Goal: Task Accomplishment & Management: Use online tool/utility

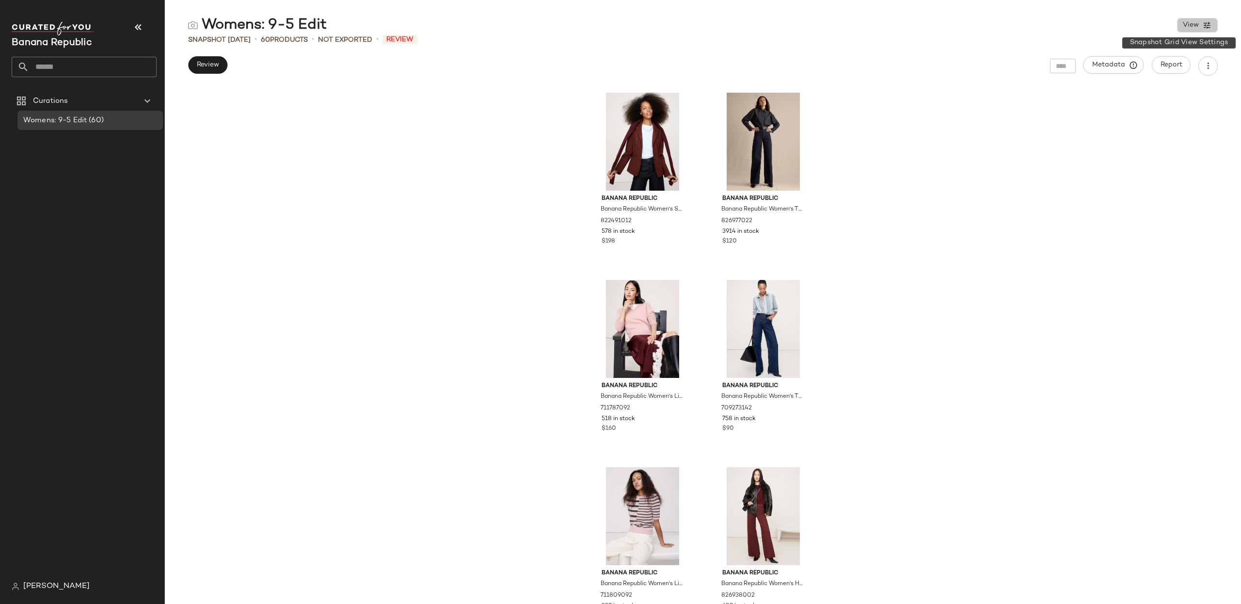
drag, startPoint x: 1193, startPoint y: 25, endPoint x: 1190, endPoint y: 51, distance: 26.9
click at [1193, 25] on span "View" at bounding box center [1191, 25] width 16 height 8
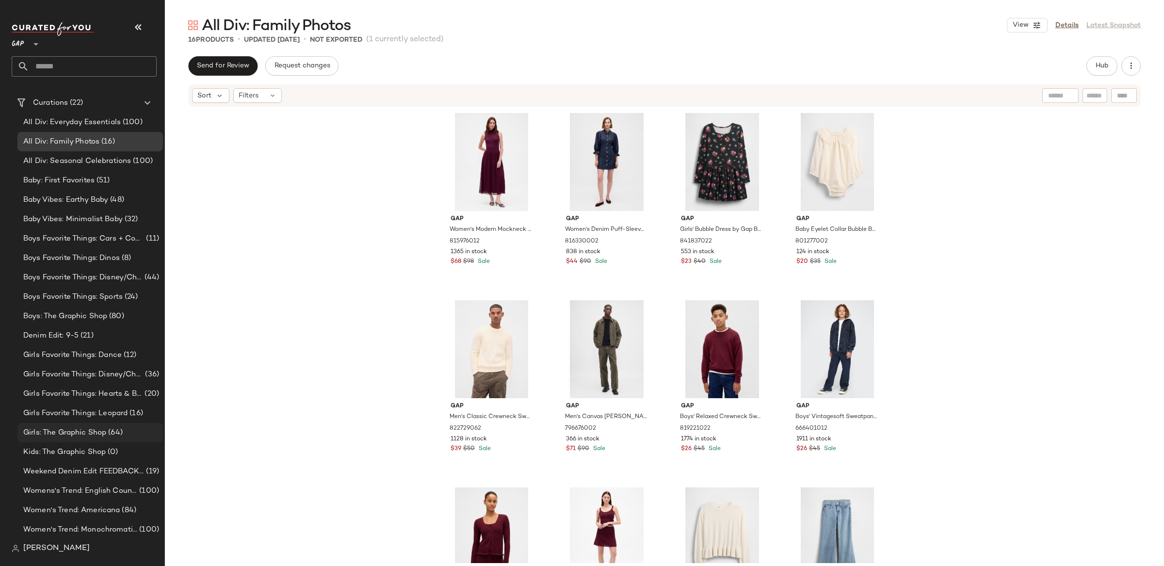
scroll to position [54, 0]
click at [97, 428] on div "Girls: The Graphic Shop (64)" at bounding box center [89, 434] width 145 height 19
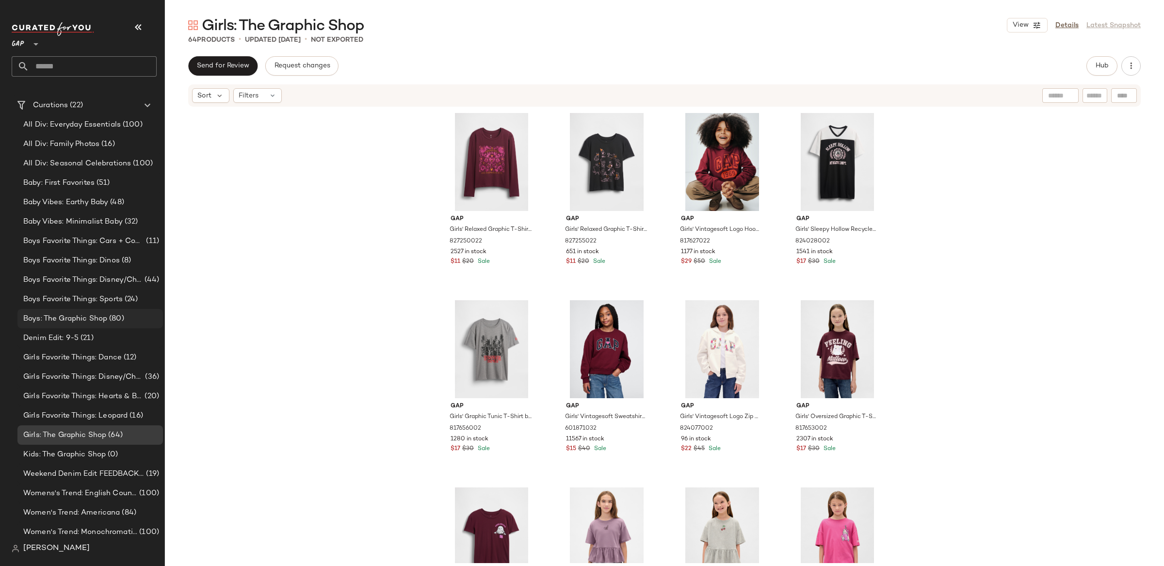
click at [95, 311] on div "Boys: The Graphic Shop (80)" at bounding box center [89, 318] width 145 height 19
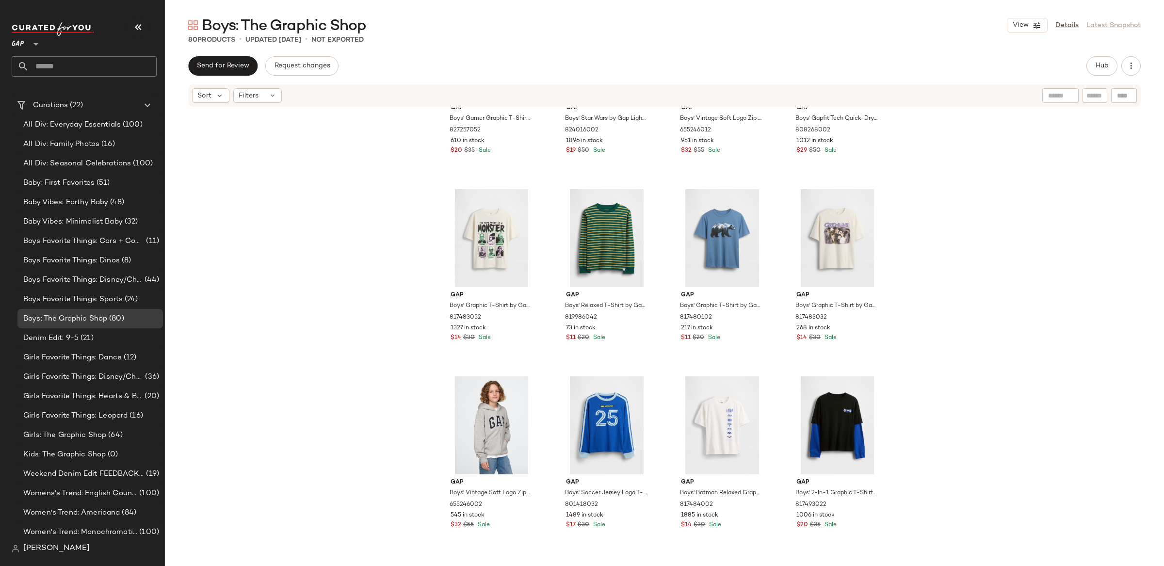
scroll to position [2045, 0]
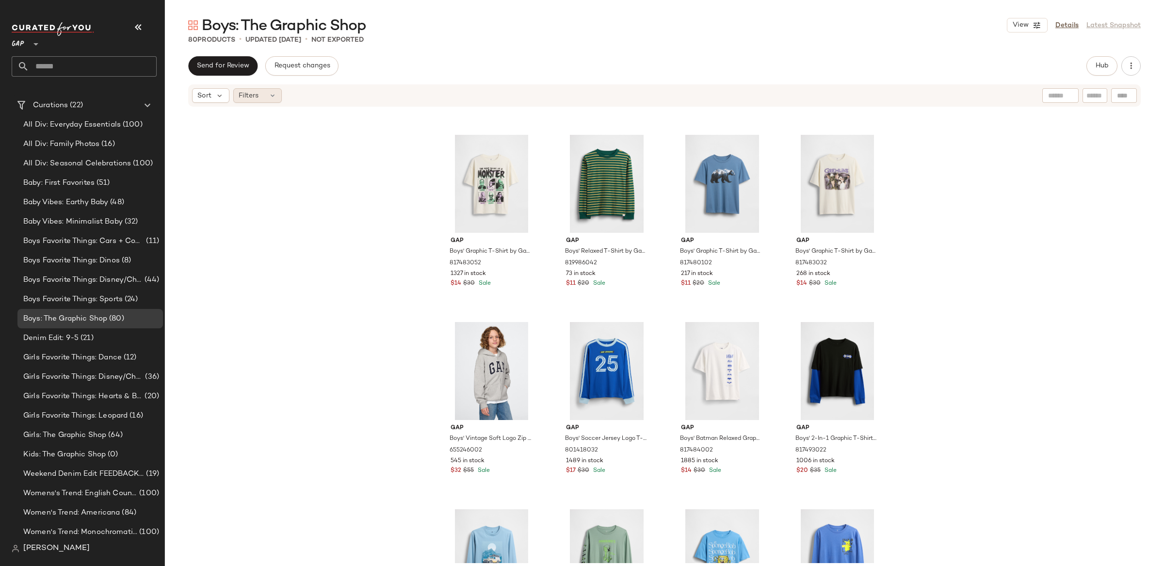
click at [254, 95] on span "Filters" at bounding box center [249, 96] width 20 height 10
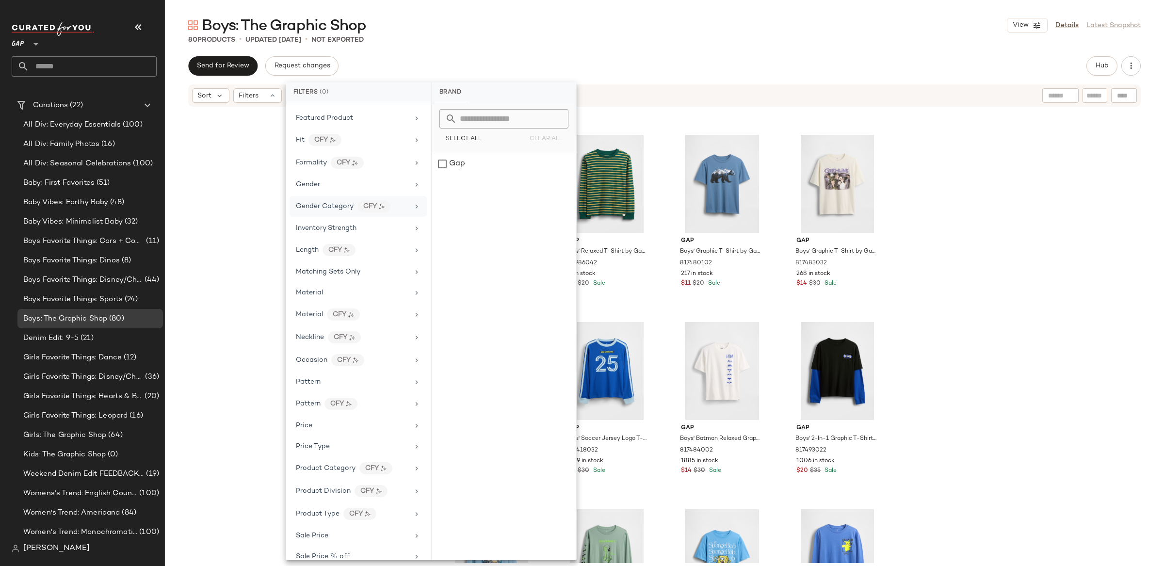
scroll to position [210, 0]
drag, startPoint x: 343, startPoint y: 459, endPoint x: 346, endPoint y: 451, distance: 8.0
click at [343, 457] on div "Price Type" at bounding box center [357, 447] width 137 height 19
click at [215, 180] on div "Gap Boys' Gamer Graphic T-Shirt by Gap Evergreen Glamour Size XS 827257052 610 …" at bounding box center [664, 335] width 999 height 455
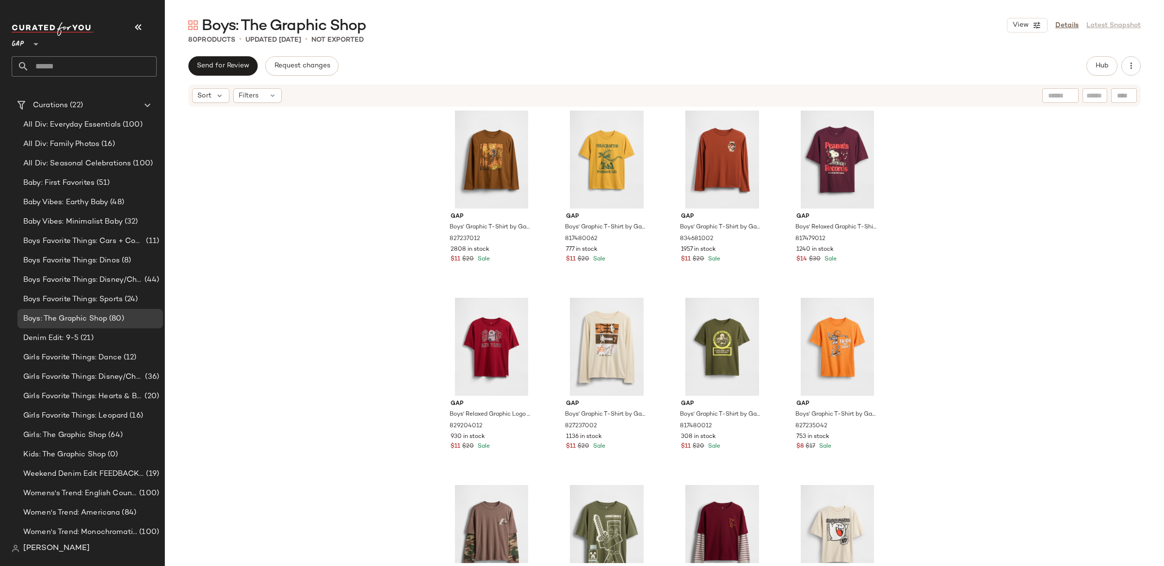
scroll to position [0, 0]
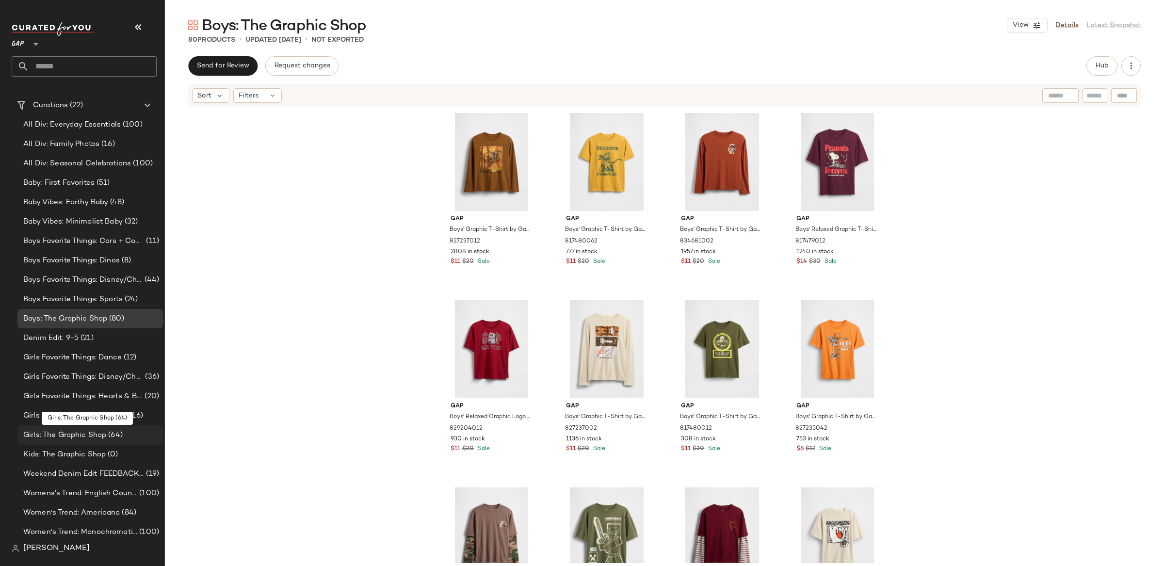
click at [95, 434] on span "Girls: The Graphic Shop" at bounding box center [64, 435] width 83 height 11
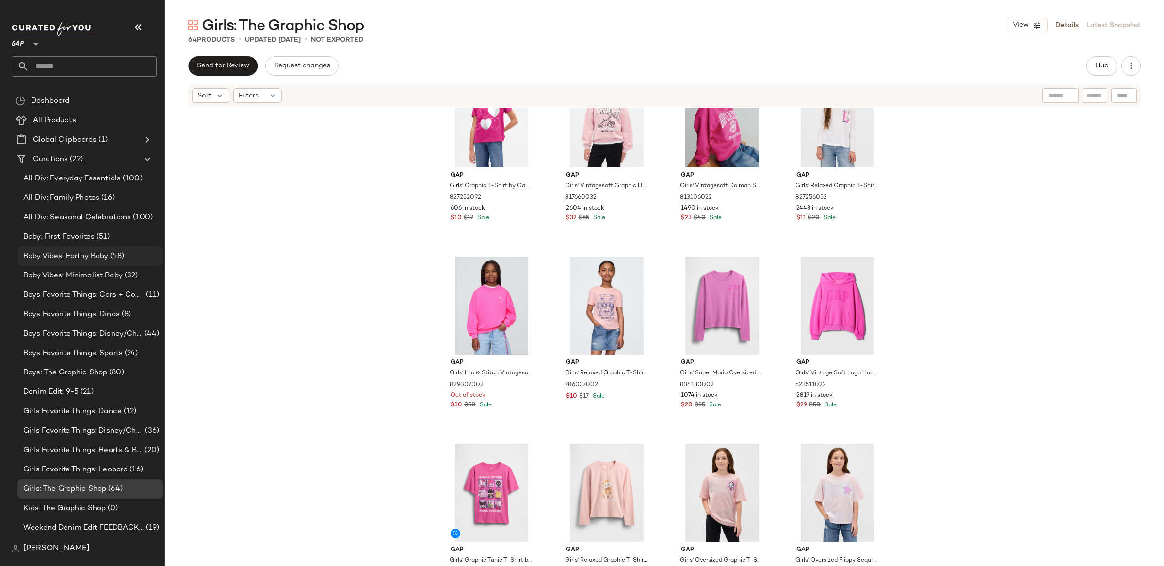
click at [104, 257] on span "Baby Vibes: Earthy Baby" at bounding box center [65, 256] width 85 height 11
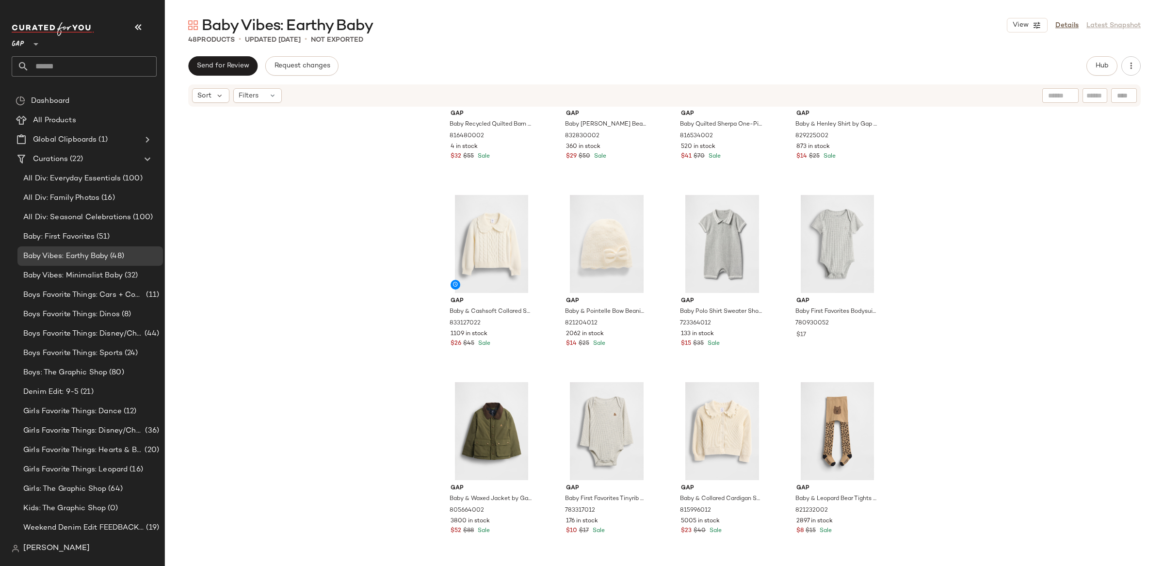
scroll to position [488, 0]
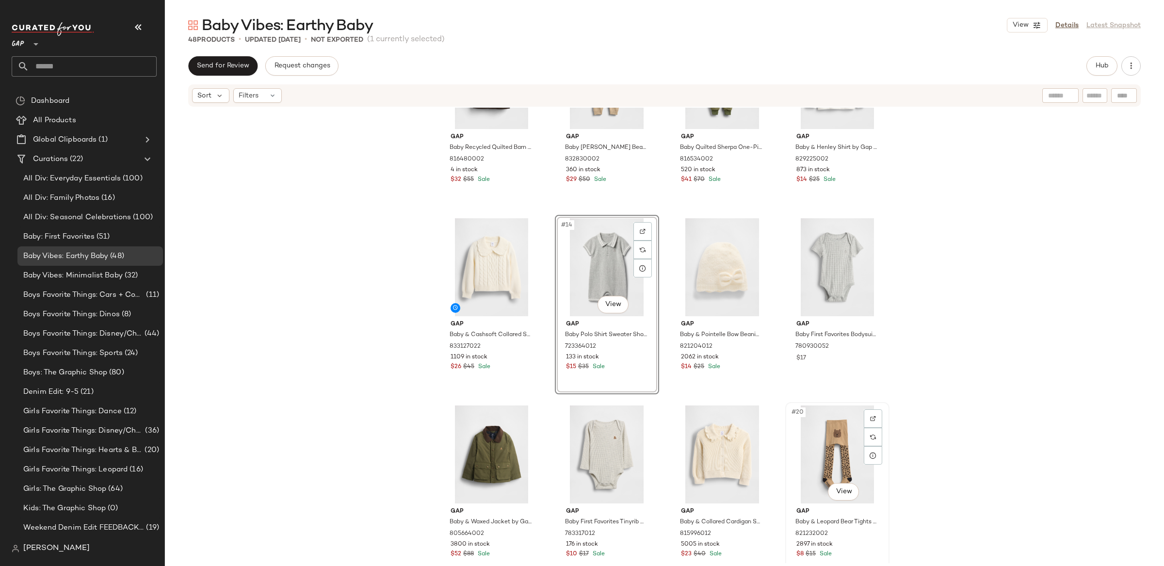
scroll to position [461, 0]
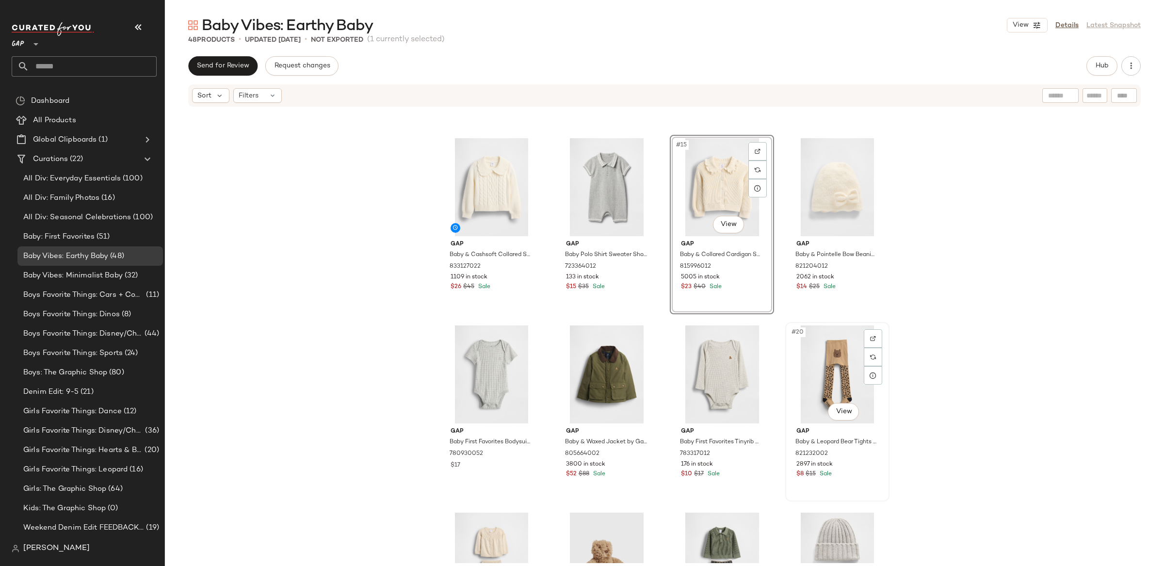
scroll to position [532, 0]
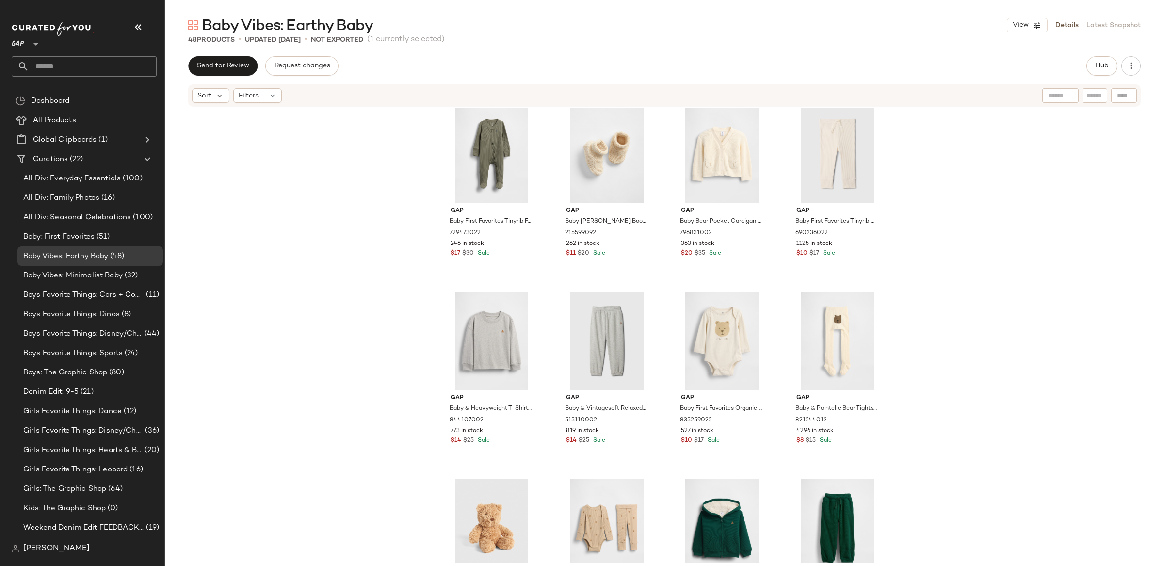
scroll to position [1700, 0]
drag, startPoint x: 840, startPoint y: 377, endPoint x: 214, endPoint y: 24, distance: 718.3
click at [221, 65] on span "Send for Review" at bounding box center [222, 66] width 53 height 8
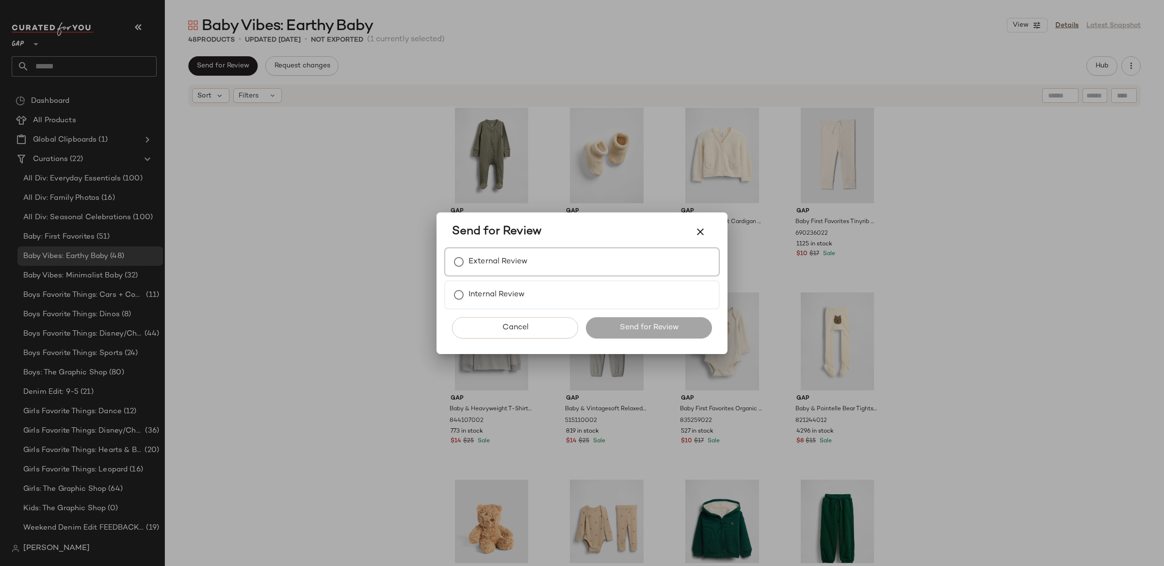
click at [591, 264] on div "External Review" at bounding box center [581, 261] width 275 height 29
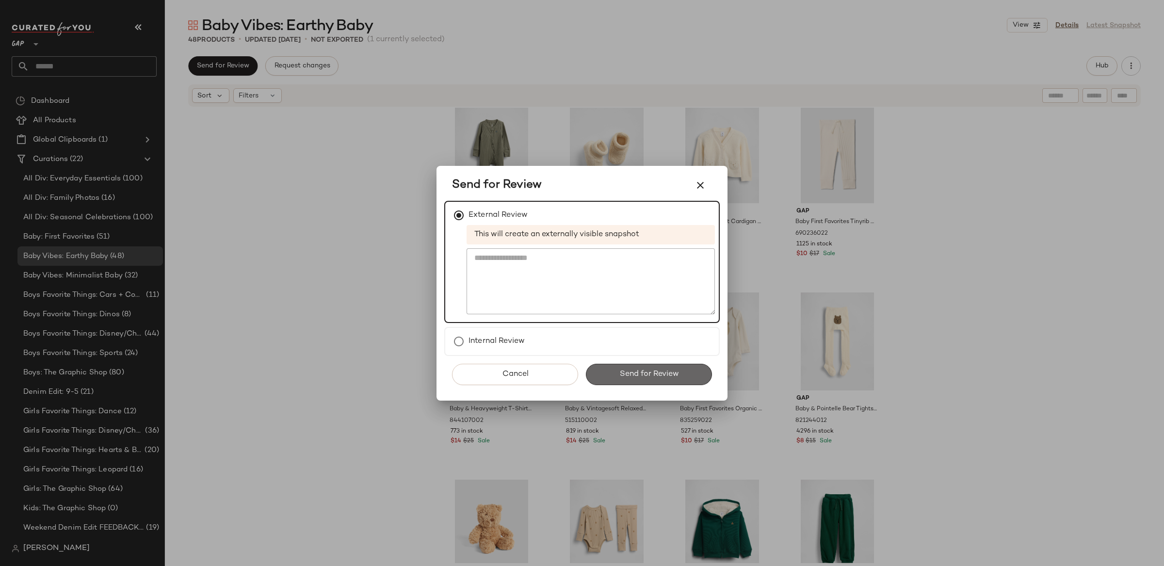
click at [666, 373] on span "Send for Review" at bounding box center [649, 373] width 60 height 9
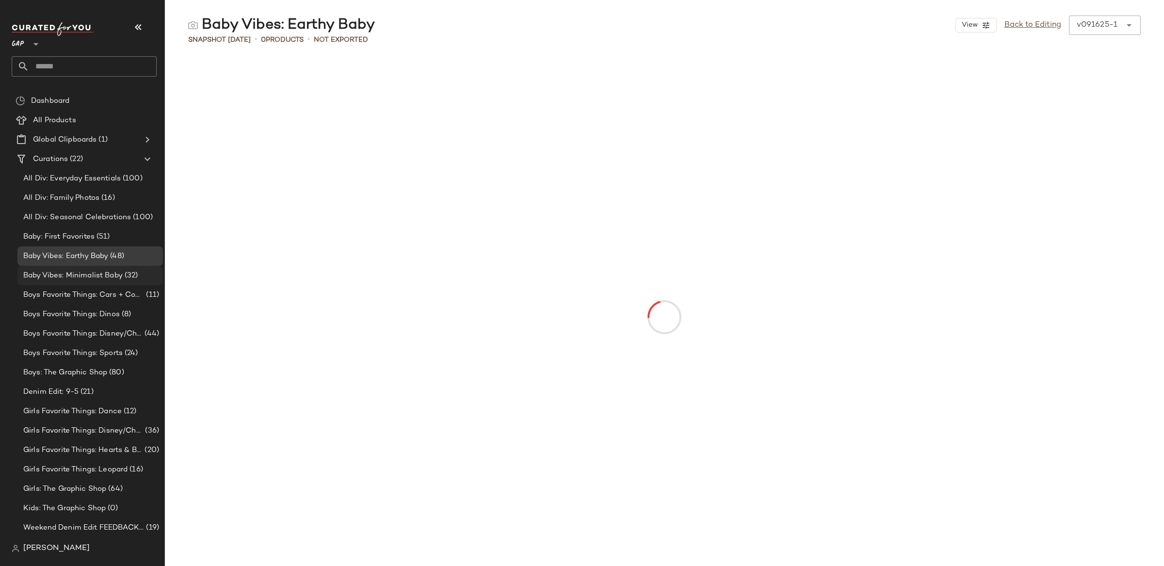
click at [112, 274] on span "Baby Vibes: Minimalist Baby" at bounding box center [72, 275] width 99 height 11
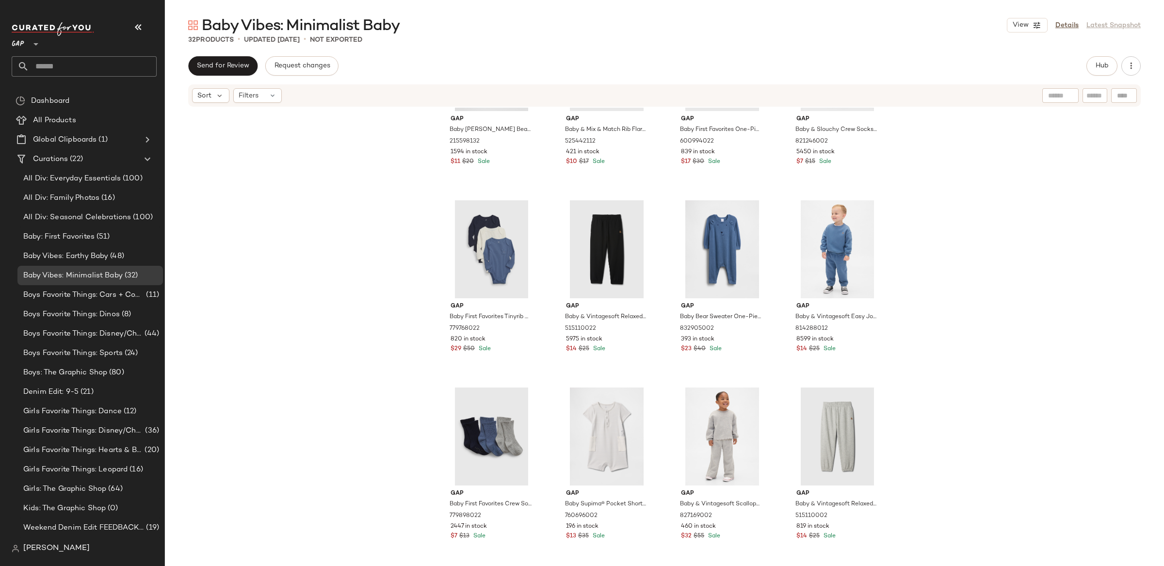
scroll to position [1043, 0]
click at [496, 215] on div "#25 View" at bounding box center [491, 250] width 97 height 98
click at [813, 435] on div "#32 View" at bounding box center [836, 437] width 97 height 98
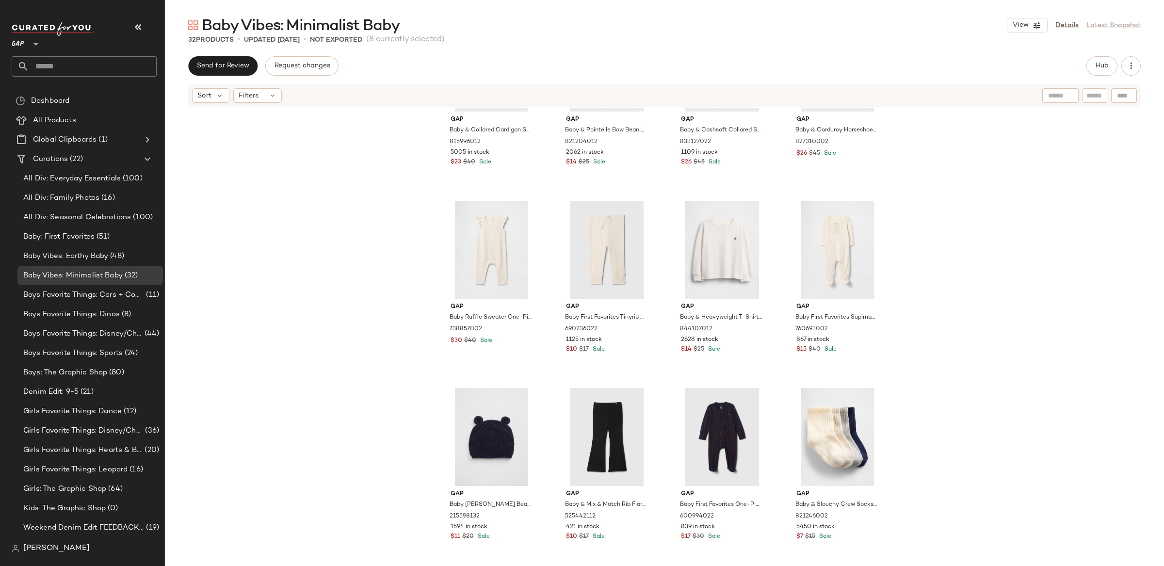
scroll to position [1043, 0]
click at [465, 432] on div "#29 View" at bounding box center [491, 436] width 97 height 98
drag, startPoint x: 820, startPoint y: 443, endPoint x: 815, endPoint y: 443, distance: 5.8
click at [820, 443] on div "#32 View" at bounding box center [836, 436] width 97 height 98
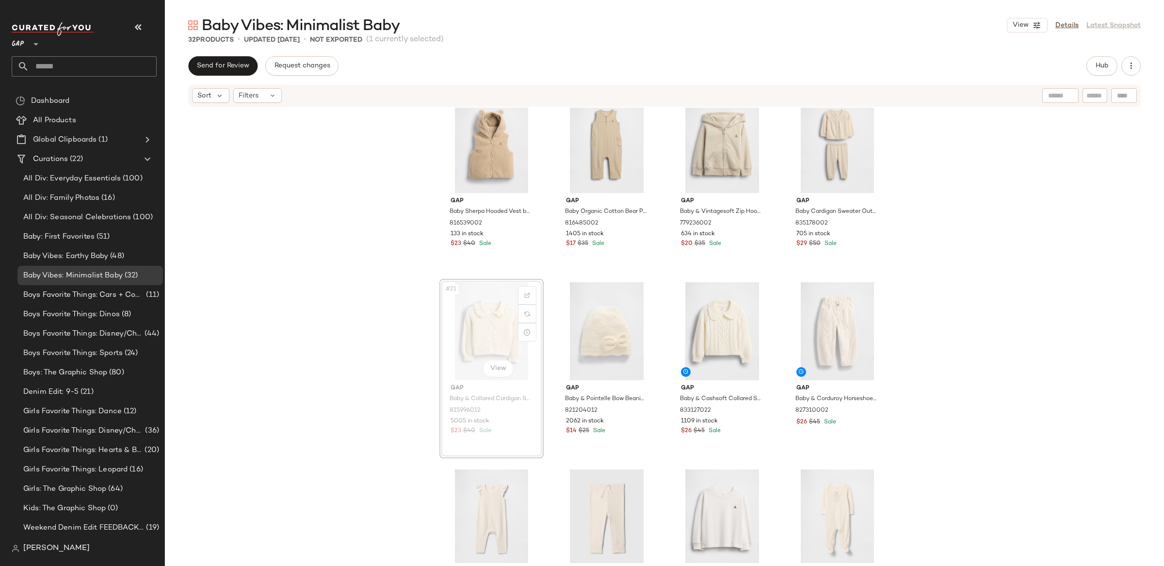
scroll to position [780, 0]
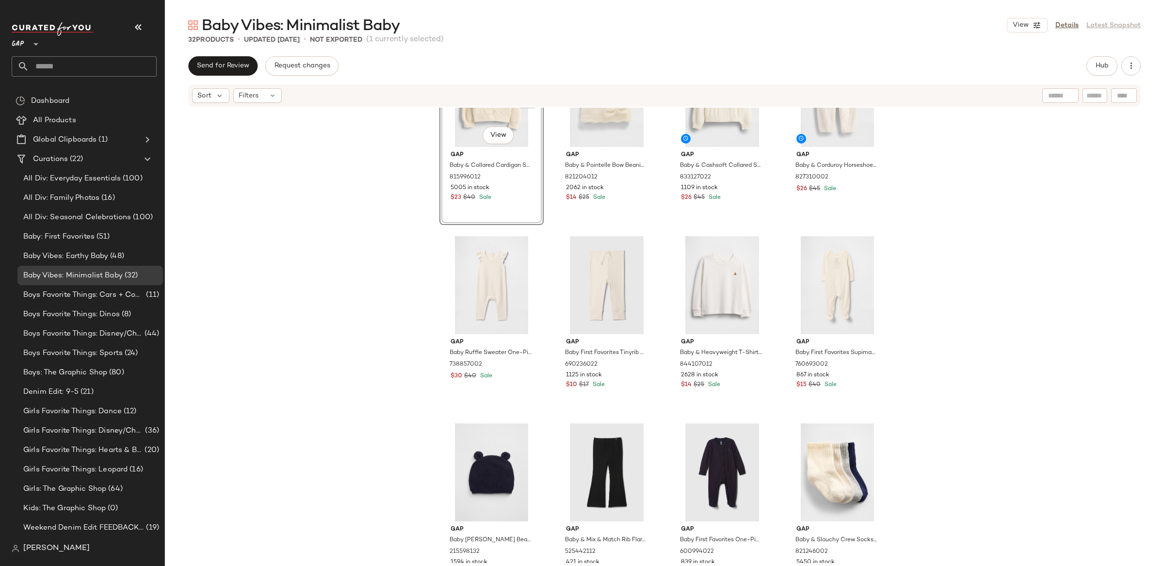
click at [1010, 259] on div "#21 View Gap Baby & Collared Cardigan Sweater by Gap [PERSON_NAME] Size 6-12 M …" at bounding box center [664, 335] width 999 height 455
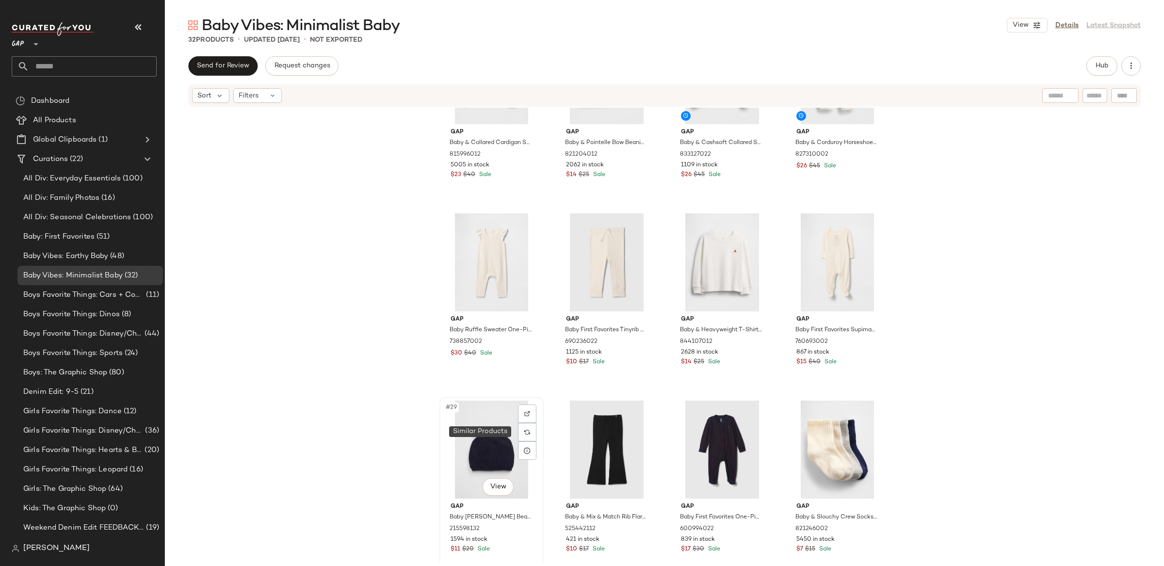
click at [499, 433] on div "#29 View" at bounding box center [491, 449] width 97 height 98
click at [801, 443] on div "#32 View" at bounding box center [836, 449] width 97 height 98
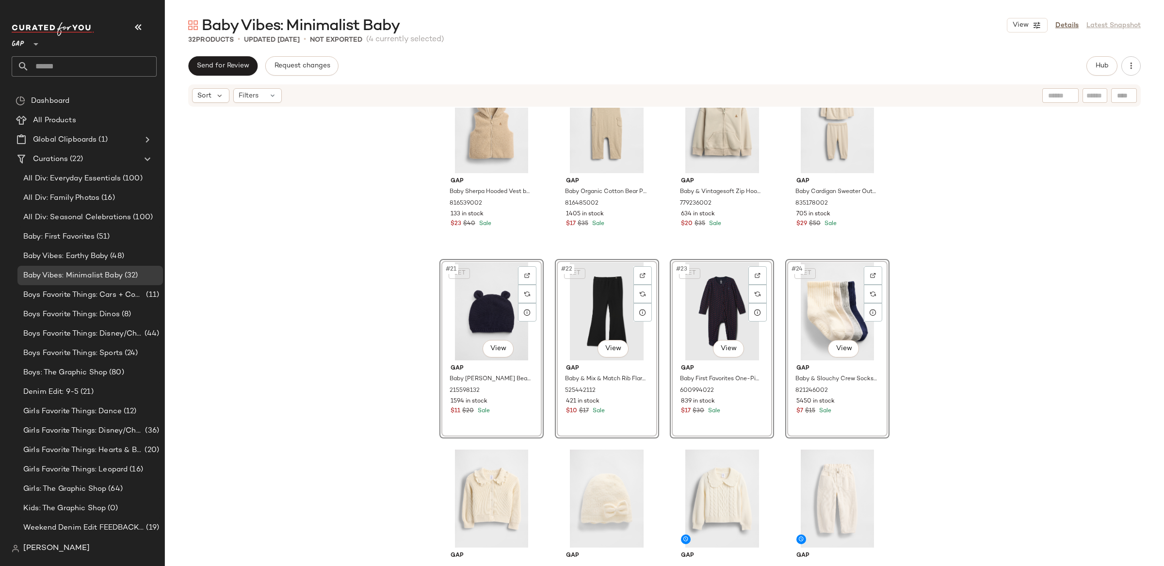
scroll to position [1043, 0]
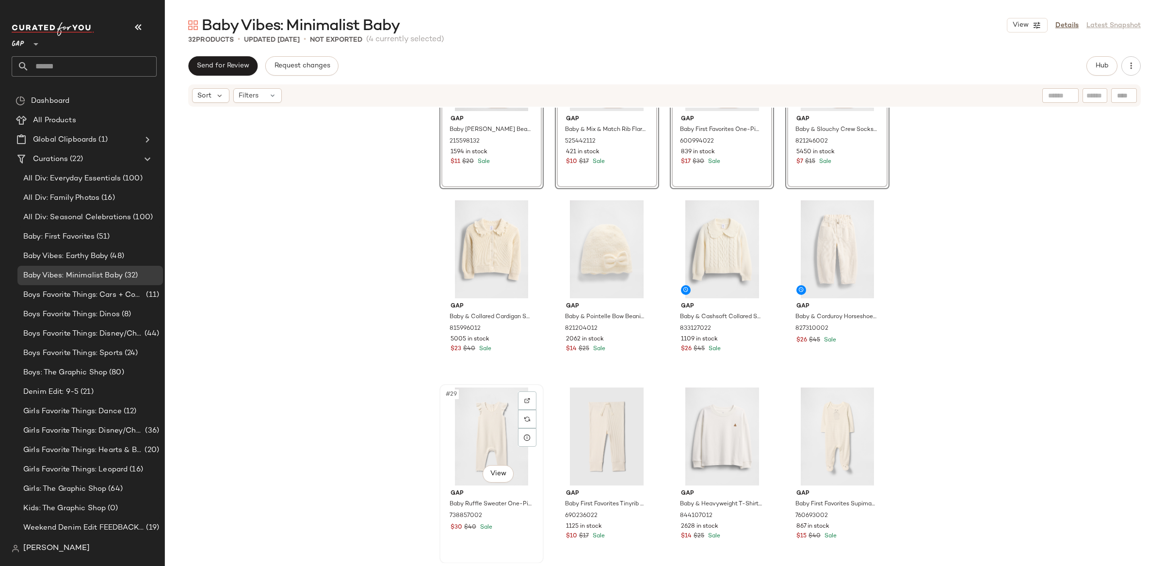
click at [464, 417] on div "#29 View" at bounding box center [491, 436] width 97 height 98
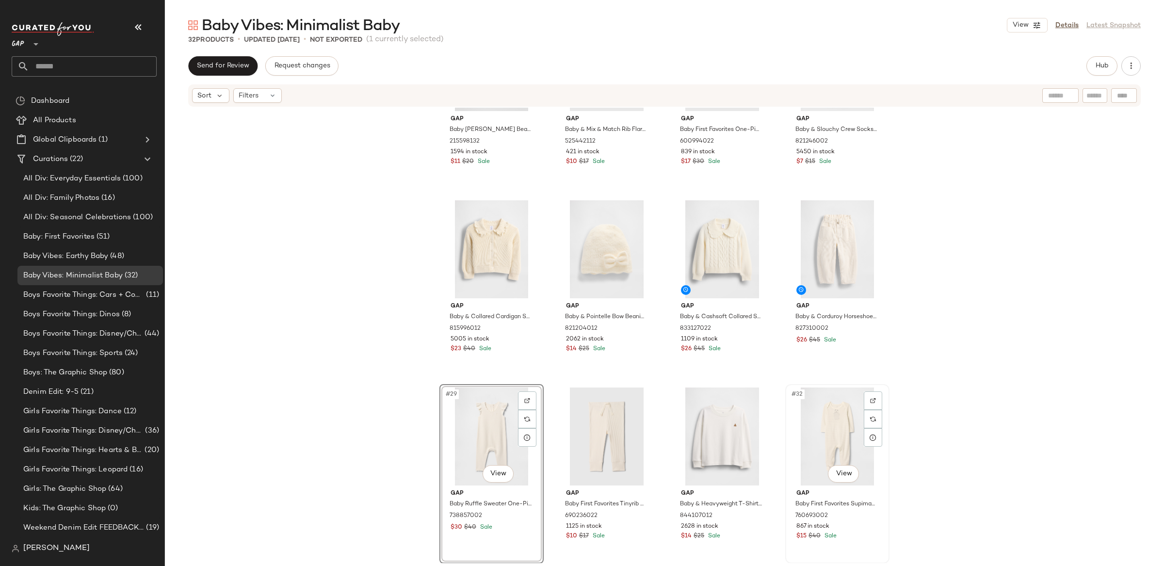
drag, startPoint x: 840, startPoint y: 439, endPoint x: 828, endPoint y: 439, distance: 12.1
click at [840, 439] on div "#32 View" at bounding box center [836, 436] width 97 height 98
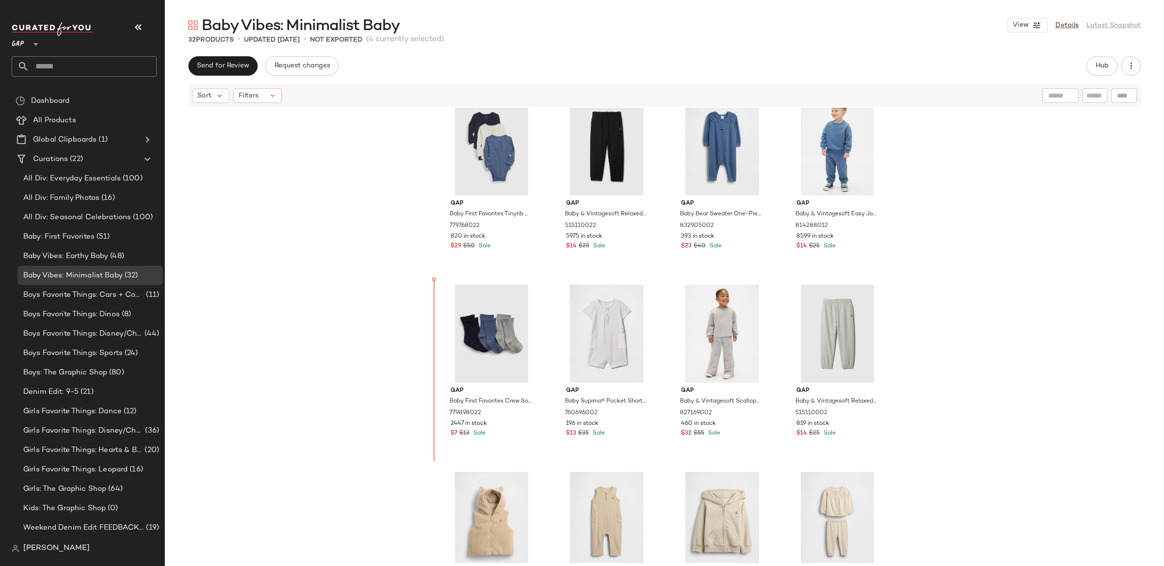
scroll to position [396, 0]
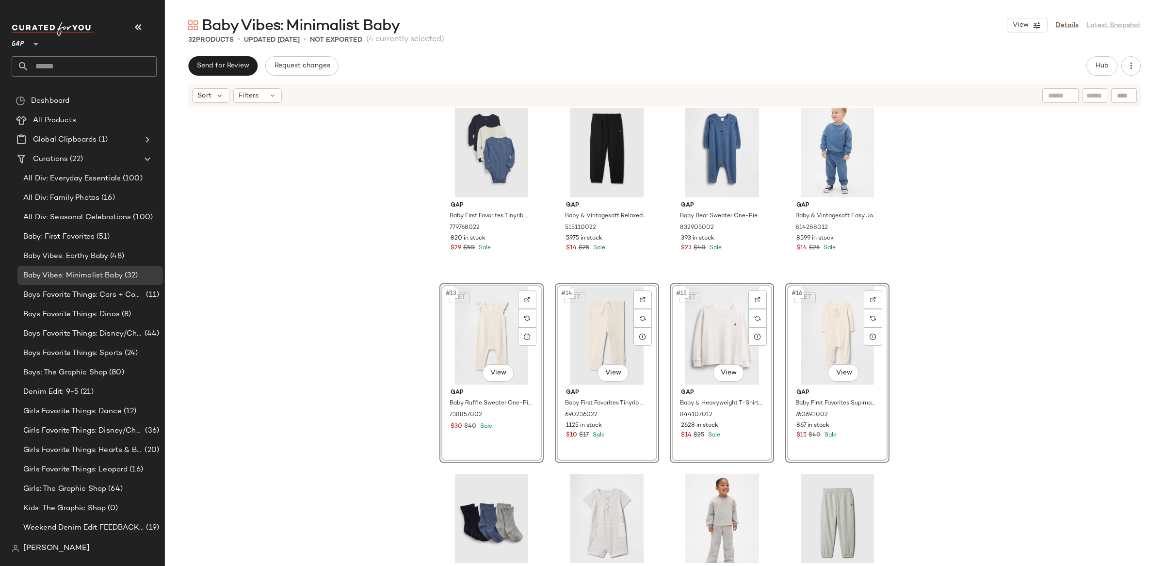
click at [1029, 337] on div "Gap Baby First Favorites Tinyrib Bodysuit (3-Pack) by Gap Bainbridge Blue Size …" at bounding box center [664, 335] width 999 height 455
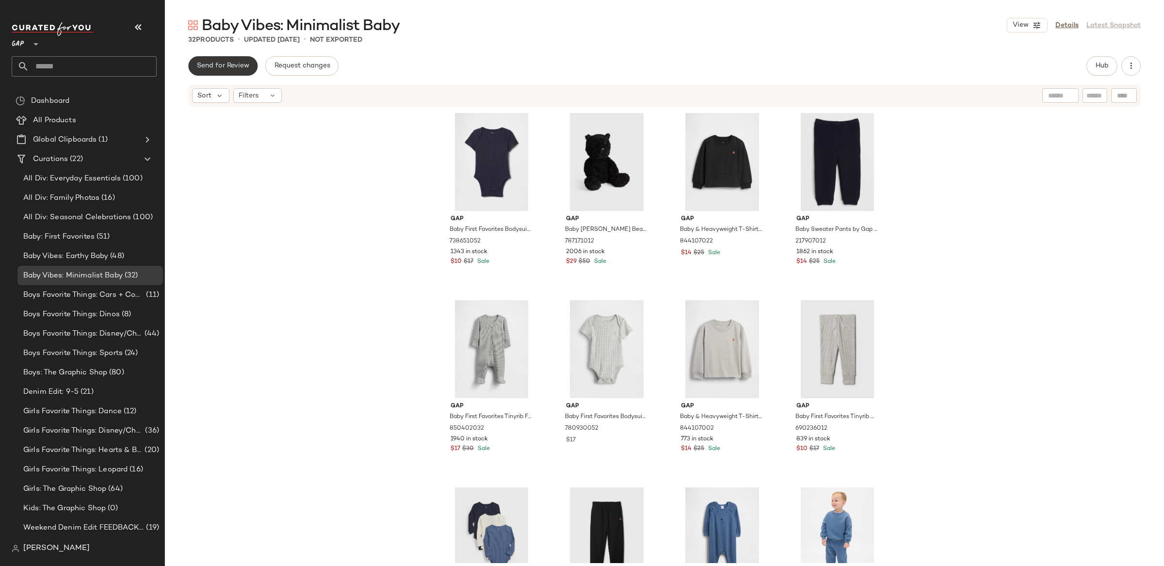
click at [219, 64] on span "Send for Review" at bounding box center [222, 66] width 53 height 8
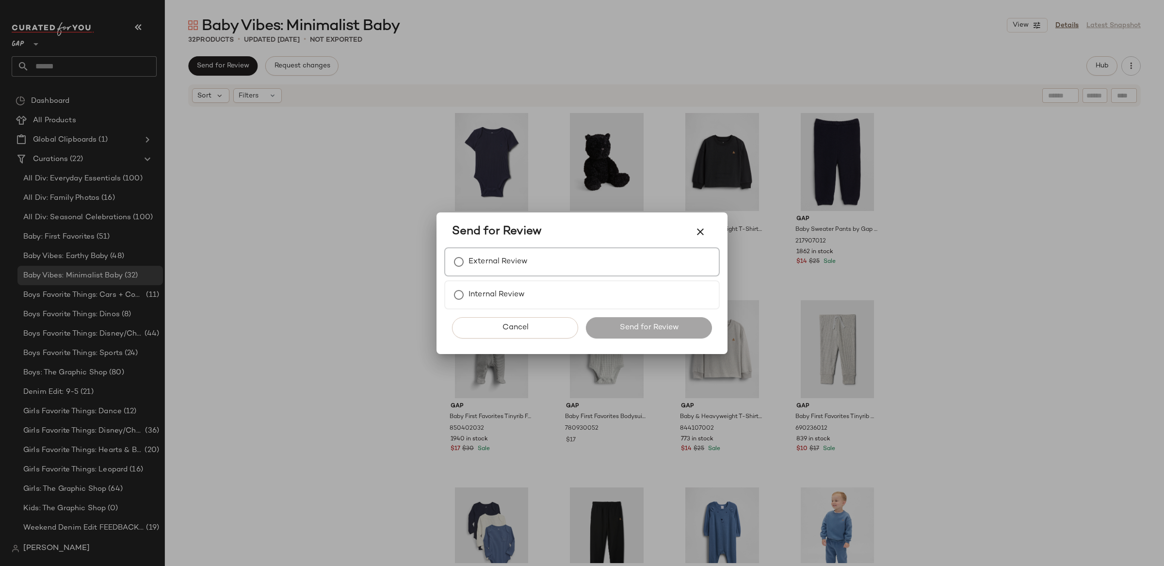
click at [512, 266] on label "External Review" at bounding box center [497, 261] width 59 height 19
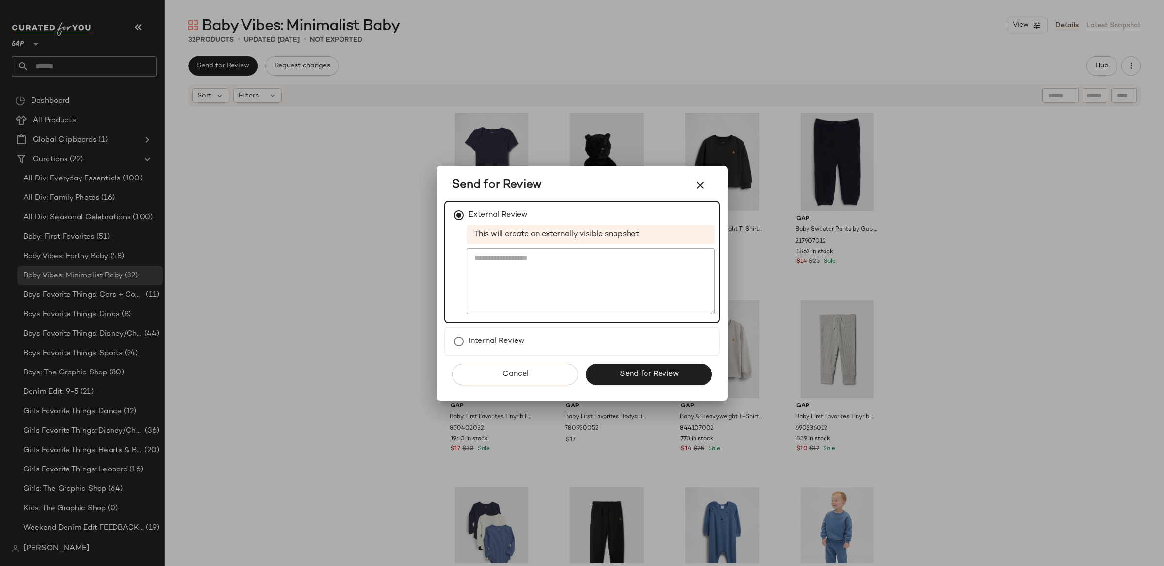
click at [652, 371] on span "Send for Review" at bounding box center [649, 373] width 60 height 9
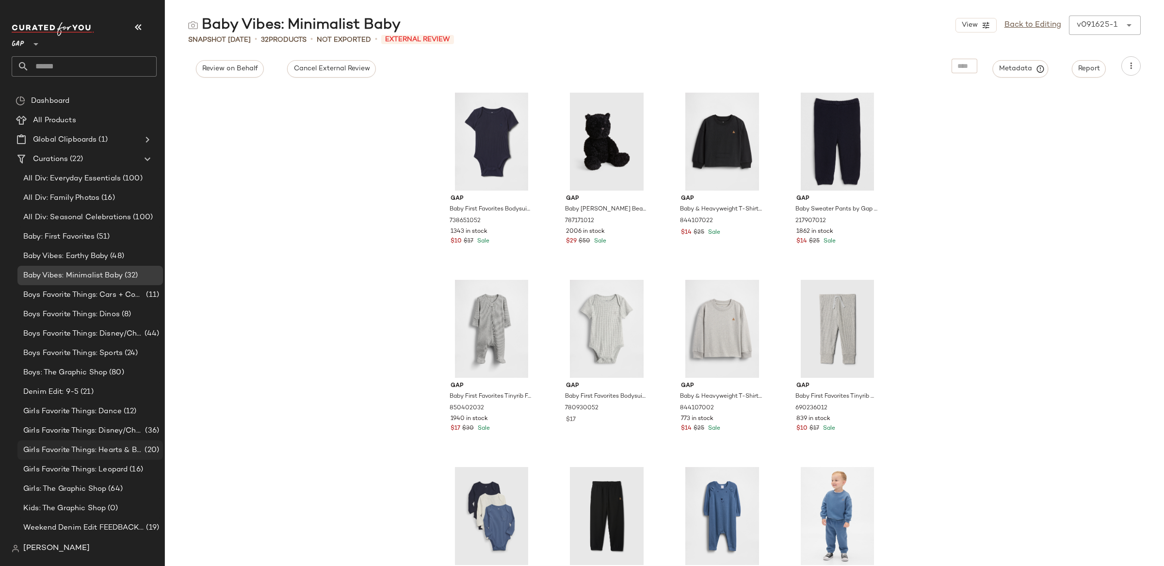
scroll to position [56, 0]
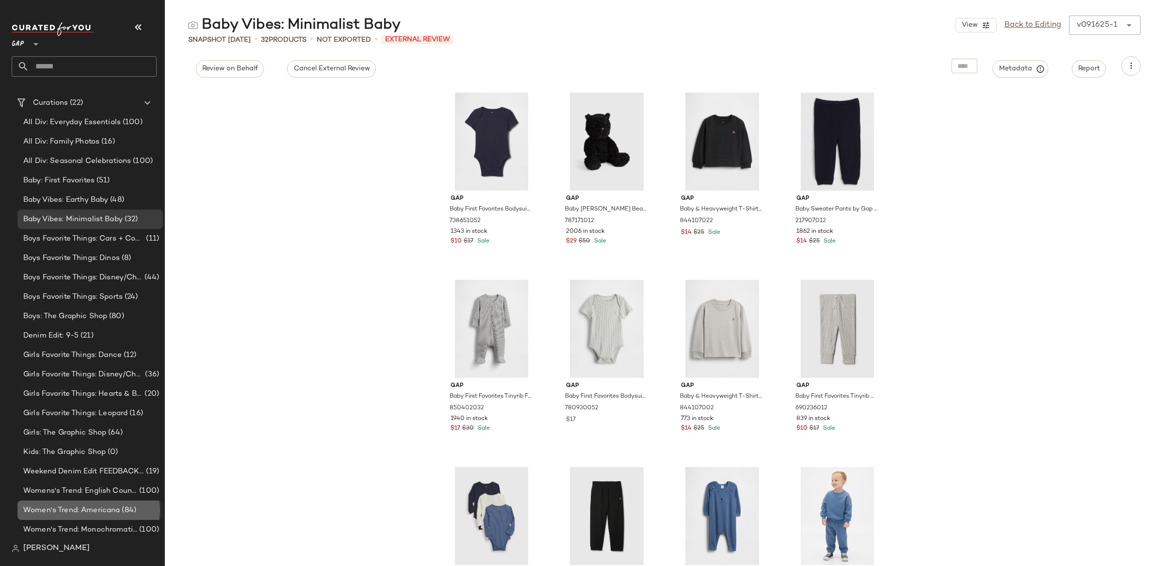
click at [91, 507] on span "Women's Trend: Americana" at bounding box center [71, 510] width 96 height 11
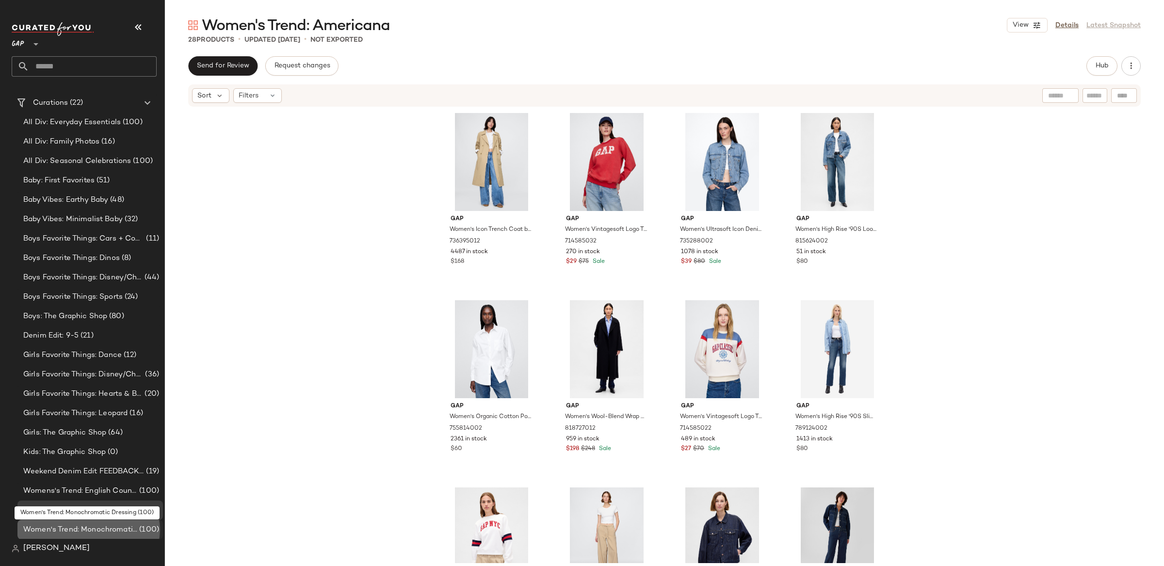
click at [89, 526] on span "Women's Trend: Monochromatic Dressing" at bounding box center [80, 529] width 114 height 11
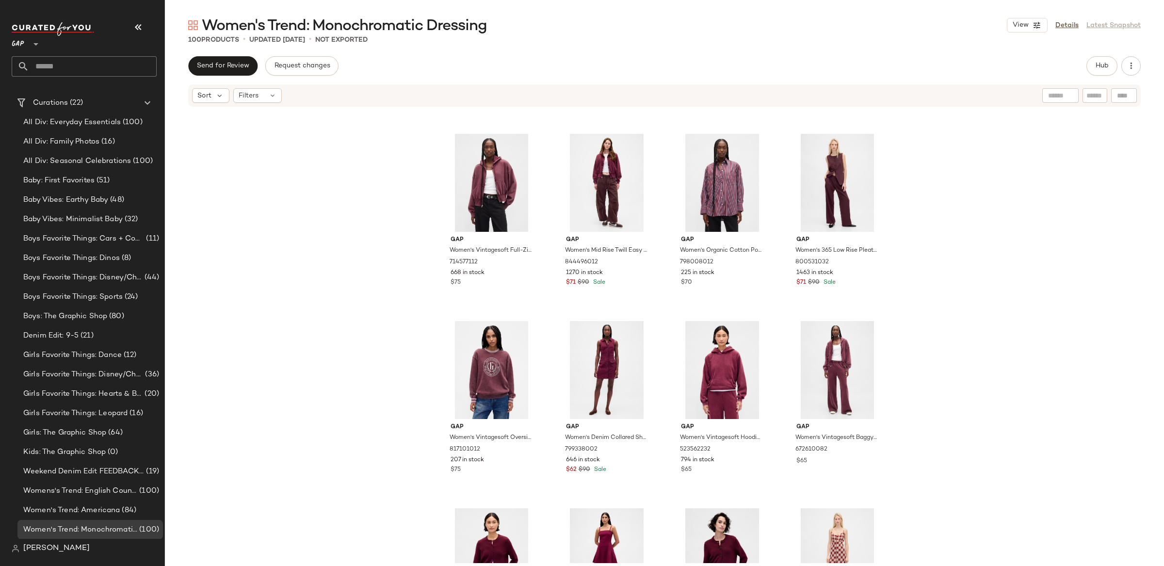
scroll to position [168, 0]
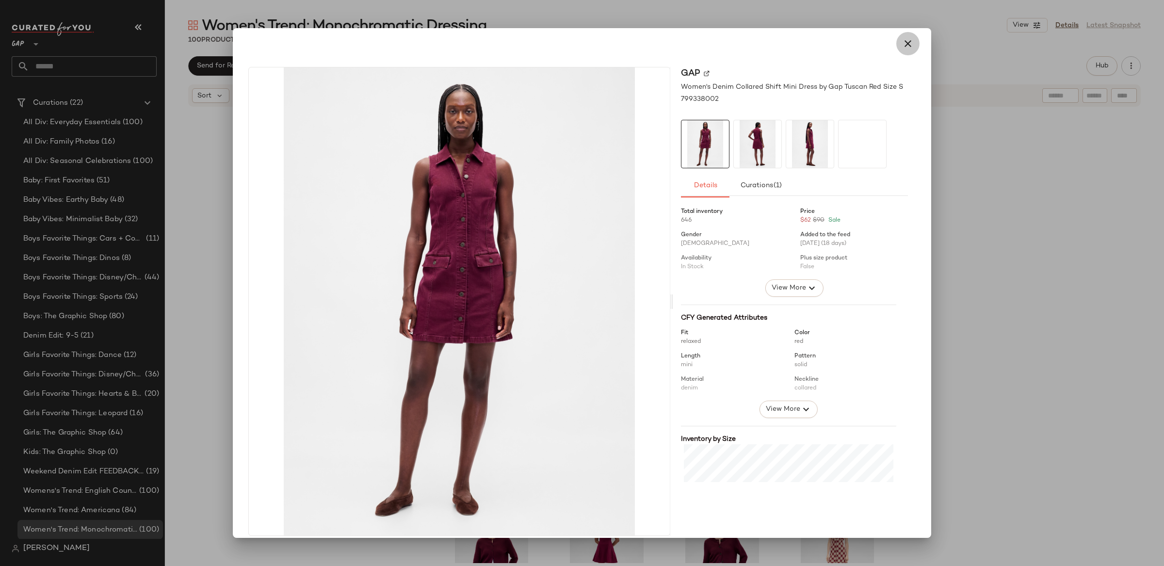
drag, startPoint x: 907, startPoint y: 44, endPoint x: 991, endPoint y: 164, distance: 146.6
click at [907, 44] on icon "button" at bounding box center [908, 44] width 12 height 12
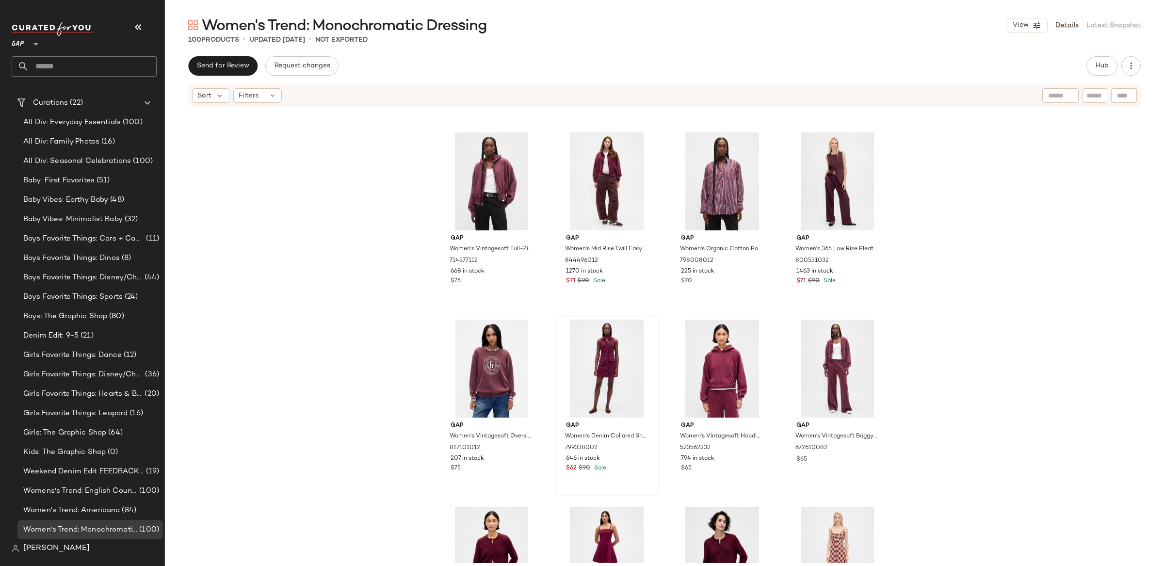
click at [1038, 259] on div "Gap Women's Lace Boatneck Crop Shell Top by Gap Tuscan Red Tall Size M 84313300…" at bounding box center [664, 335] width 999 height 455
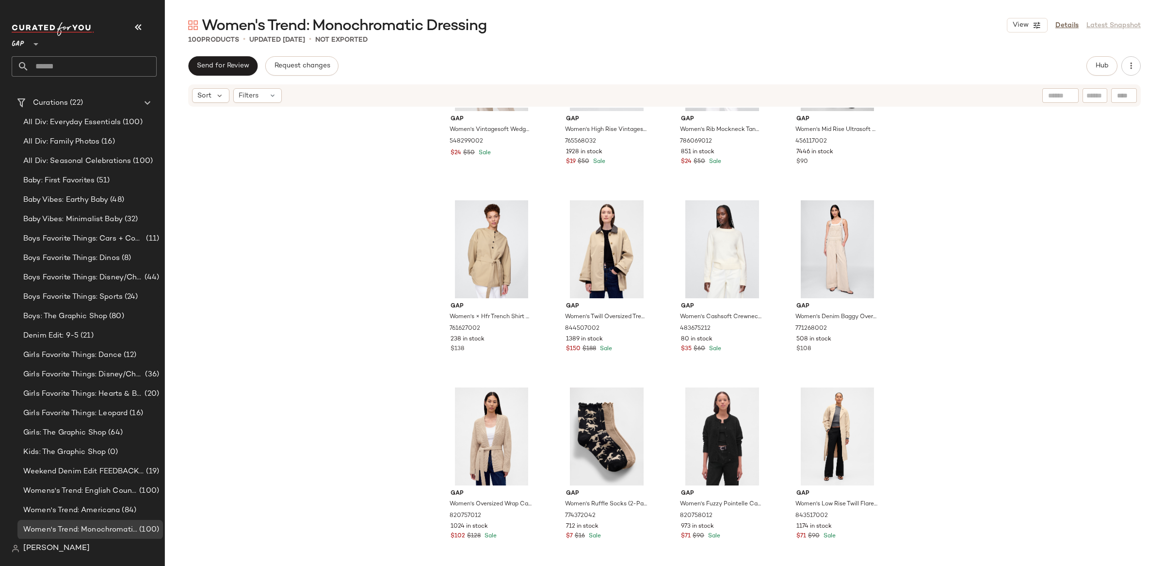
scroll to position [1243, 0]
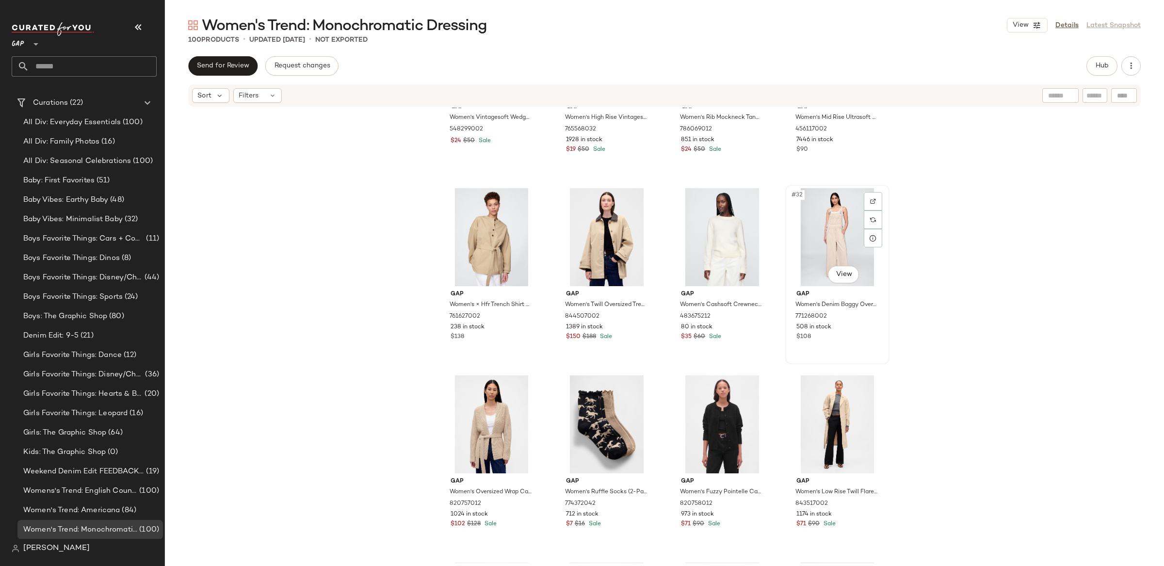
click at [815, 241] on div "#32 View" at bounding box center [836, 237] width 97 height 98
click at [995, 251] on div "Gap Women's Vintagesoft Wedge Crewneck Sweatshirt by Gap Moonstone Beige Size X…" at bounding box center [664, 335] width 999 height 455
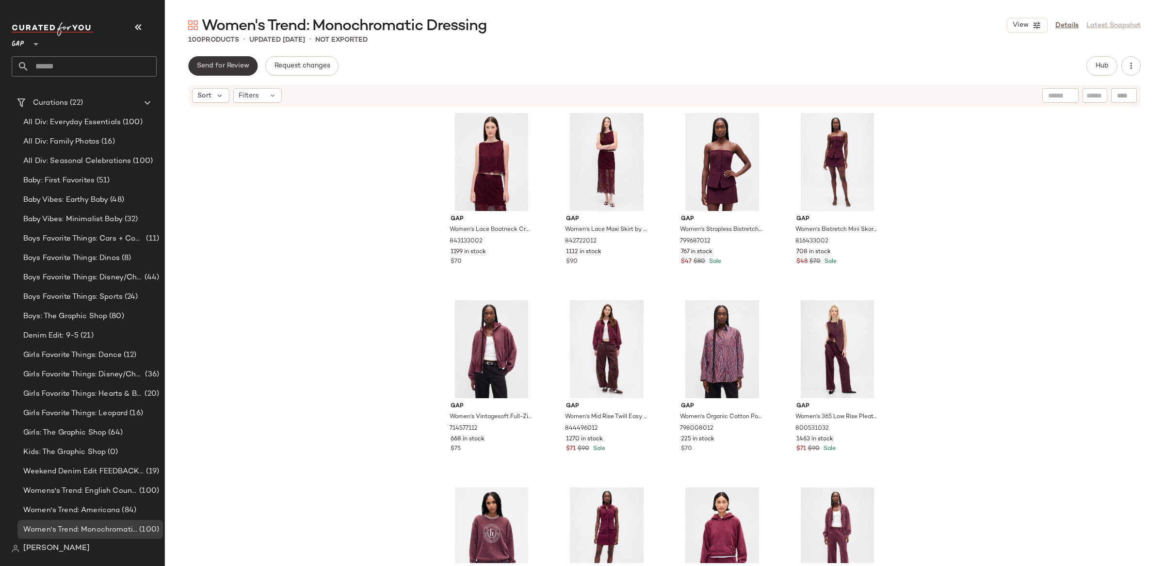
click at [214, 62] on span "Send for Review" at bounding box center [222, 66] width 53 height 8
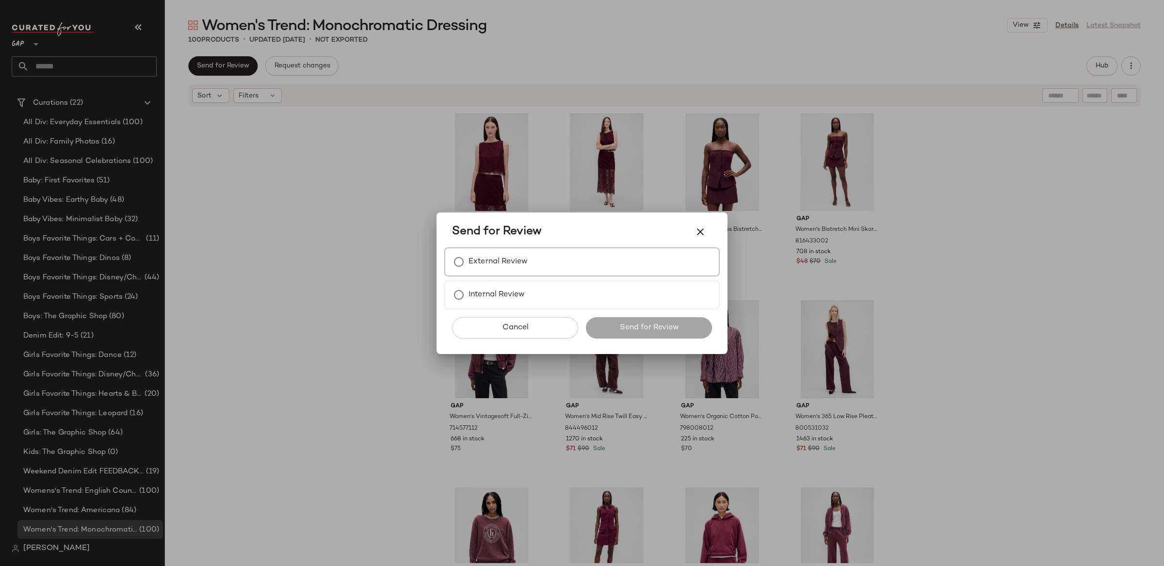
click at [492, 263] on label "External Review" at bounding box center [497, 261] width 59 height 19
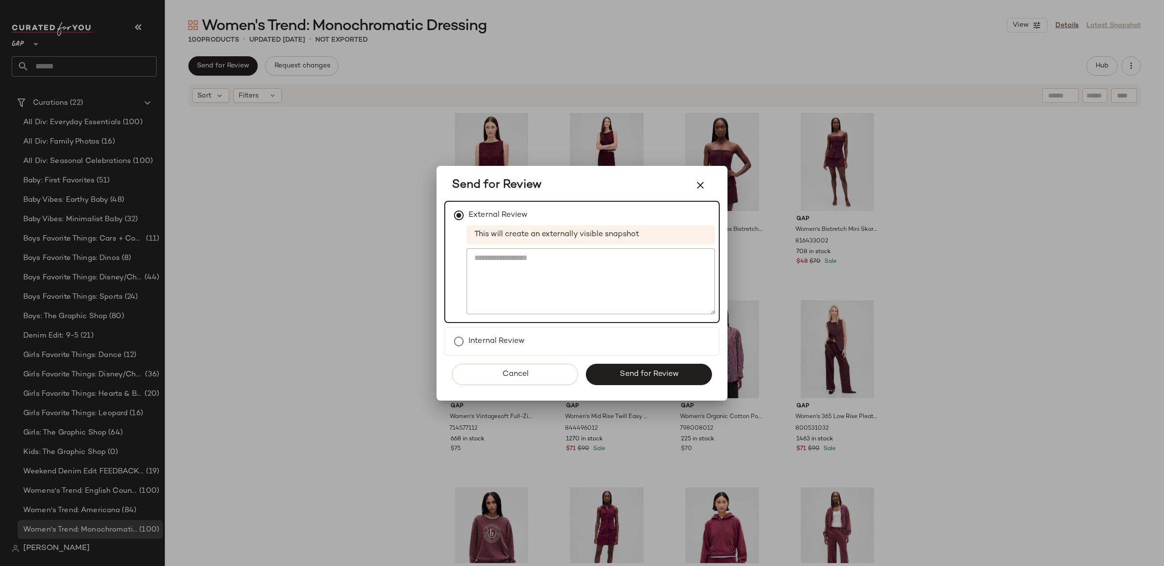
click at [635, 368] on button "Send for Review" at bounding box center [649, 374] width 126 height 21
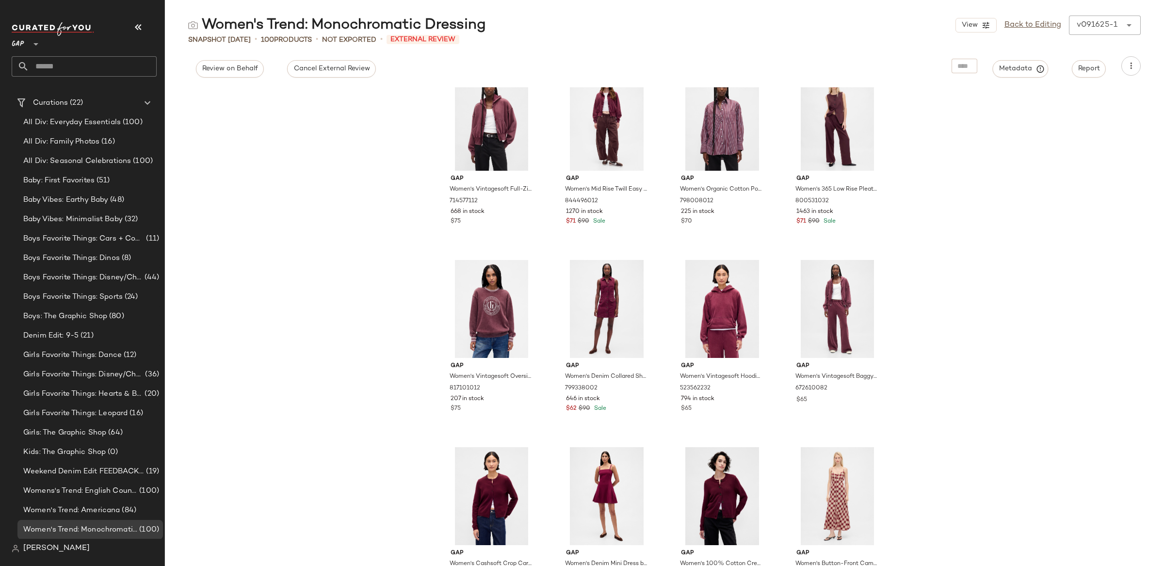
scroll to position [214, 0]
click at [112, 491] on span "Womens's Trend: English Countryside" at bounding box center [80, 490] width 114 height 11
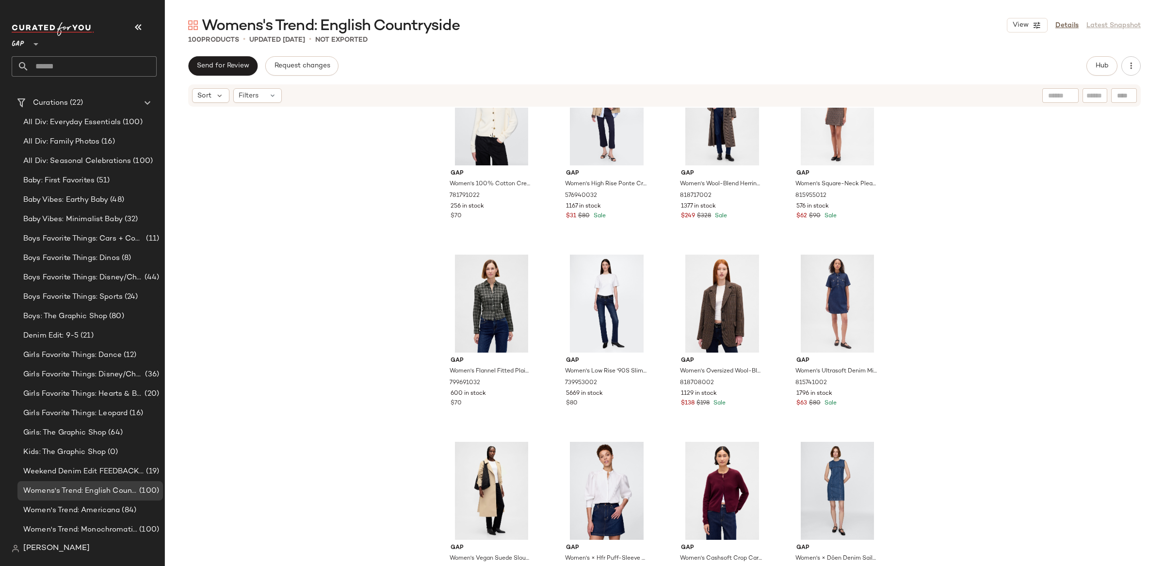
scroll to position [1928, 0]
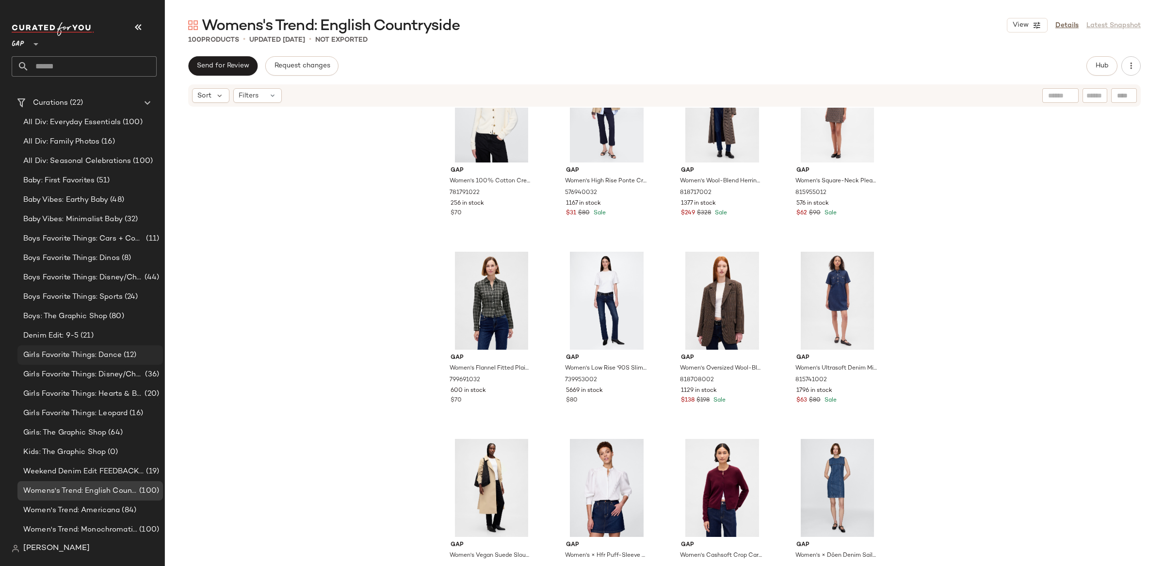
click at [81, 354] on span "Girls Favorite Things: Dance" at bounding box center [72, 355] width 98 height 11
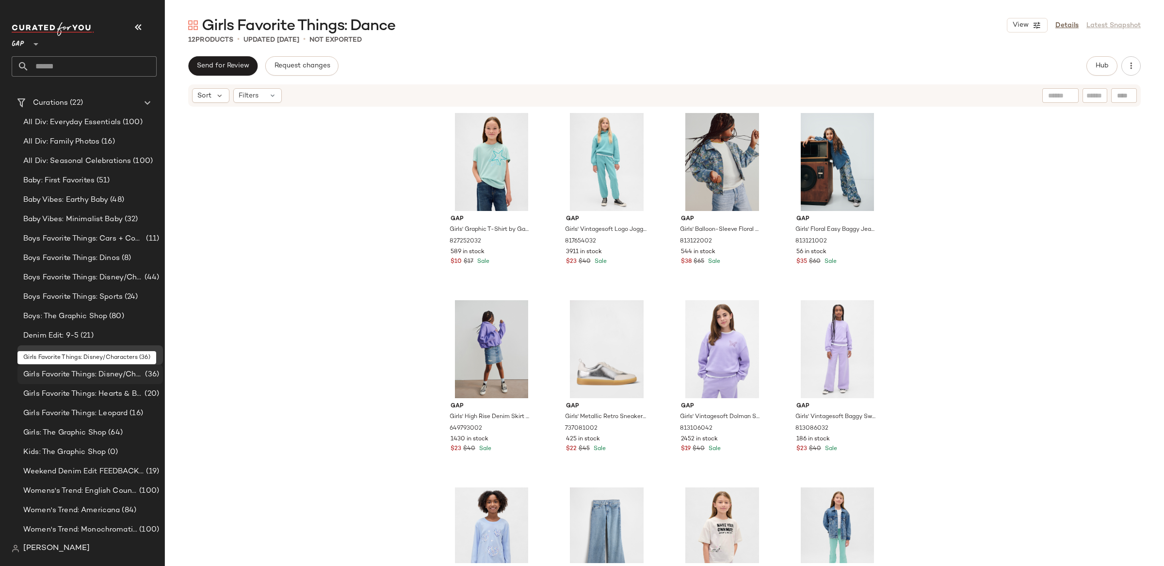
click at [95, 376] on span "Girls Favorite Things: Disney/Characters" at bounding box center [83, 374] width 120 height 11
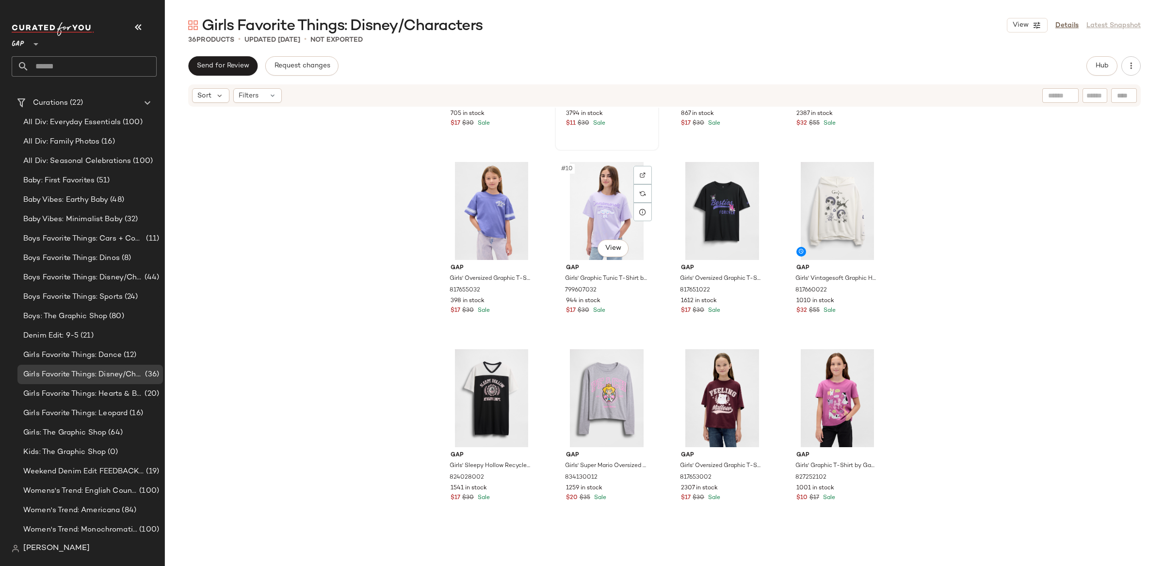
scroll to position [336, 0]
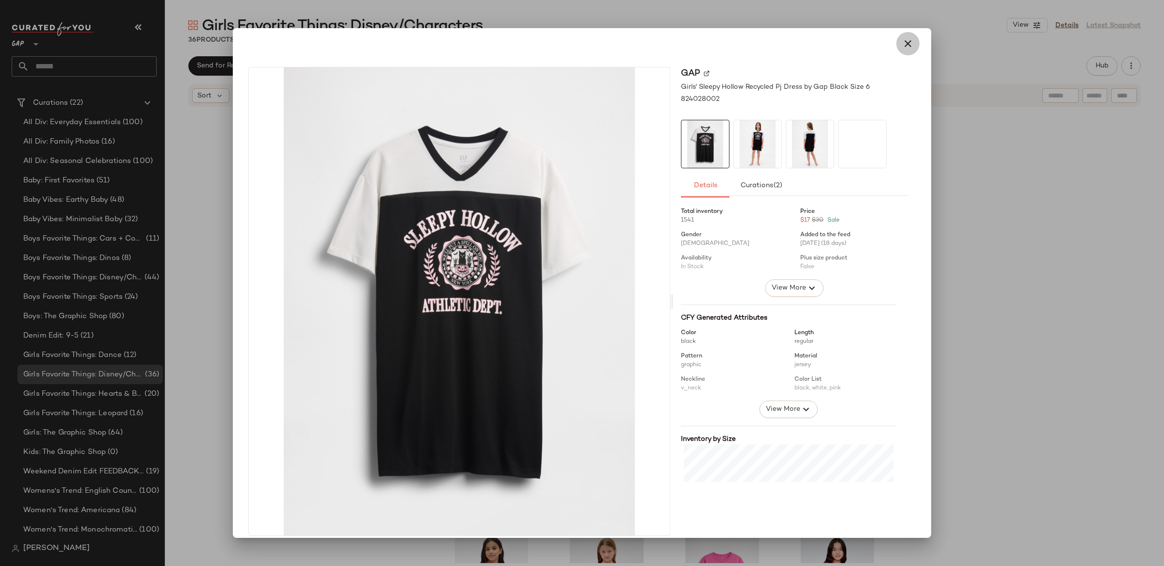
drag, startPoint x: 903, startPoint y: 51, endPoint x: 937, endPoint y: 169, distance: 122.6
click at [903, 51] on button "button" at bounding box center [907, 43] width 23 height 23
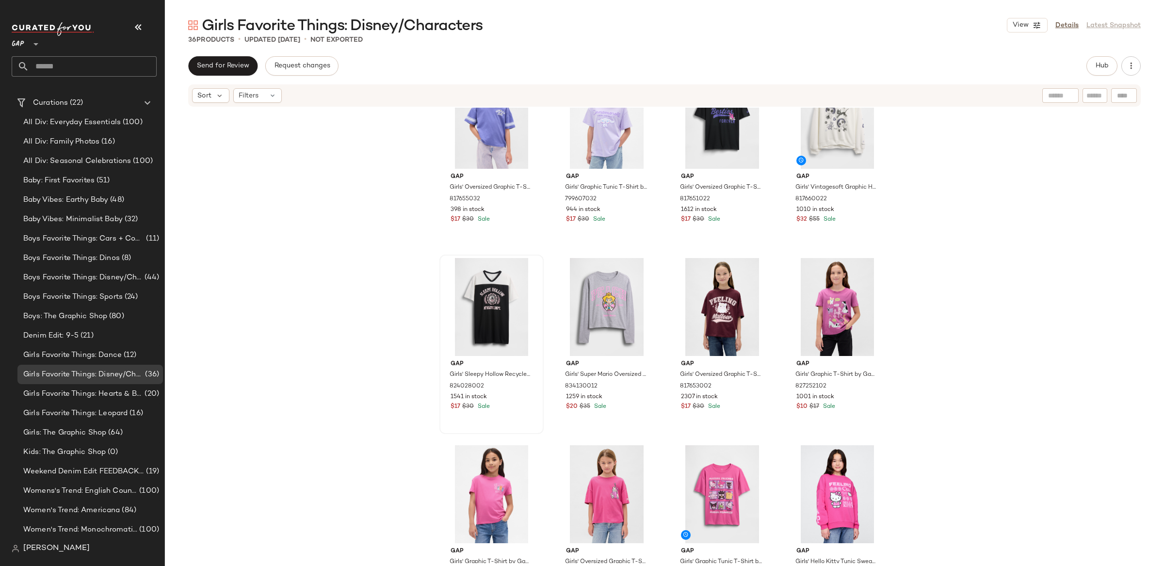
scroll to position [425, 0]
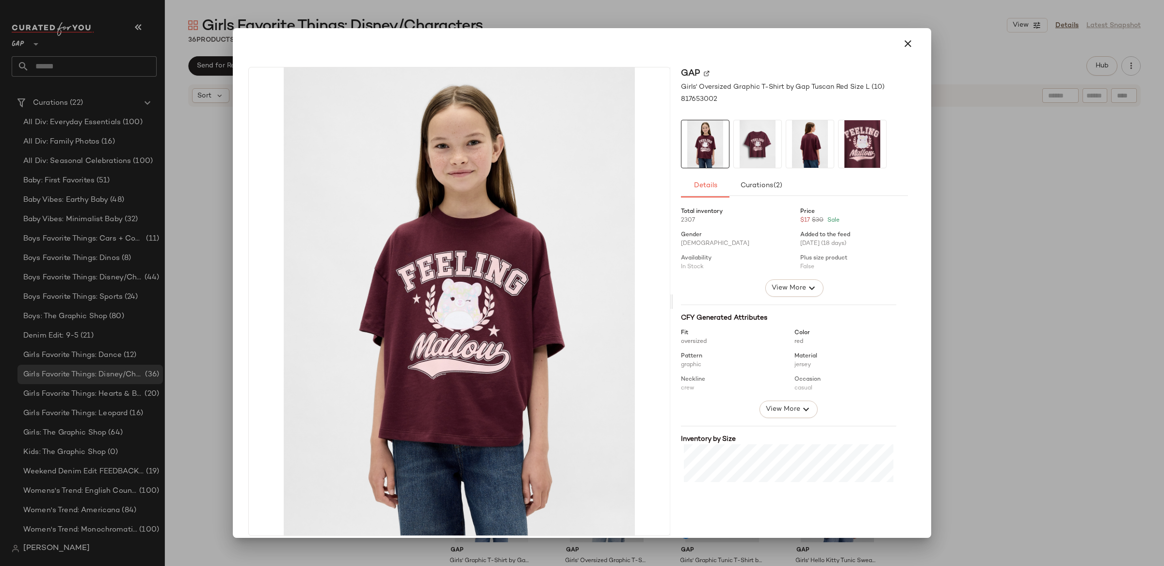
drag, startPoint x: 1000, startPoint y: 304, endPoint x: 985, endPoint y: 303, distance: 15.0
click at [1000, 304] on div at bounding box center [582, 283] width 1164 height 566
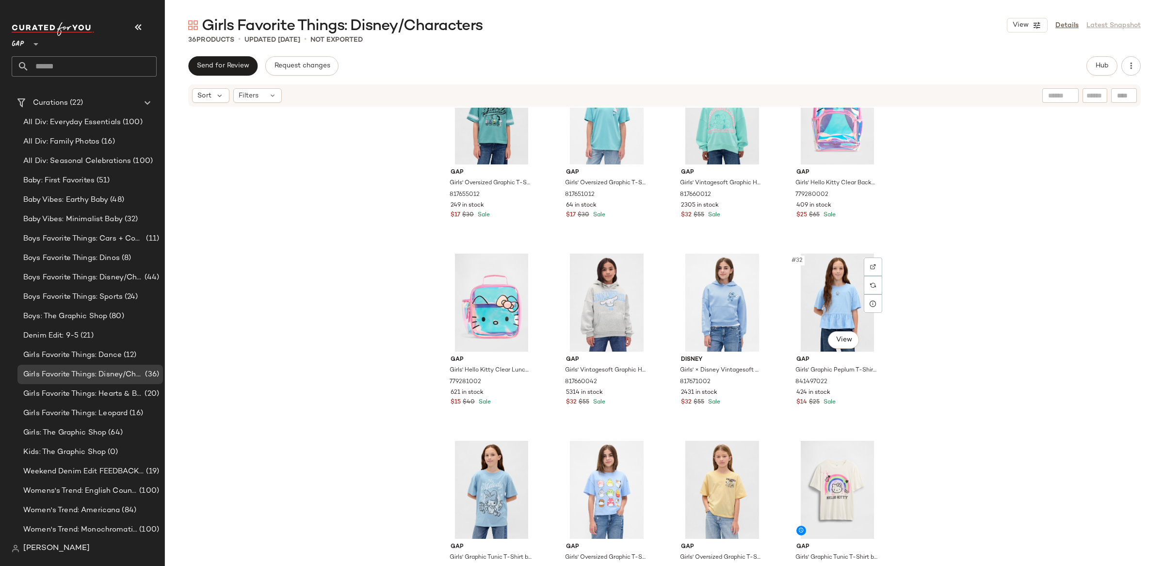
scroll to position [1230, 0]
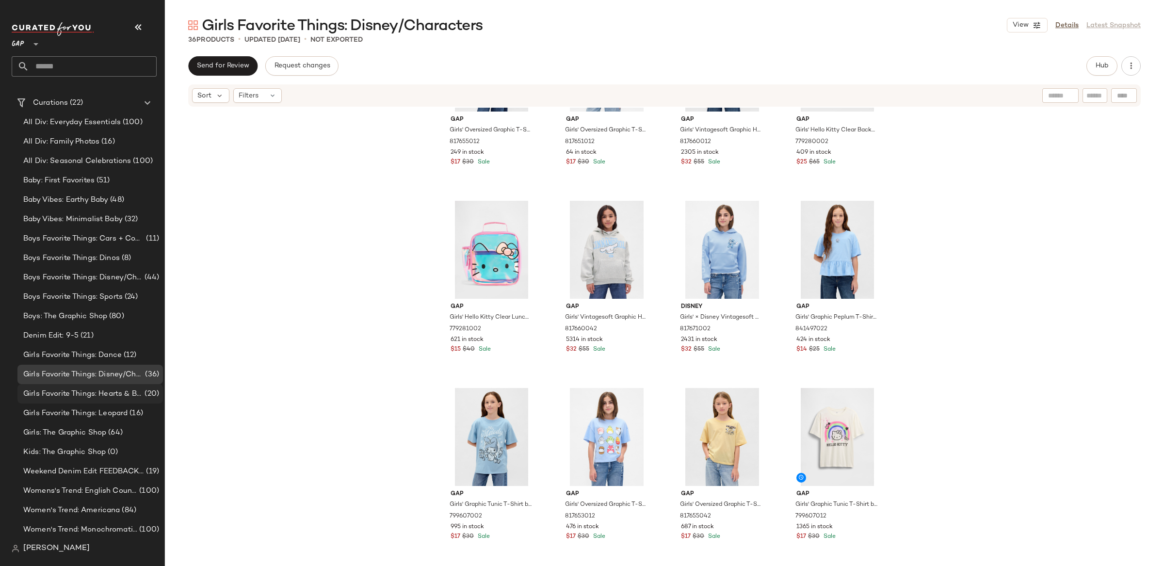
click at [126, 388] on span "Girls Favorite Things: Hearts & Bows" at bounding box center [82, 393] width 119 height 11
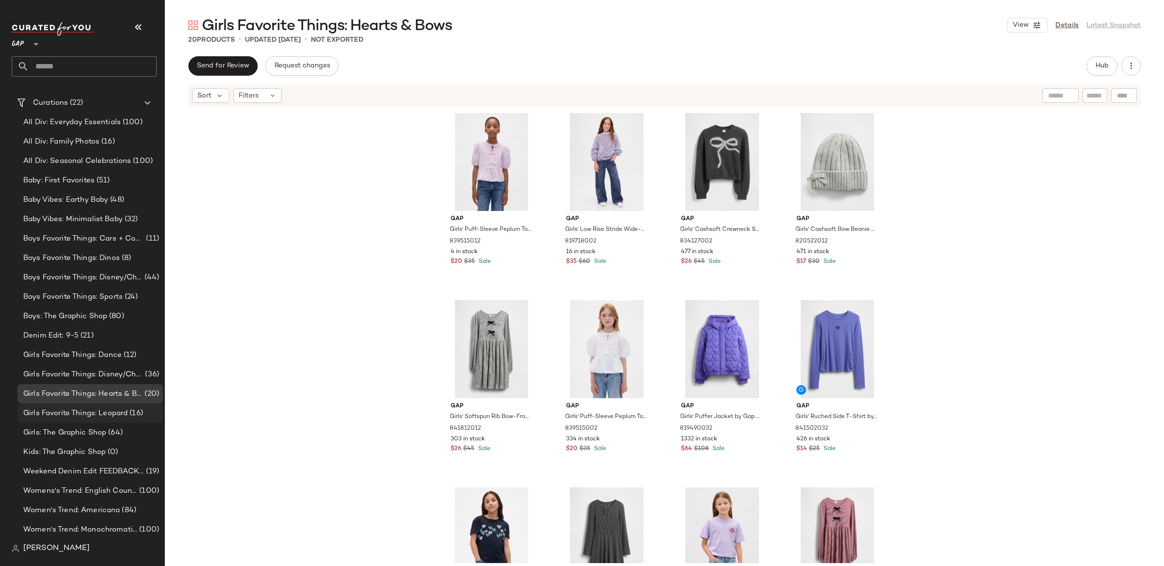
click at [112, 416] on span "Girls Favorite Things: Leopard" at bounding box center [75, 413] width 104 height 11
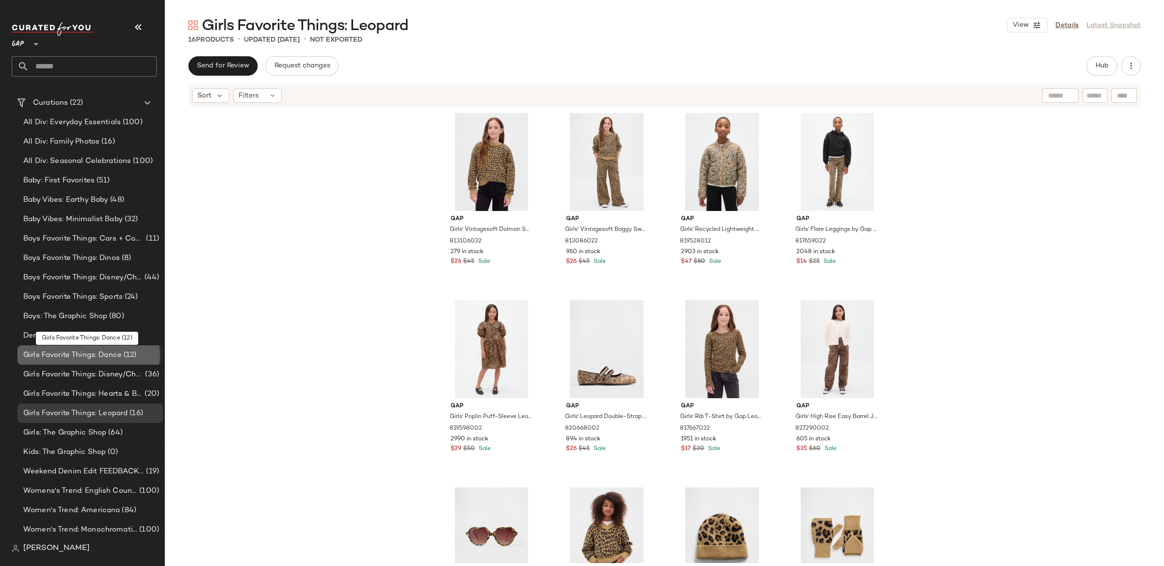
click at [115, 352] on span "Girls Favorite Things: Dance" at bounding box center [72, 355] width 98 height 11
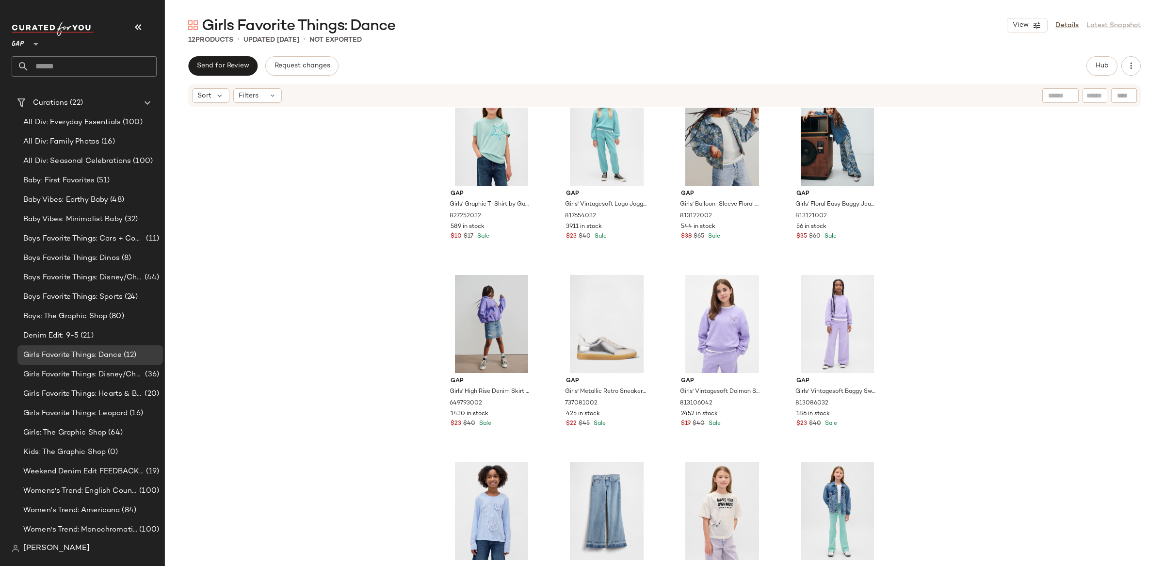
scroll to position [26, 0]
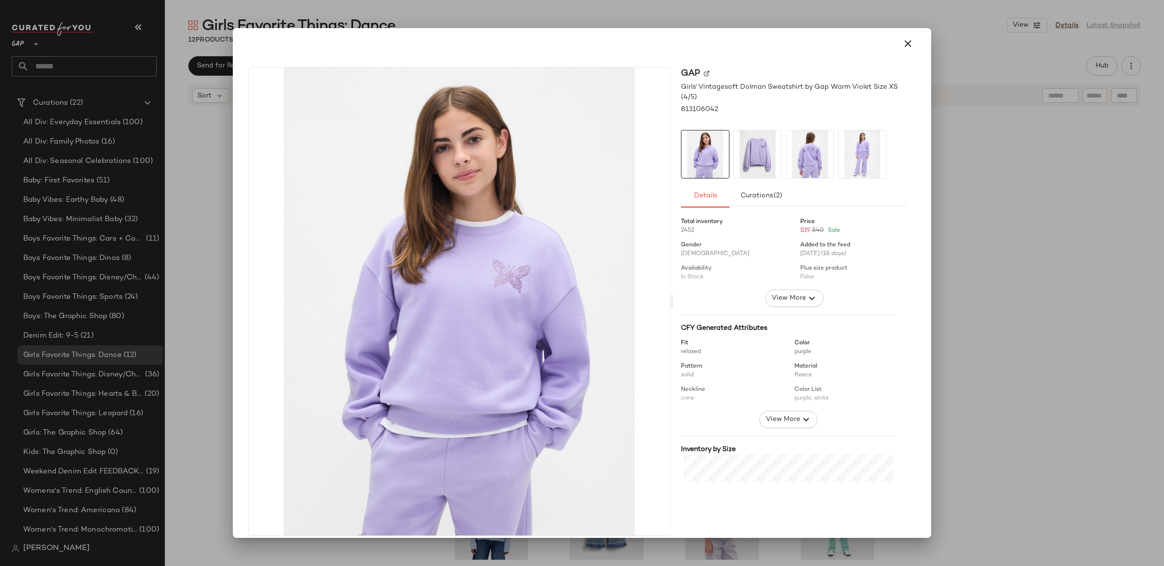
click at [950, 324] on div at bounding box center [582, 283] width 1164 height 566
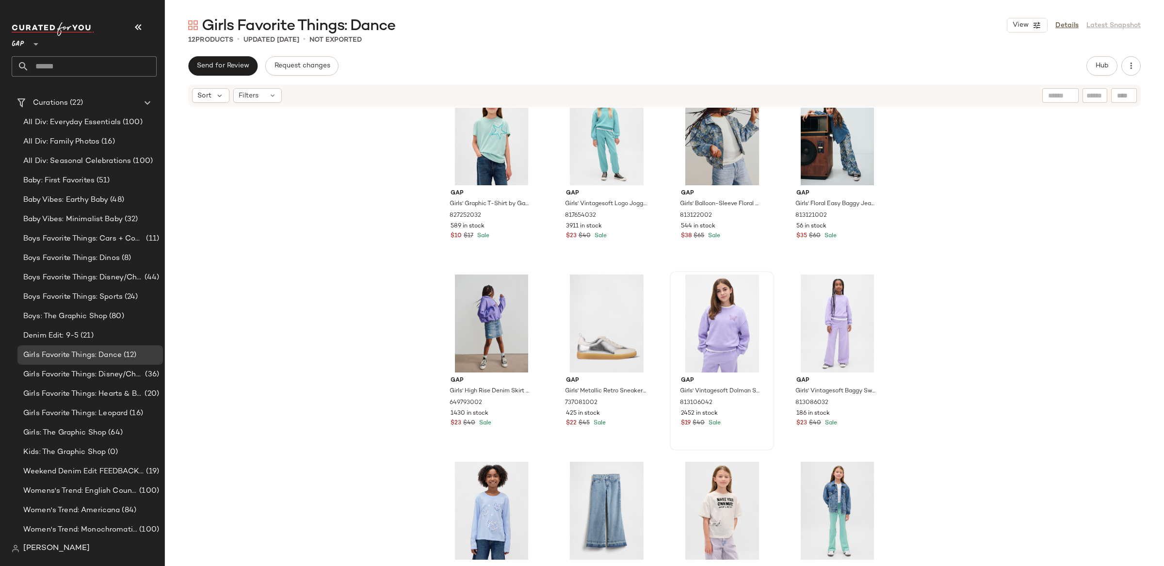
scroll to position [100, 0]
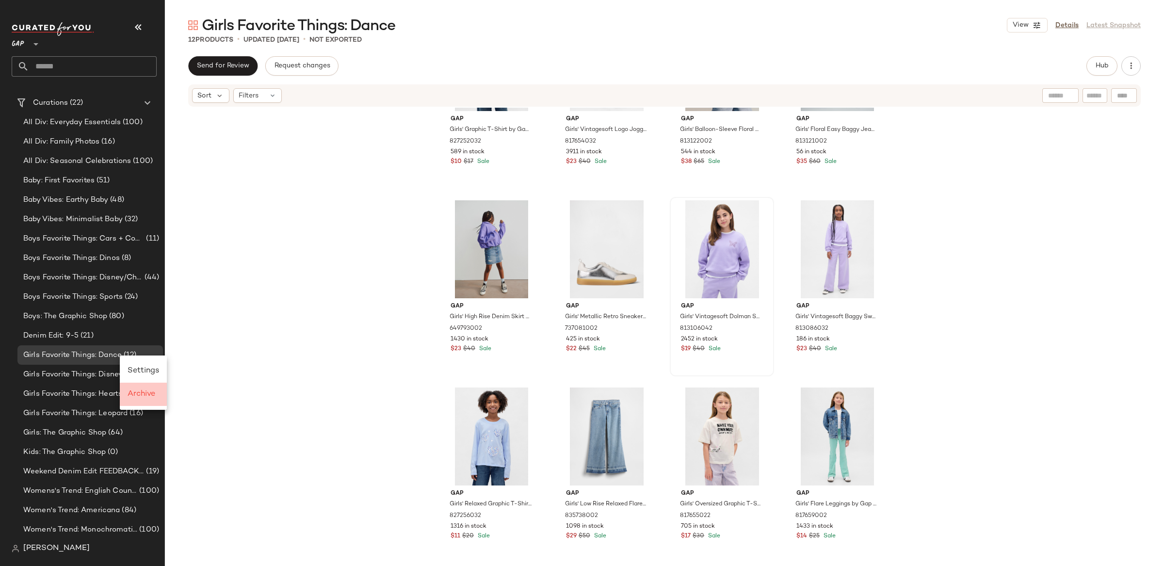
click at [142, 397] on span "Archive" at bounding box center [142, 394] width 28 height 8
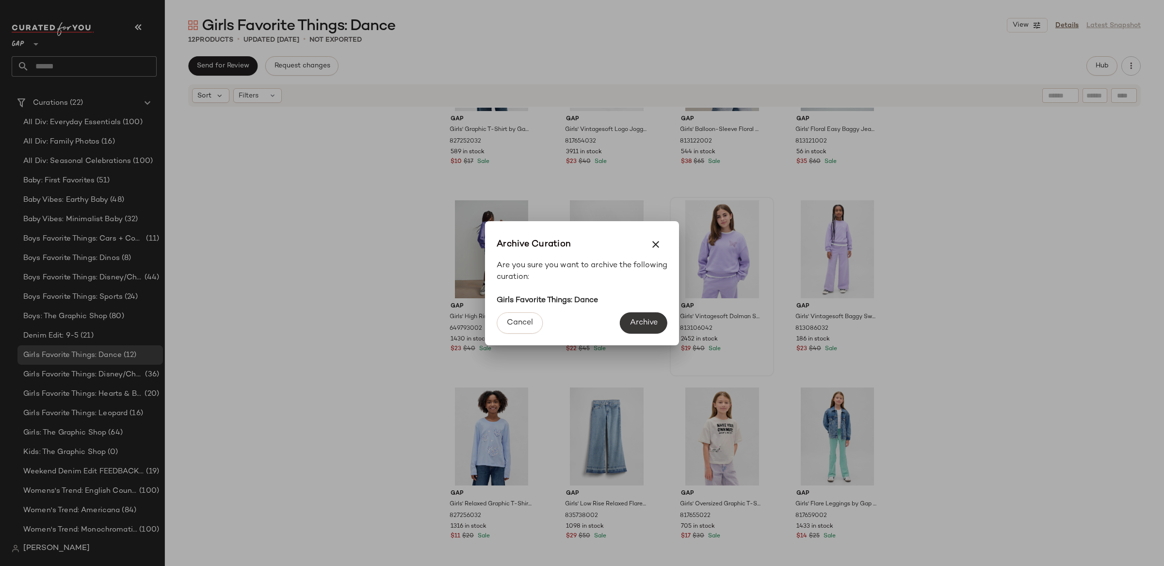
click at [642, 326] on span "Archive" at bounding box center [643, 322] width 28 height 9
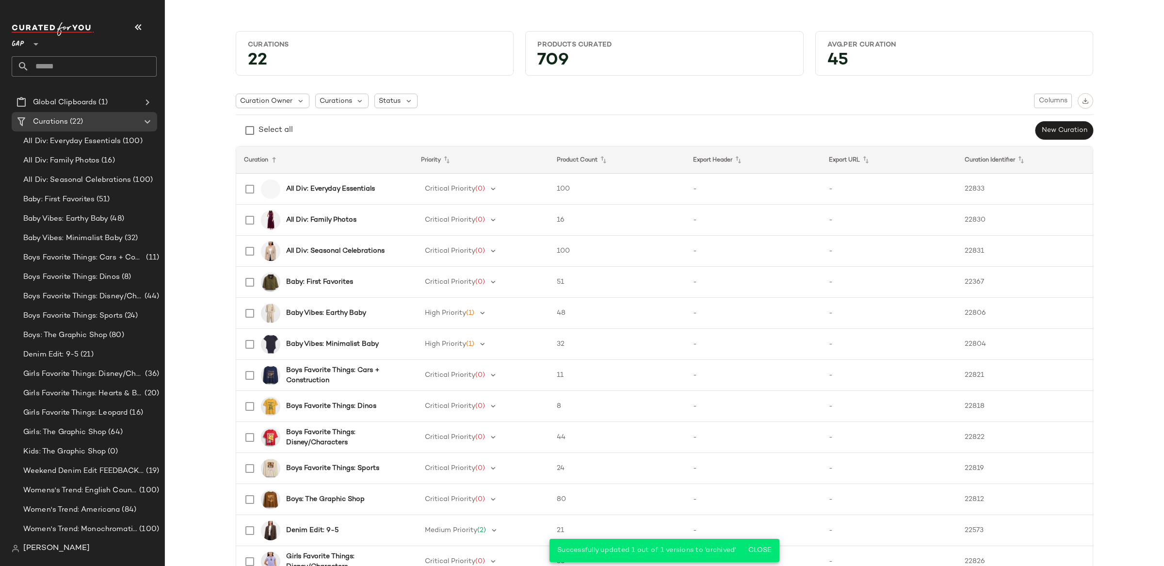
scroll to position [37, 0]
click at [93, 275] on span "Boys Favorite Things: Dinos" at bounding box center [71, 277] width 96 height 11
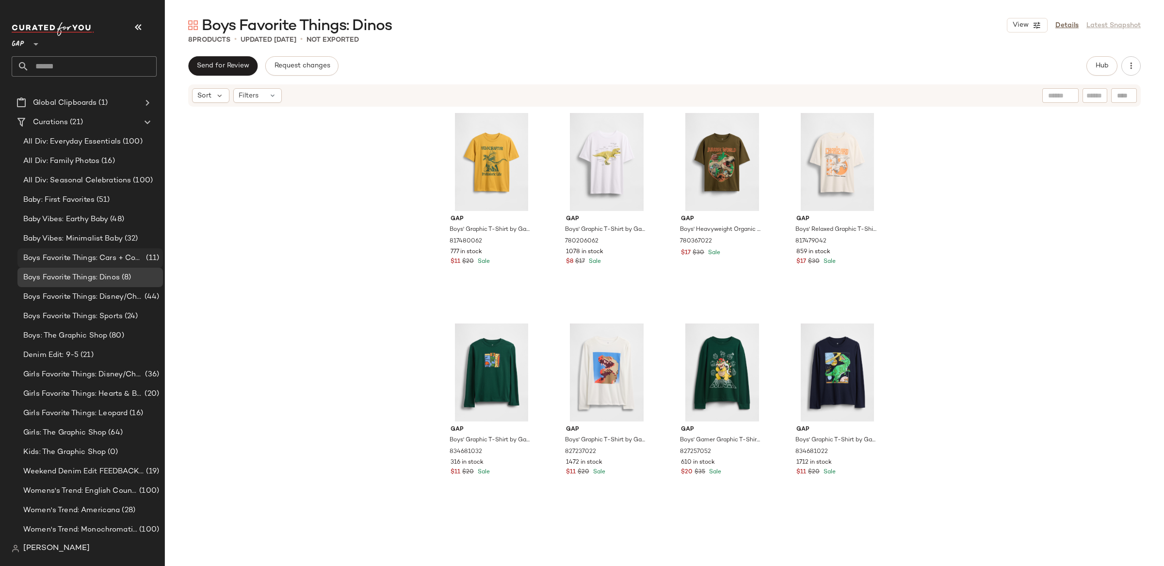
click at [101, 255] on span "Boys Favorite Things: Cars + Construction" at bounding box center [83, 258] width 121 height 11
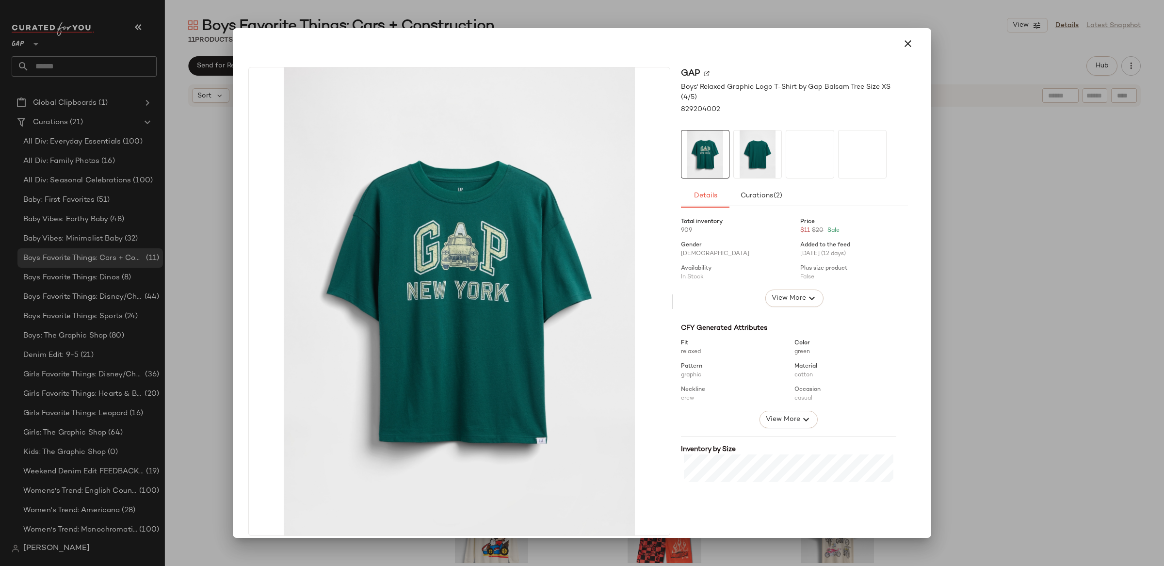
click at [979, 328] on div at bounding box center [582, 283] width 1164 height 566
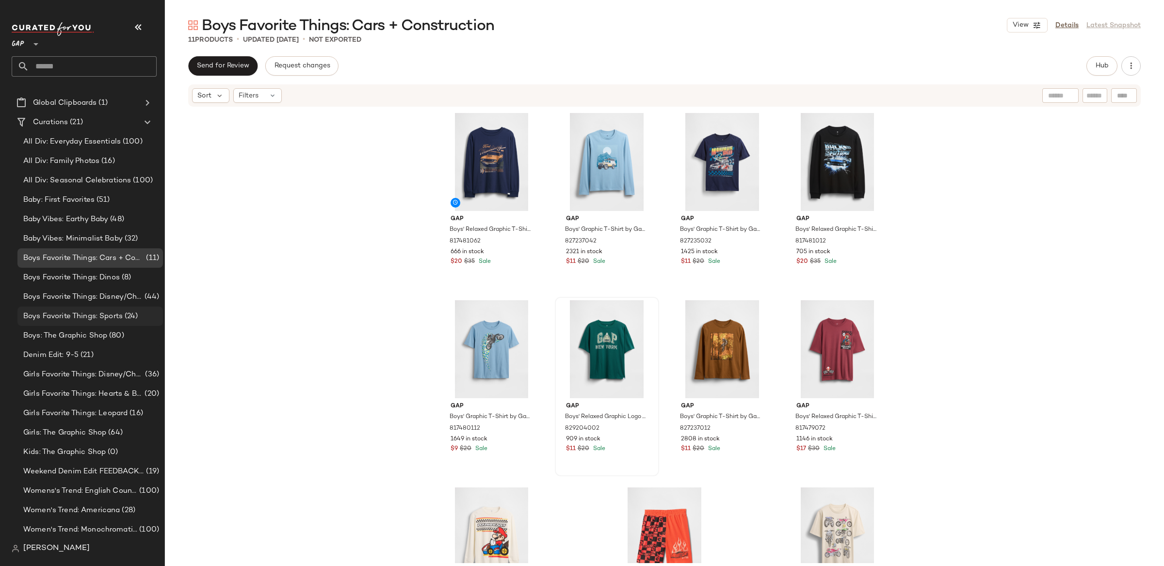
click at [110, 317] on span "Boys Favorite Things: Sports" at bounding box center [72, 316] width 99 height 11
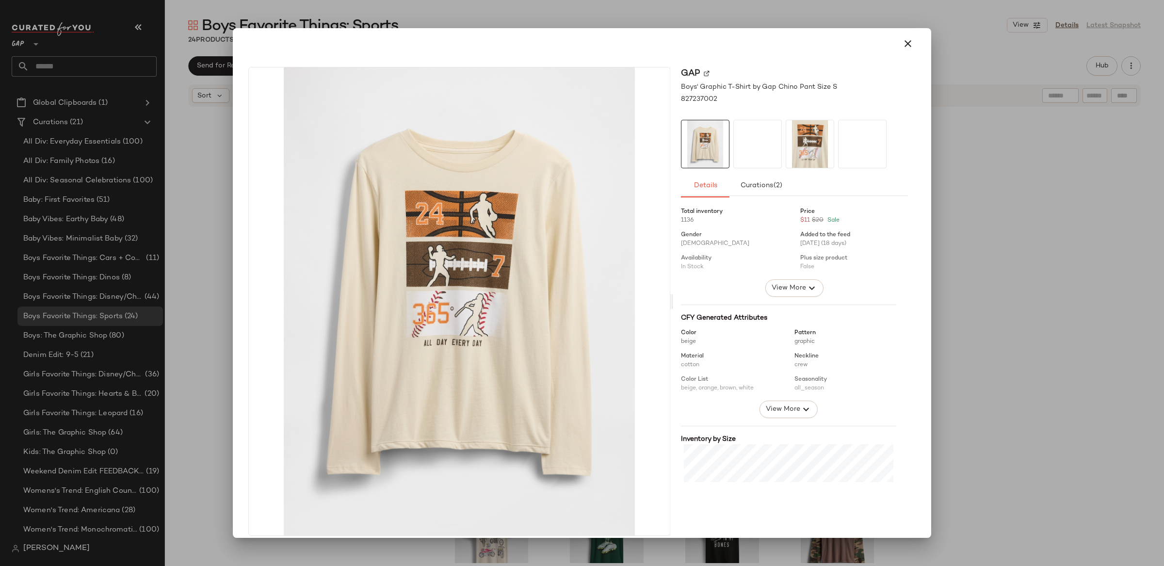
click at [951, 199] on div at bounding box center [582, 283] width 1164 height 566
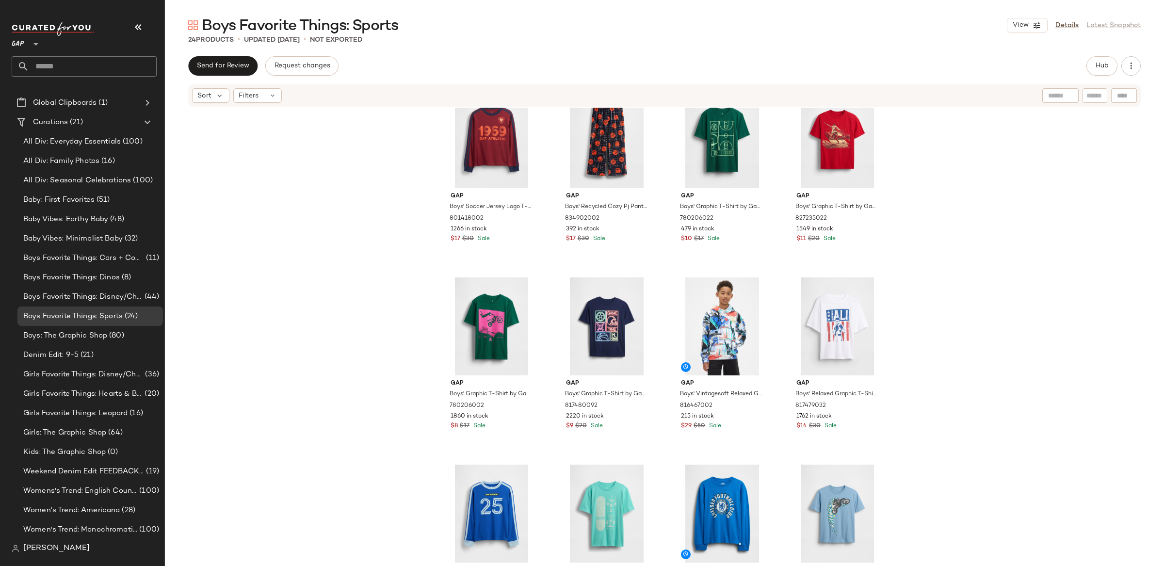
scroll to position [669, 0]
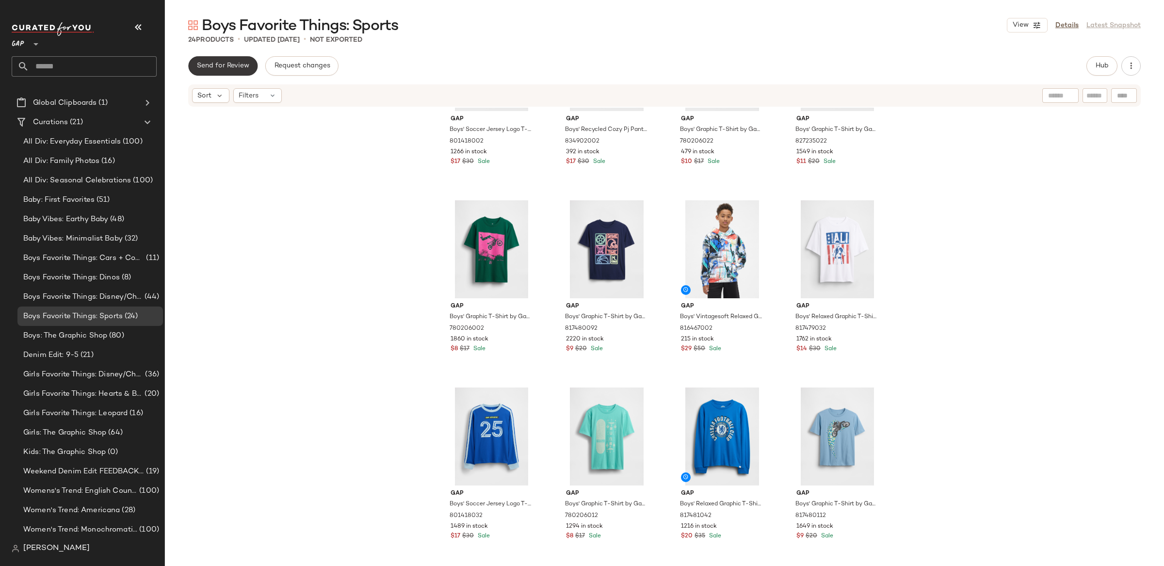
click at [240, 66] on span "Send for Review" at bounding box center [222, 66] width 53 height 8
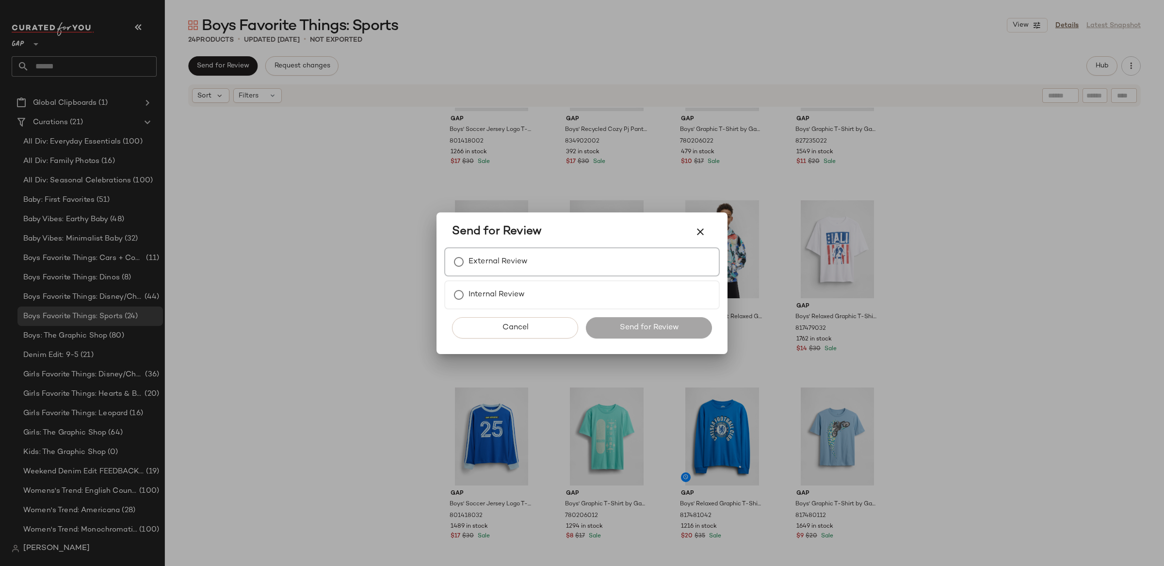
click at [488, 266] on label "External Review" at bounding box center [497, 261] width 59 height 19
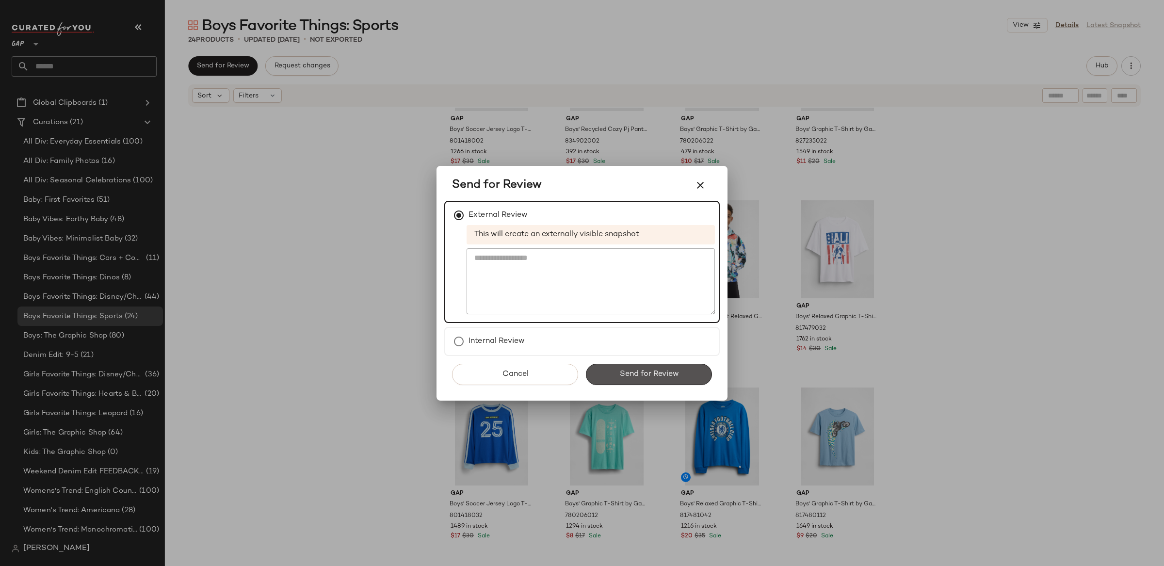
click at [657, 372] on span "Send for Review" at bounding box center [649, 373] width 60 height 9
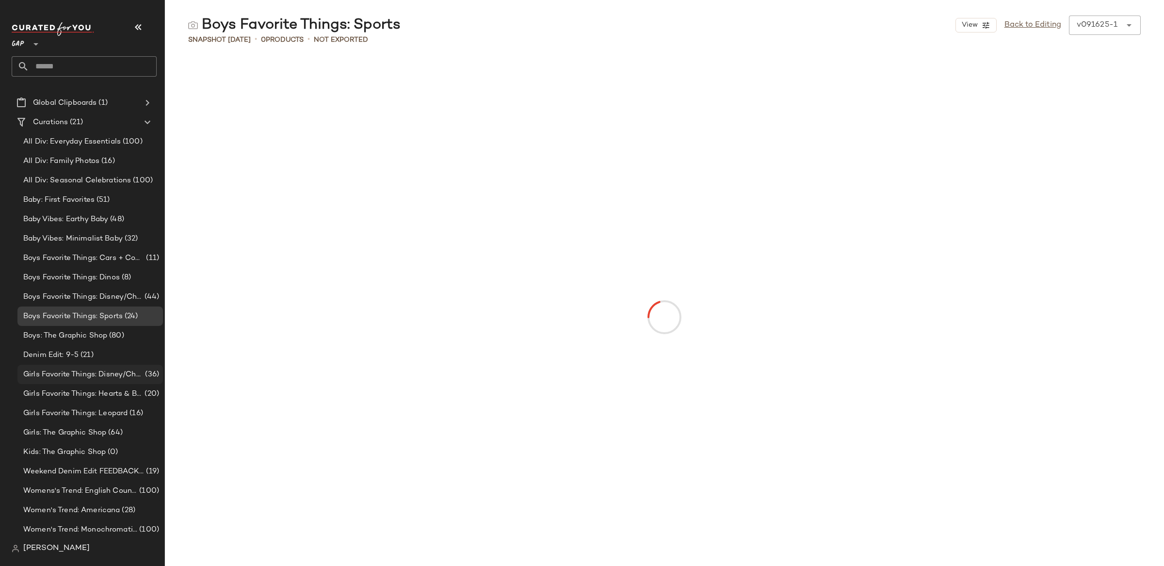
click at [96, 379] on span "Girls Favorite Things: Disney/Characters" at bounding box center [83, 374] width 120 height 11
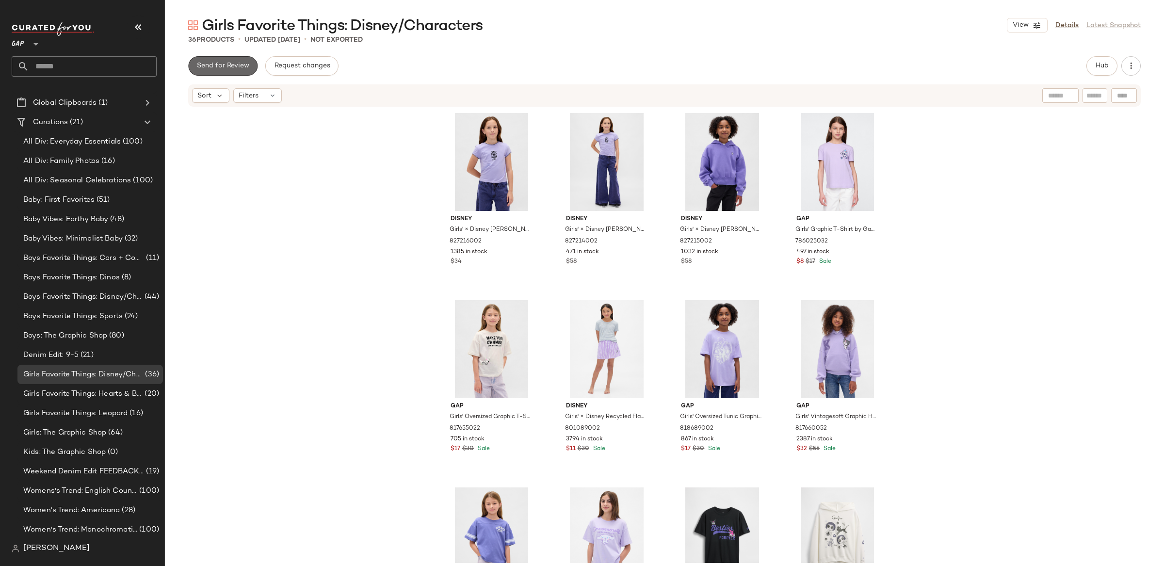
click at [232, 64] on span "Send for Review" at bounding box center [222, 66] width 53 height 8
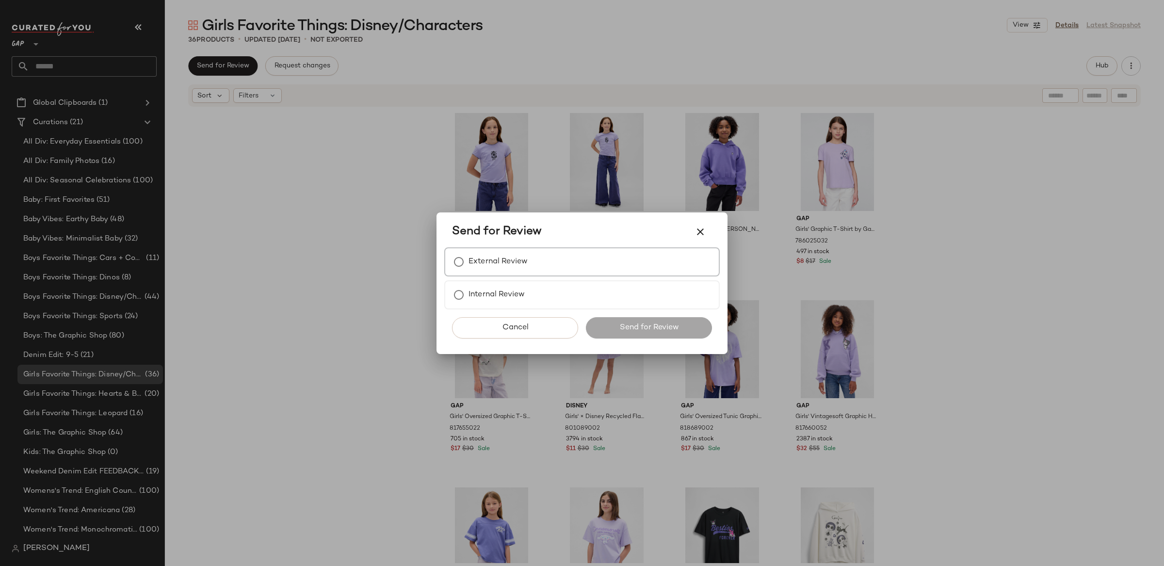
click at [571, 258] on div "External Review" at bounding box center [581, 261] width 275 height 29
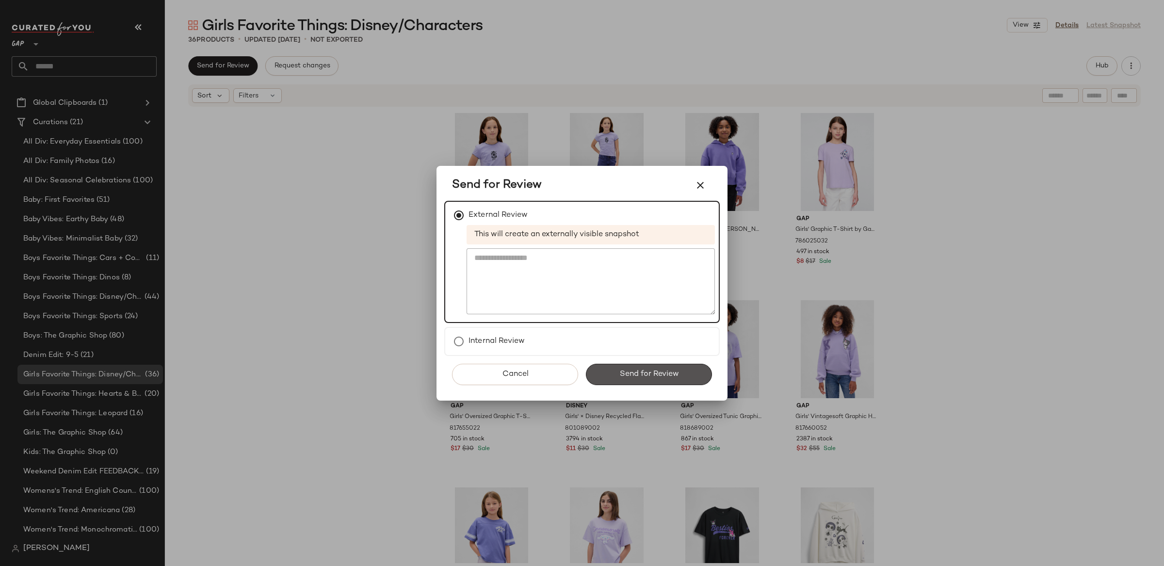
click at [646, 372] on span "Send for Review" at bounding box center [649, 373] width 60 height 9
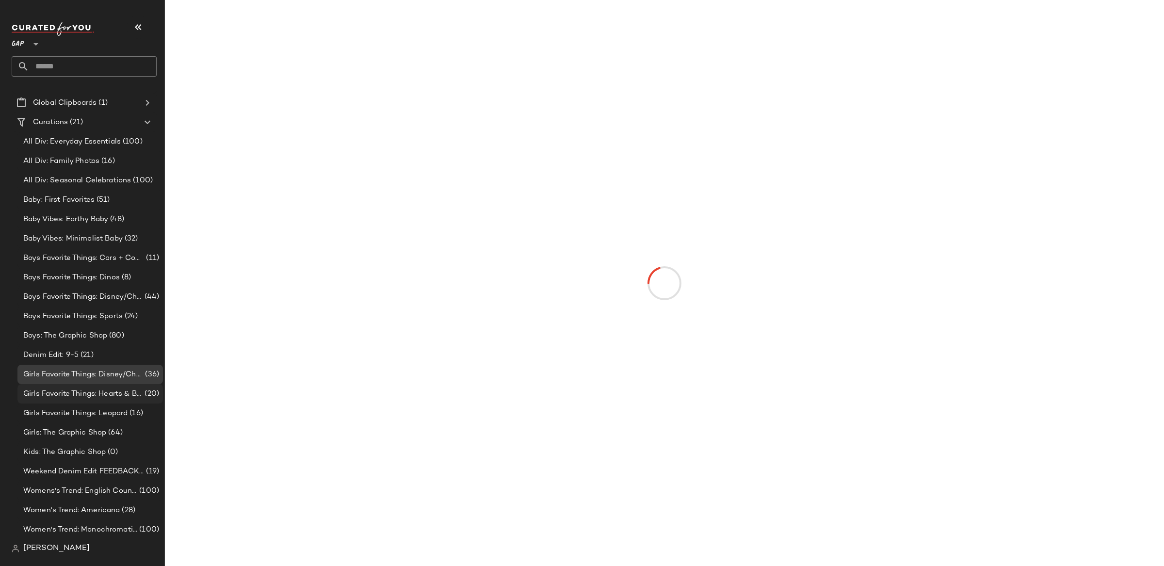
click at [103, 392] on span "Girls Favorite Things: Hearts & Bows" at bounding box center [82, 393] width 119 height 11
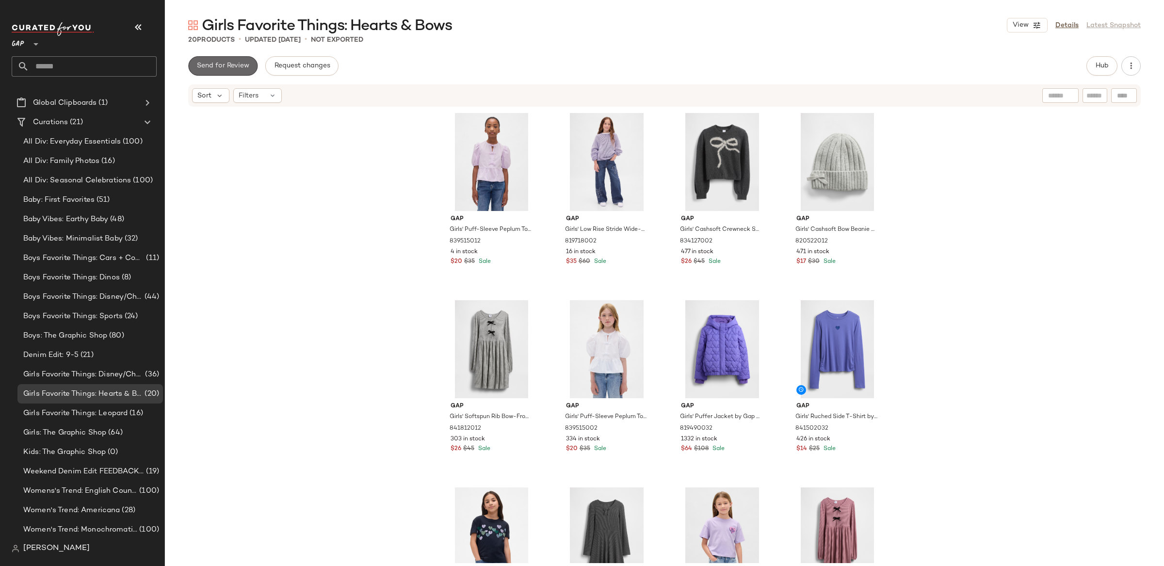
click at [226, 64] on span "Send for Review" at bounding box center [222, 66] width 53 height 8
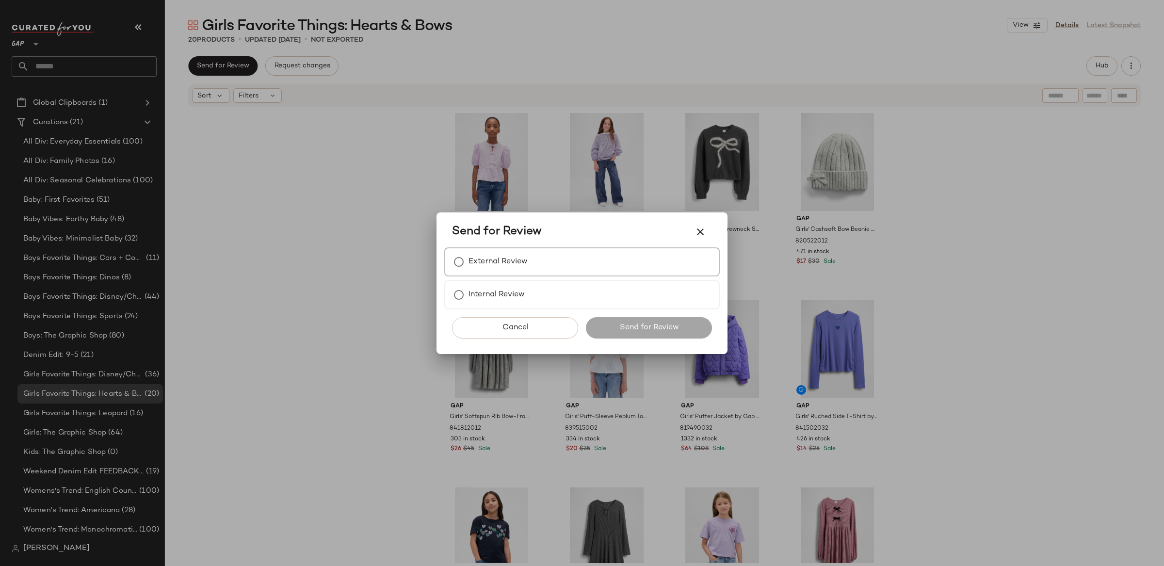
click at [547, 261] on div "External Review" at bounding box center [581, 261] width 275 height 29
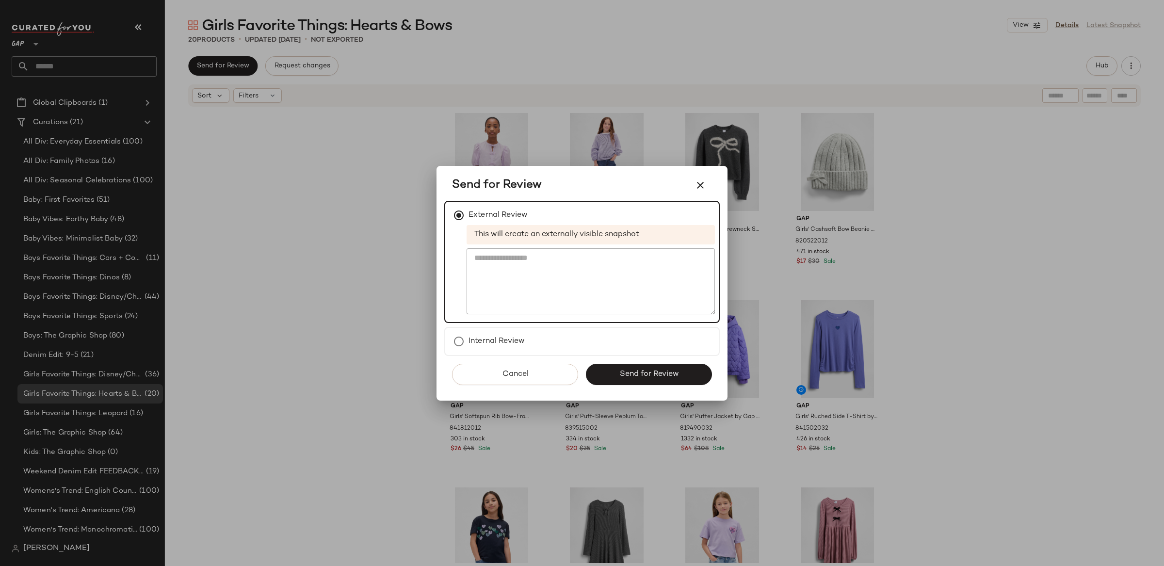
click at [645, 376] on span "Send for Review" at bounding box center [649, 373] width 60 height 9
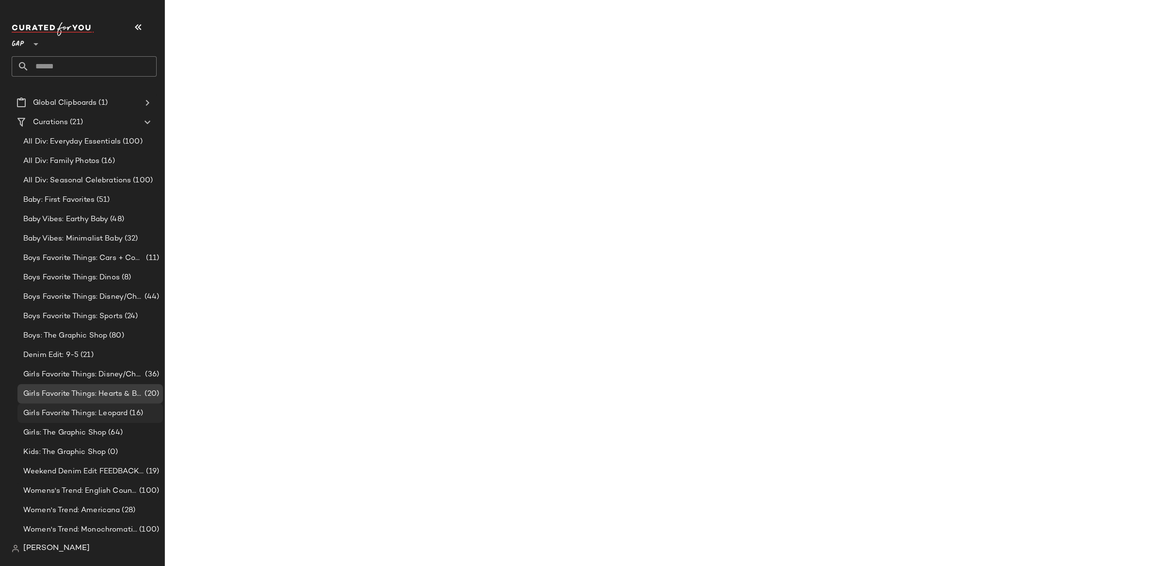
click at [121, 406] on div "Girls Favorite Things: Leopard (16)" at bounding box center [89, 412] width 145 height 19
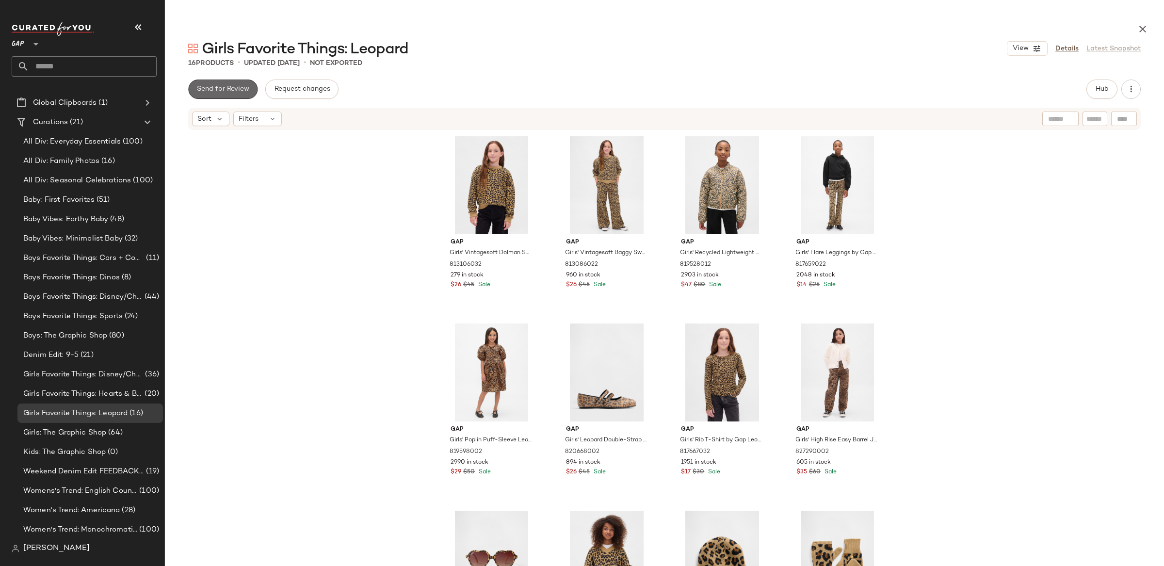
click at [222, 84] on button "Send for Review" at bounding box center [222, 89] width 69 height 19
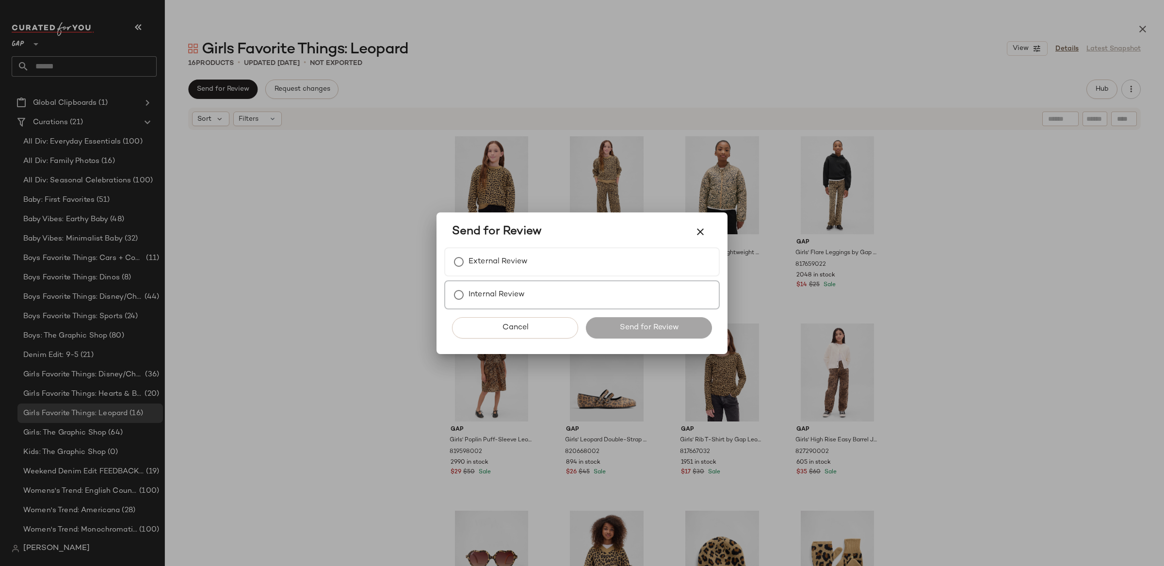
drag, startPoint x: 504, startPoint y: 258, endPoint x: 587, endPoint y: 331, distance: 110.6
click at [504, 258] on label "External Review" at bounding box center [497, 261] width 59 height 19
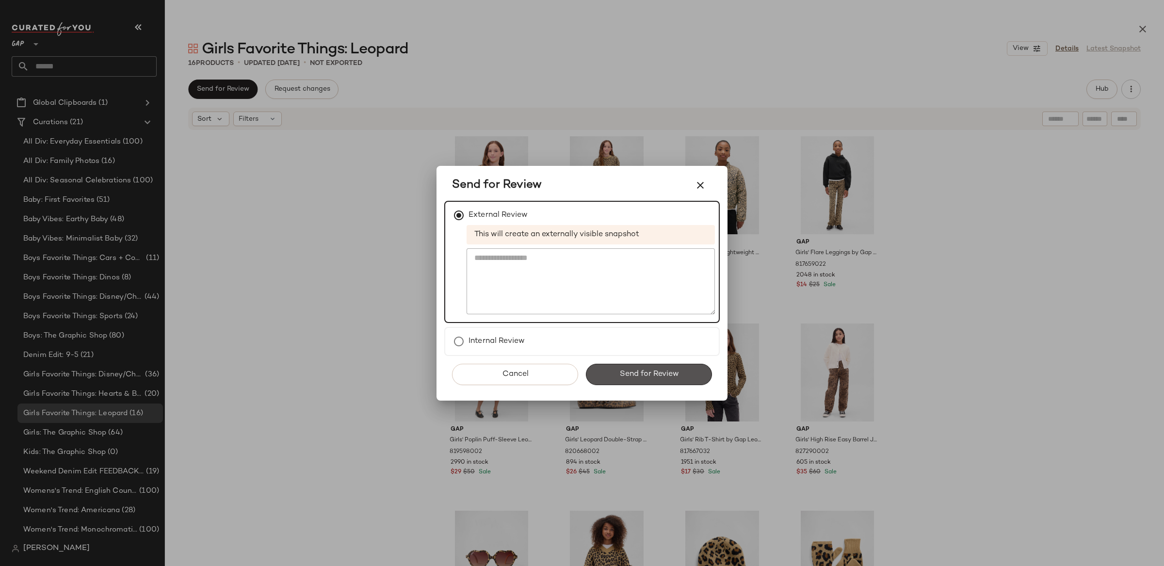
click at [636, 366] on button "Send for Review" at bounding box center [649, 374] width 126 height 21
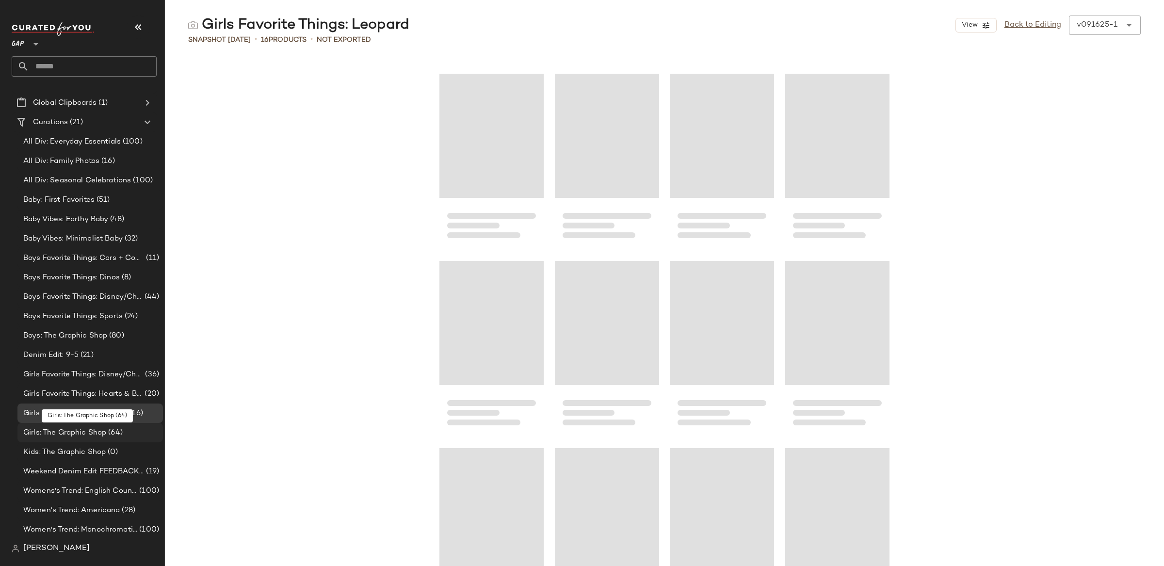
click at [103, 431] on span "Girls: The Graphic Shop" at bounding box center [64, 432] width 83 height 11
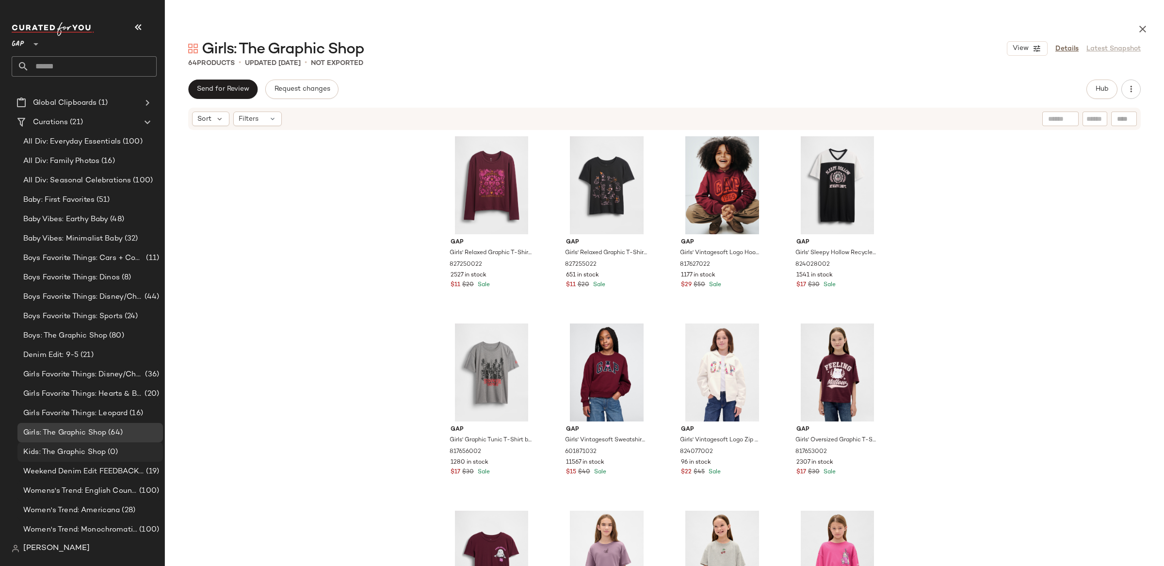
click at [124, 457] on div "Kids: The Graphic Shop (0)" at bounding box center [89, 451] width 145 height 19
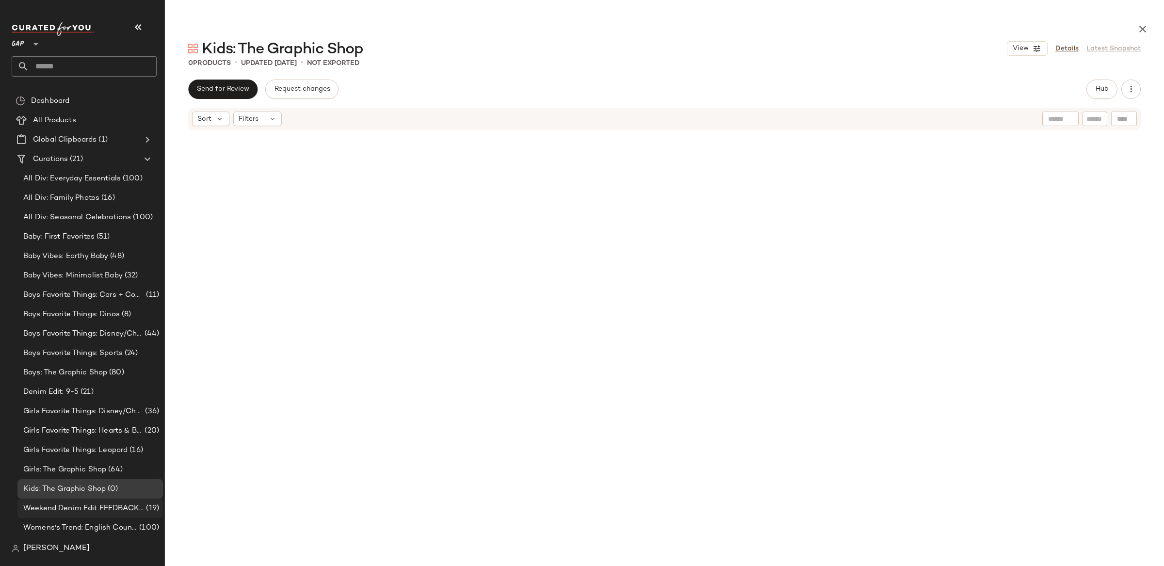
click at [112, 505] on span "Weekend Denim Edit FEEDBACK UPDATE" at bounding box center [83, 508] width 121 height 11
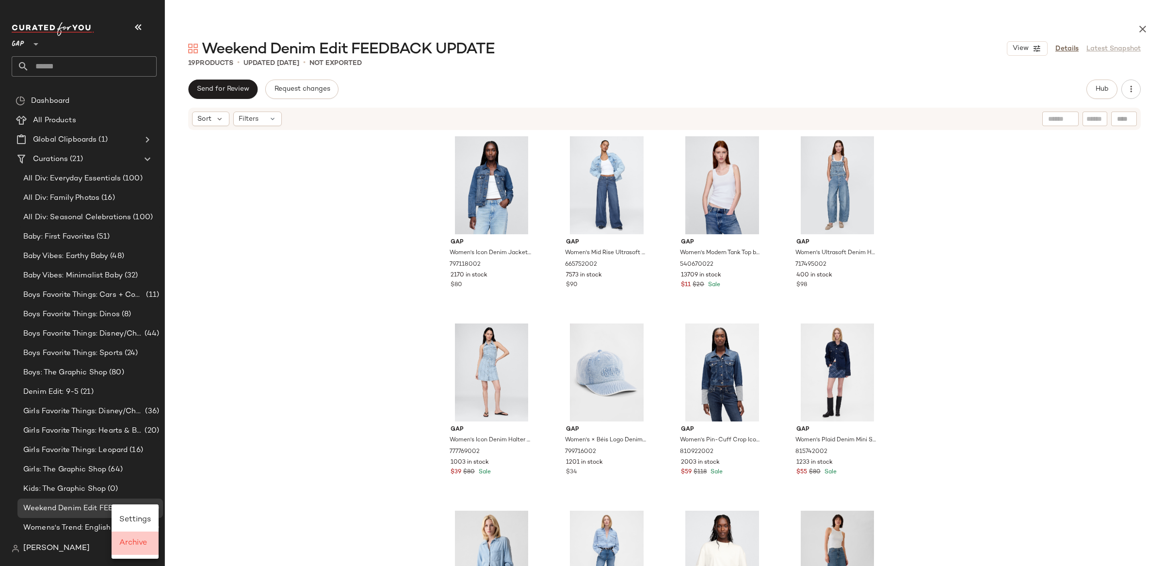
click at [132, 535] on div "Archive" at bounding box center [135, 542] width 47 height 23
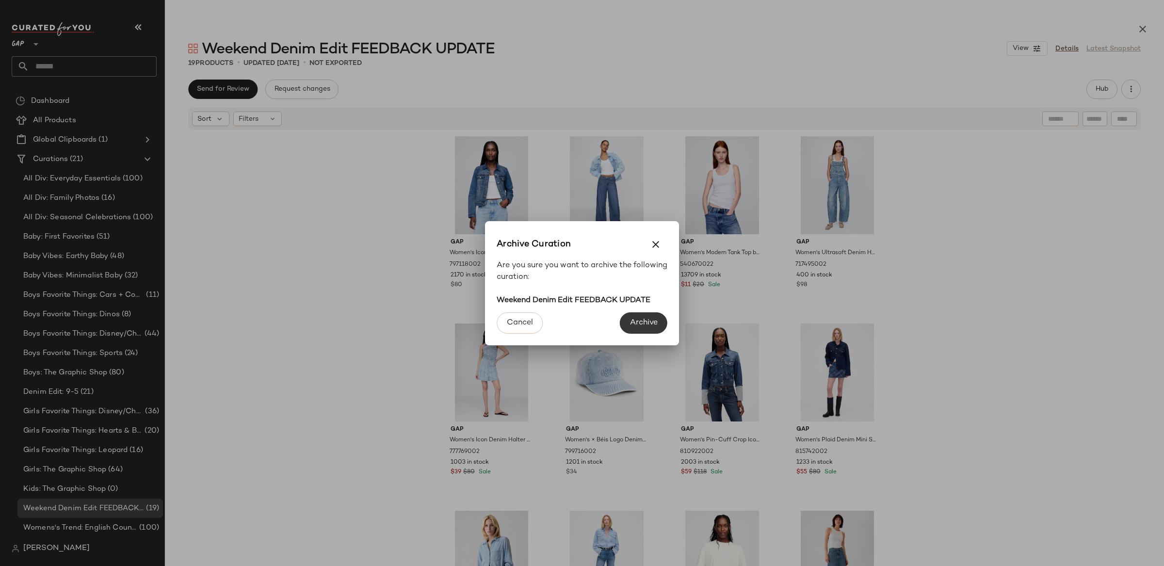
click at [655, 324] on span "Archive" at bounding box center [643, 322] width 28 height 9
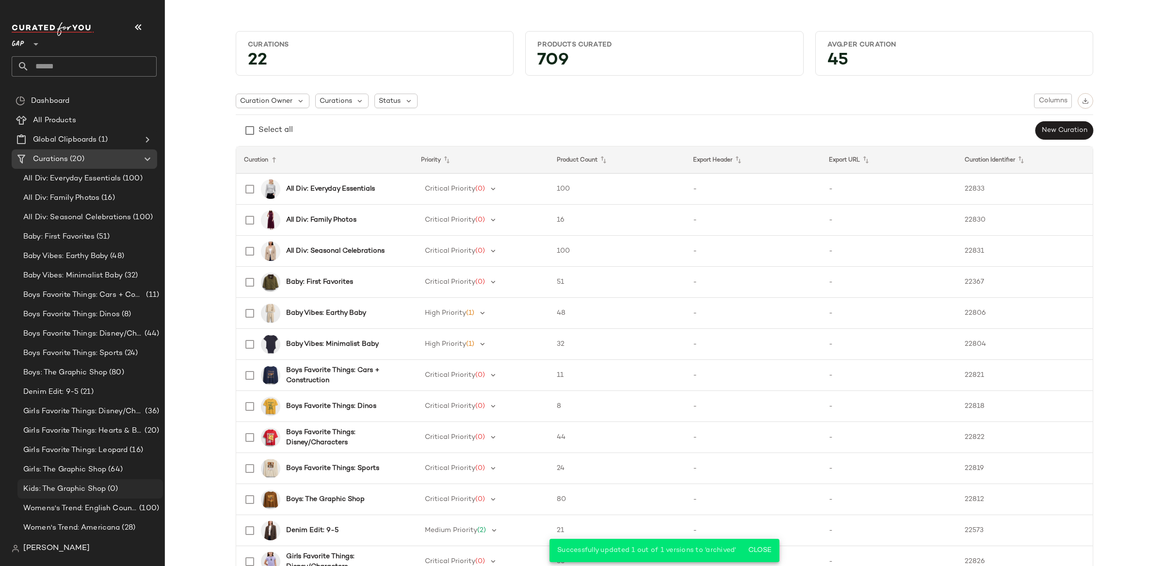
click at [90, 486] on span "Kids: The Graphic Shop" at bounding box center [64, 488] width 82 height 11
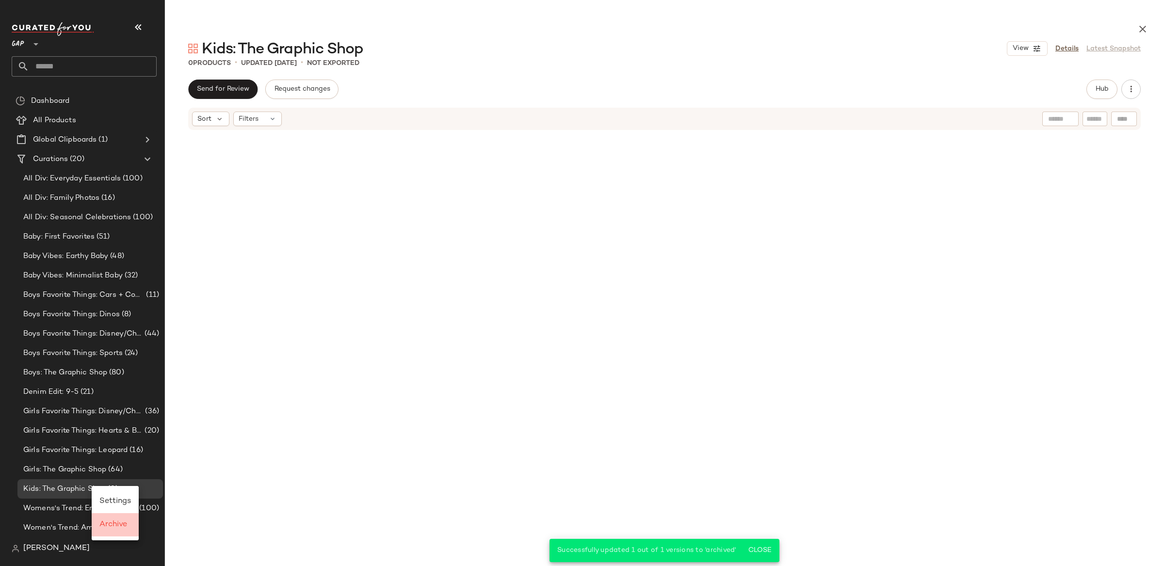
click at [120, 527] on span "Archive" at bounding box center [113, 524] width 28 height 8
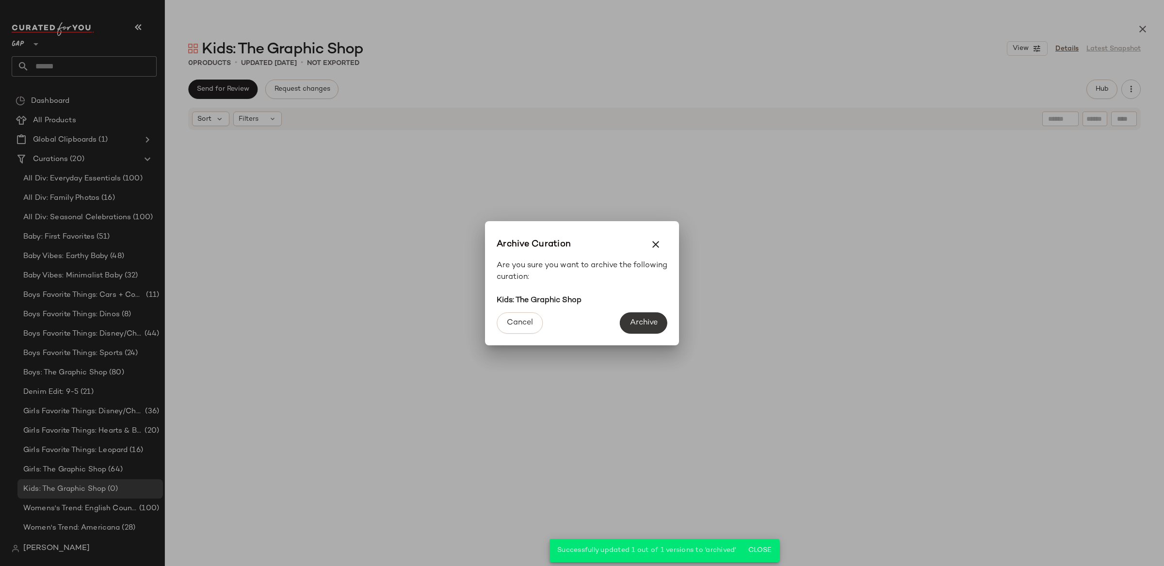
click at [642, 321] on span "Archive" at bounding box center [643, 322] width 28 height 9
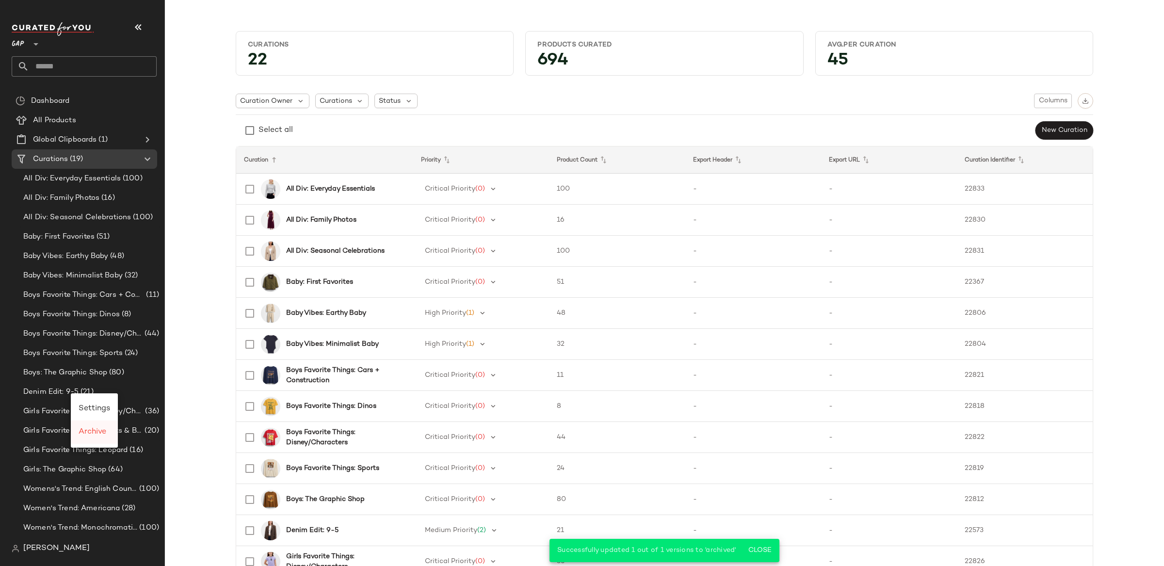
click at [94, 433] on span "Archive" at bounding box center [93, 432] width 28 height 8
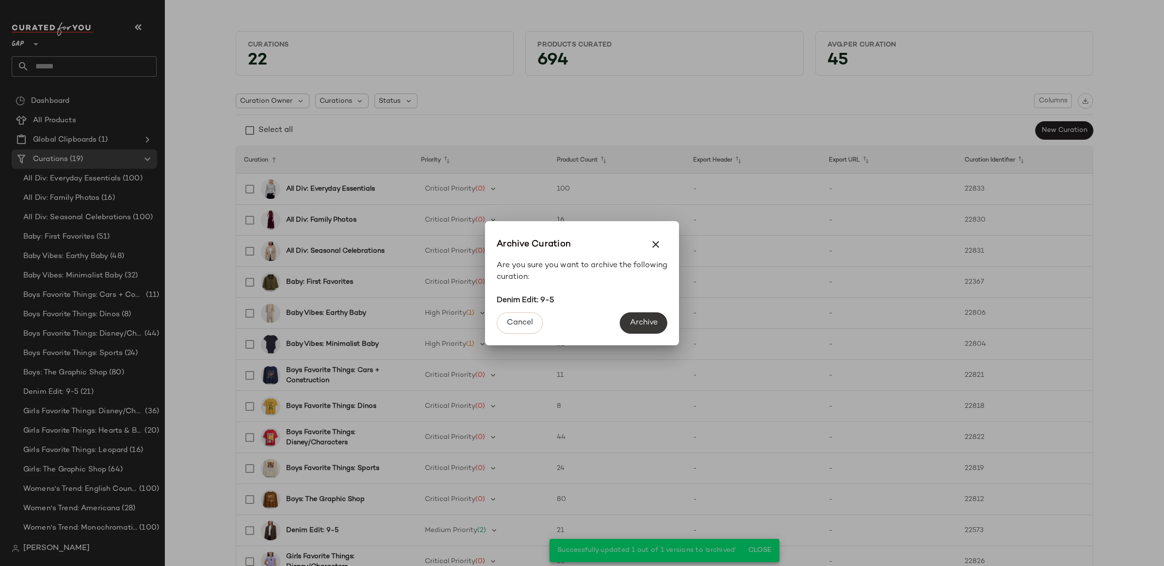
click at [656, 324] on span "Archive" at bounding box center [643, 322] width 28 height 9
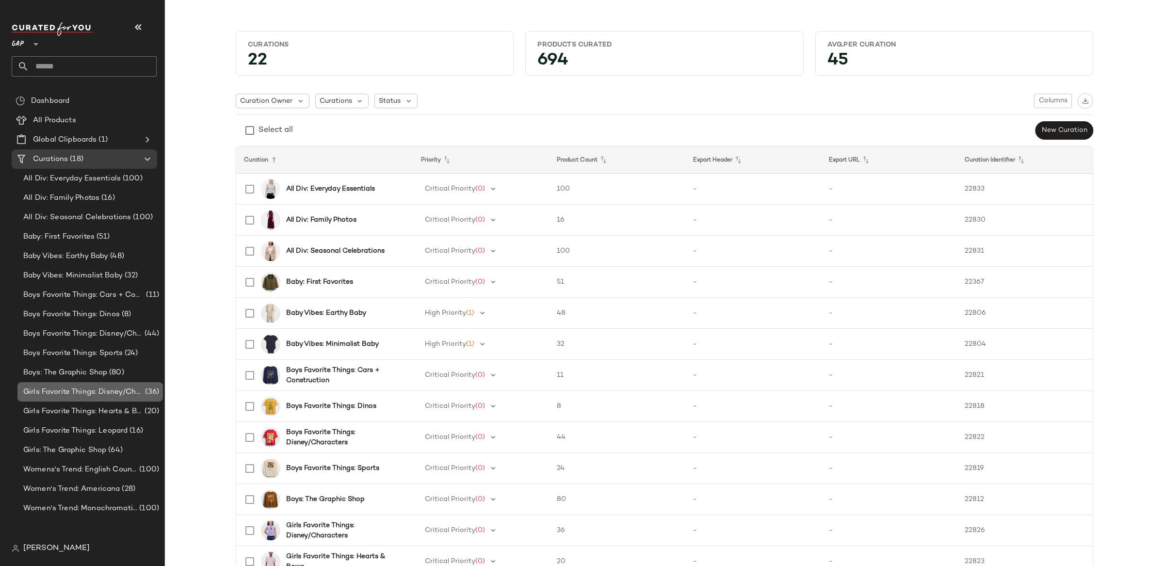
click at [114, 386] on span "Girls Favorite Things: Disney/Characters" at bounding box center [83, 391] width 120 height 11
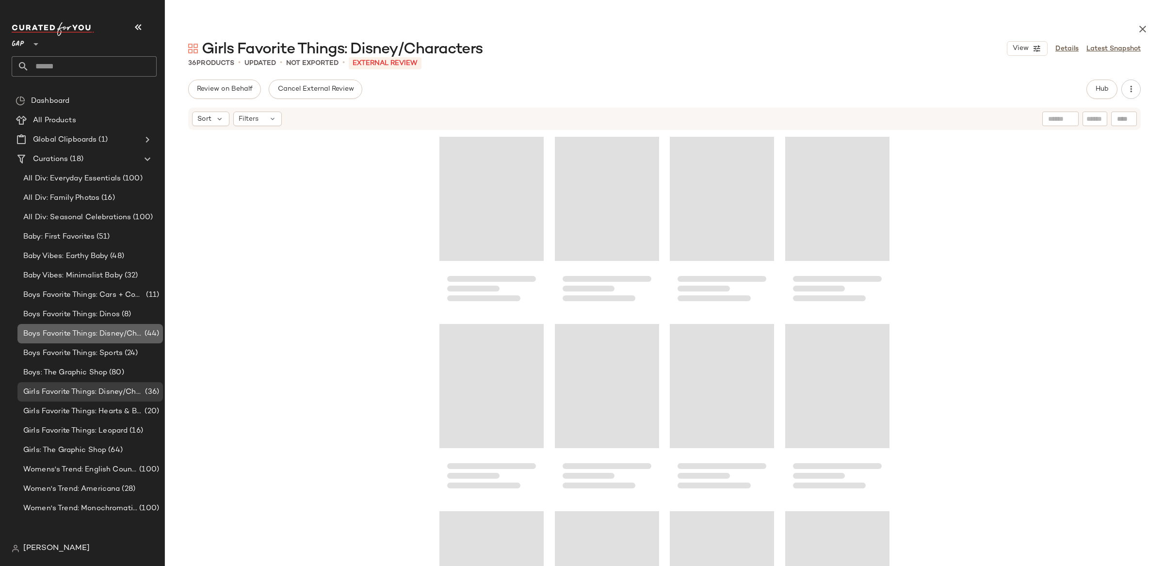
click at [112, 328] on span "Boys Favorite Things: Disney/Characters" at bounding box center [82, 333] width 119 height 11
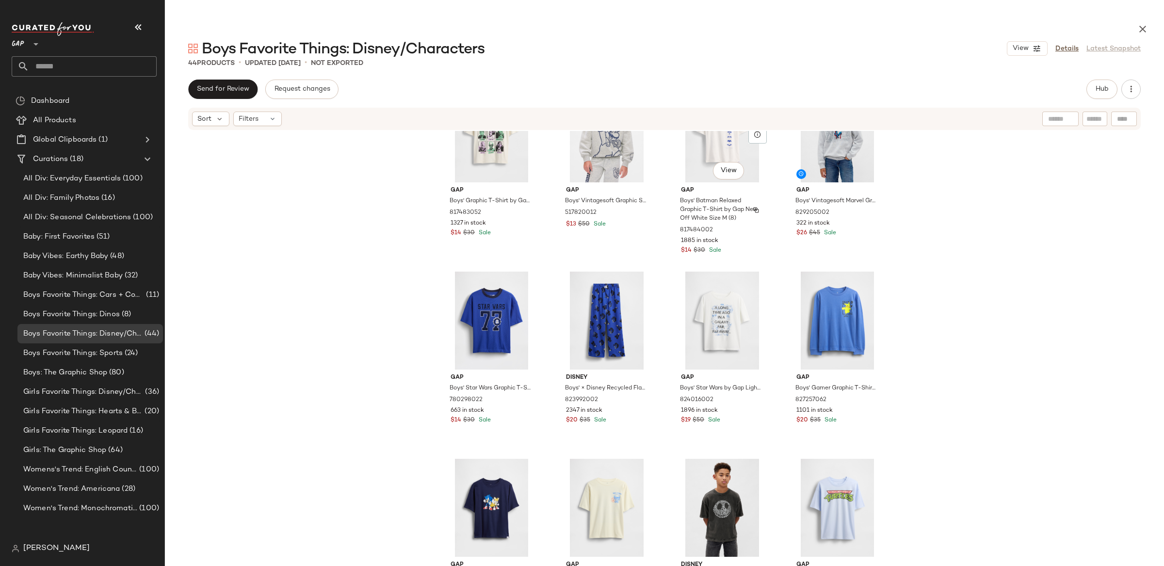
scroll to position [1019, 0]
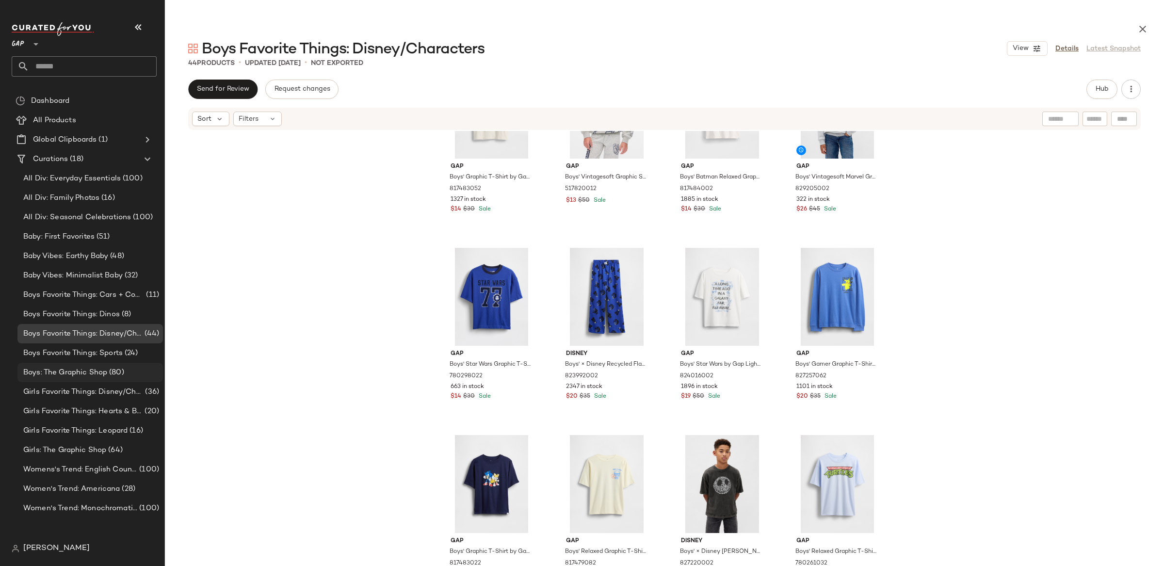
click at [68, 367] on span "Boys: The Graphic Shop" at bounding box center [65, 372] width 84 height 11
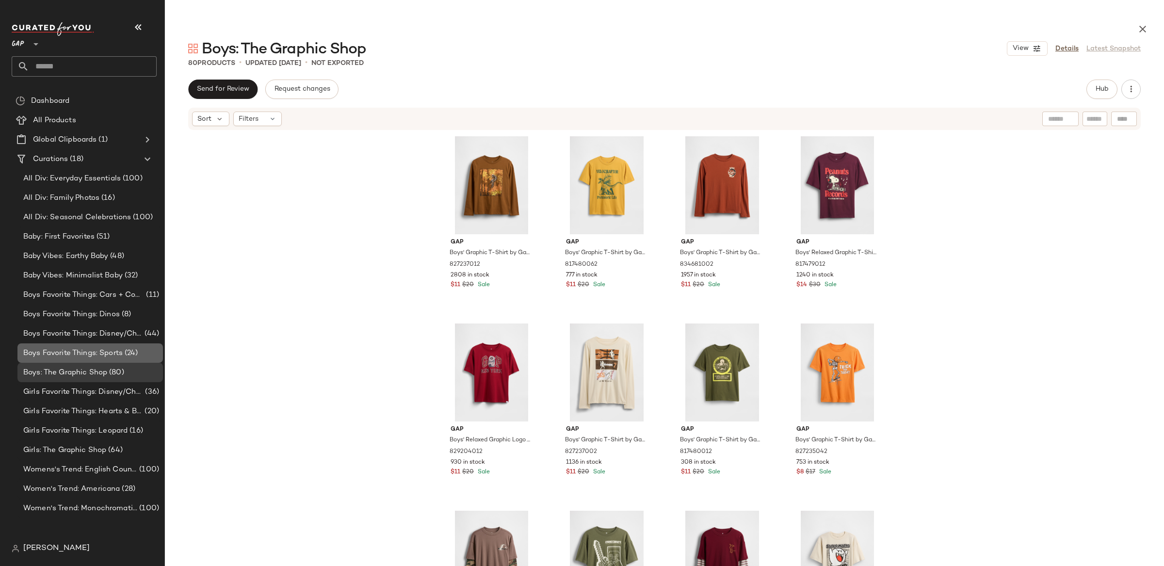
click at [78, 350] on span "Boys Favorite Things: Sports" at bounding box center [72, 353] width 99 height 11
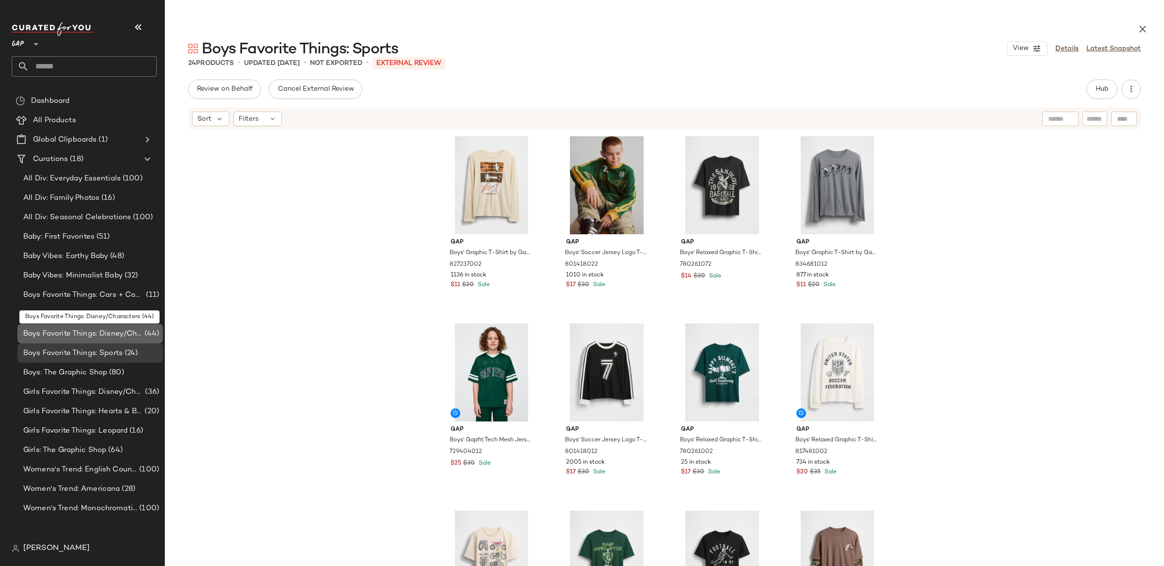
click at [79, 332] on span "Boys Favorite Things: Disney/Characters" at bounding box center [82, 333] width 119 height 11
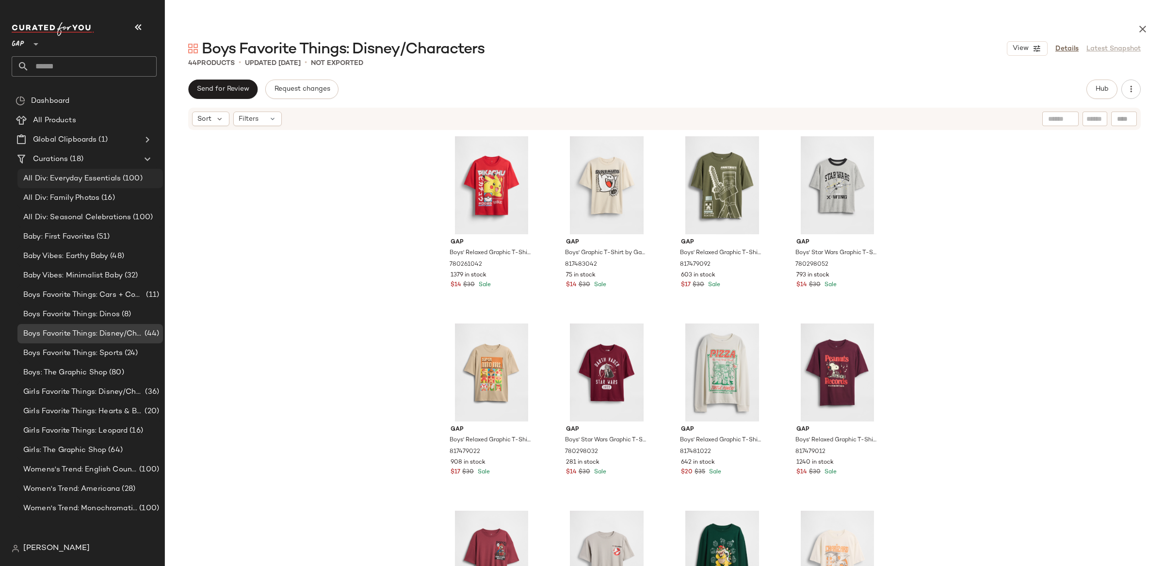
drag, startPoint x: 103, startPoint y: 177, endPoint x: 102, endPoint y: 182, distance: 4.9
click at [103, 177] on span "All Div: Everyday Essentials" at bounding box center [71, 178] width 97 height 11
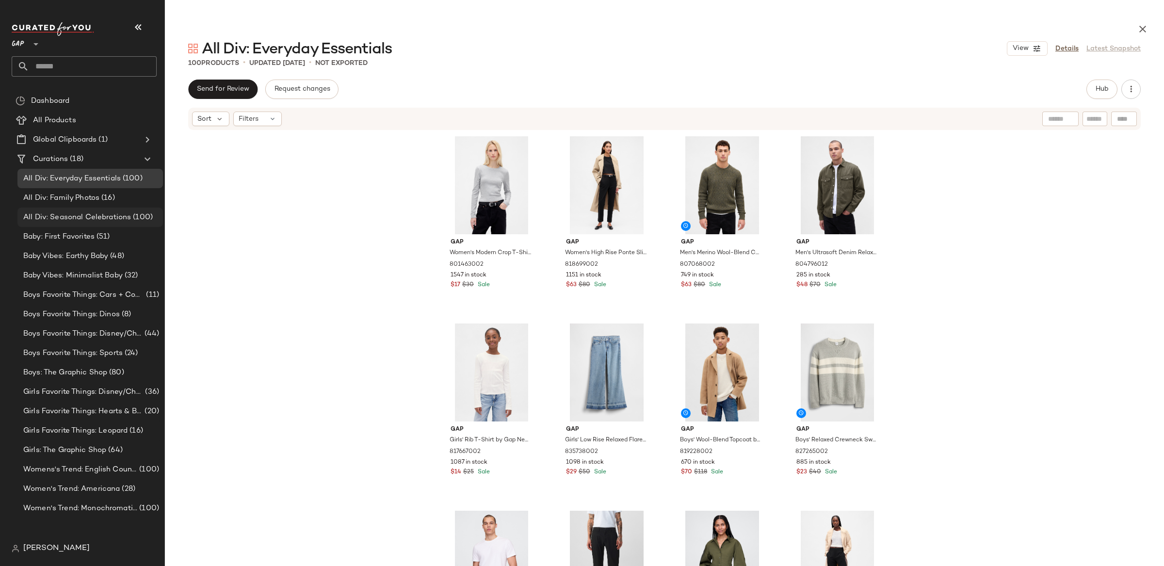
click at [107, 214] on span "All Div: Seasonal Celebrations" at bounding box center [77, 217] width 108 height 11
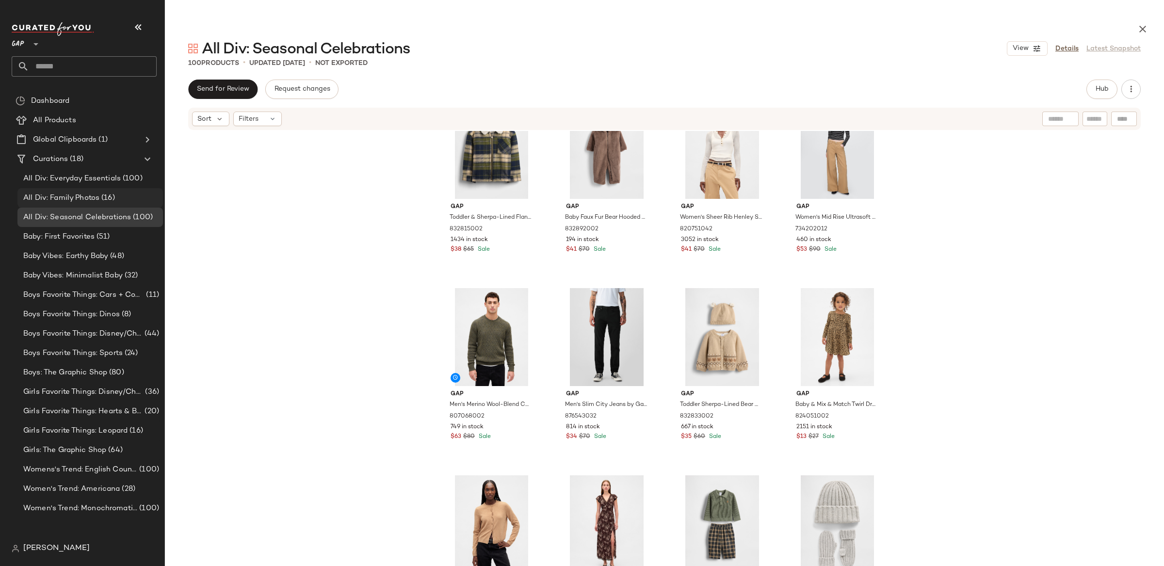
scroll to position [229, 0]
click at [111, 198] on span "(16)" at bounding box center [107, 197] width 16 height 11
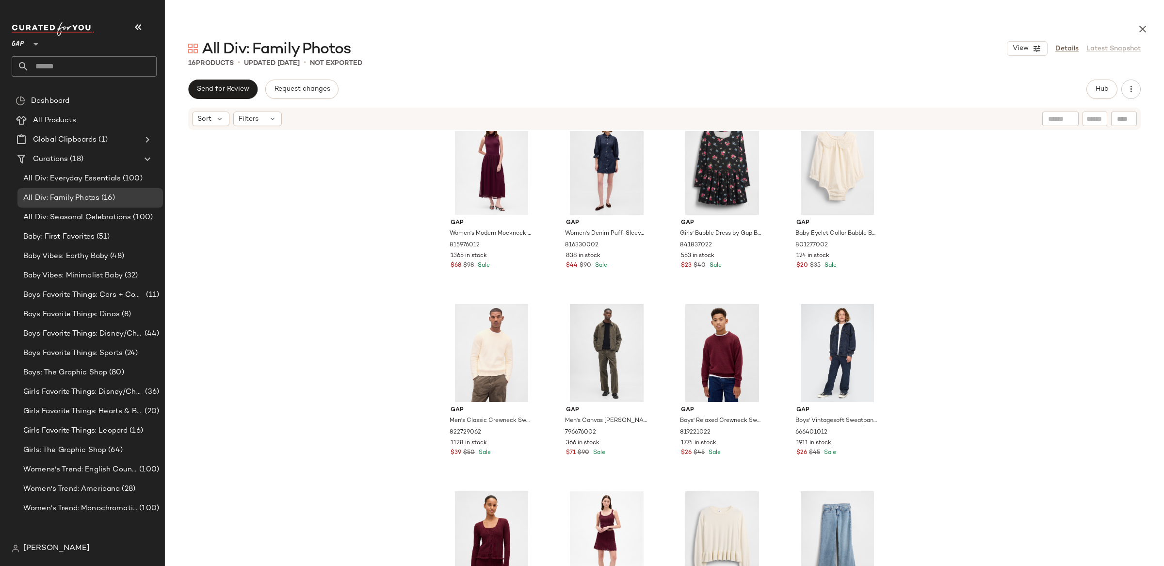
scroll to position [18, 0]
click at [1099, 88] on span "Hub" at bounding box center [1102, 89] width 14 height 8
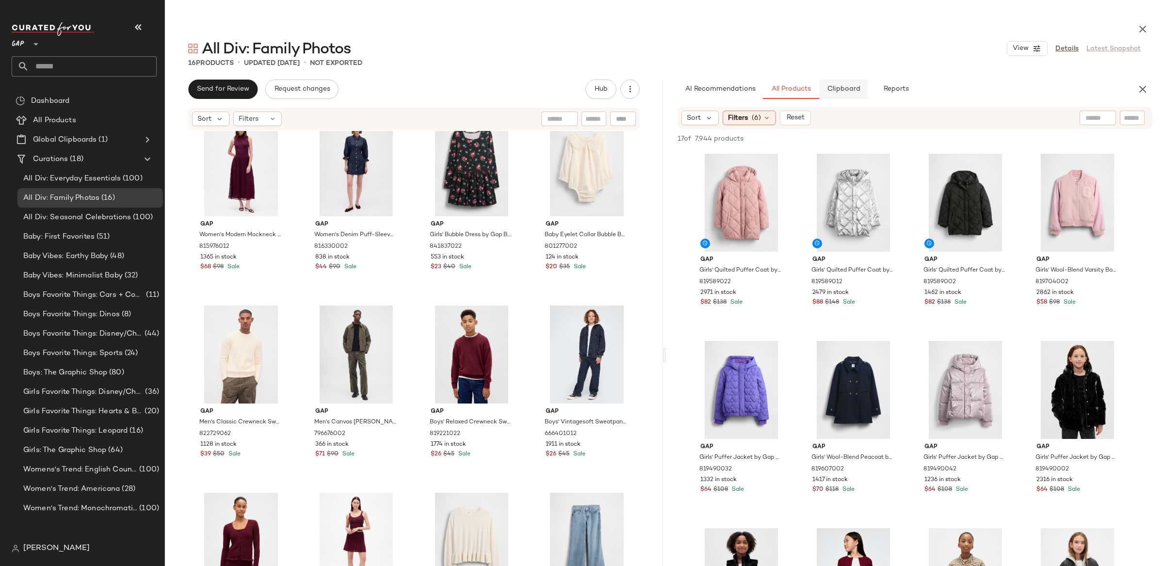
click at [838, 91] on span "Clipboard" at bounding box center [842, 89] width 33 height 8
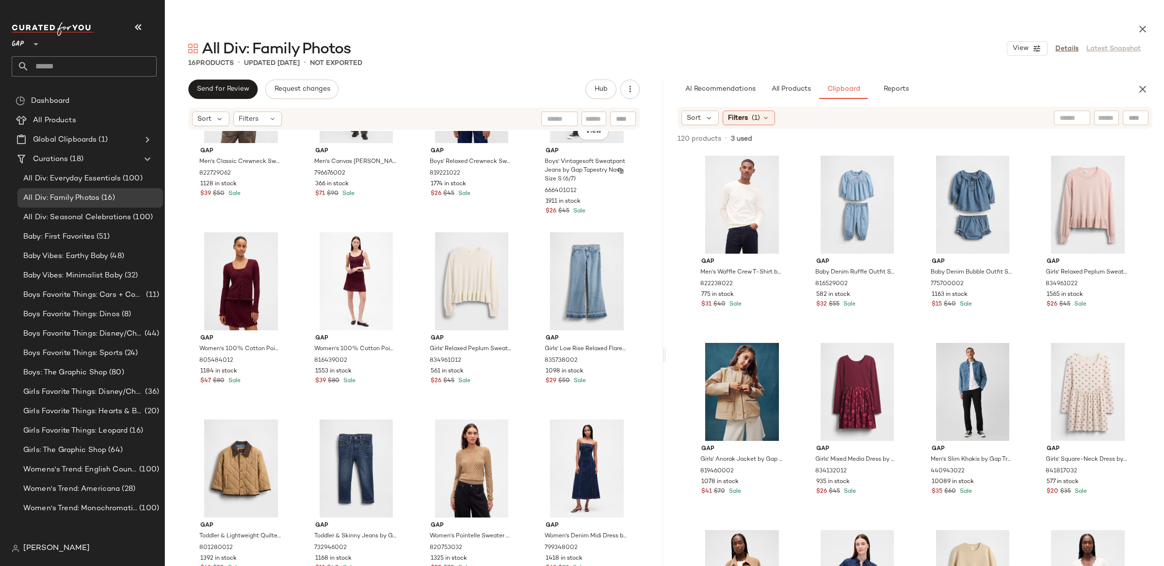
scroll to position [294, 0]
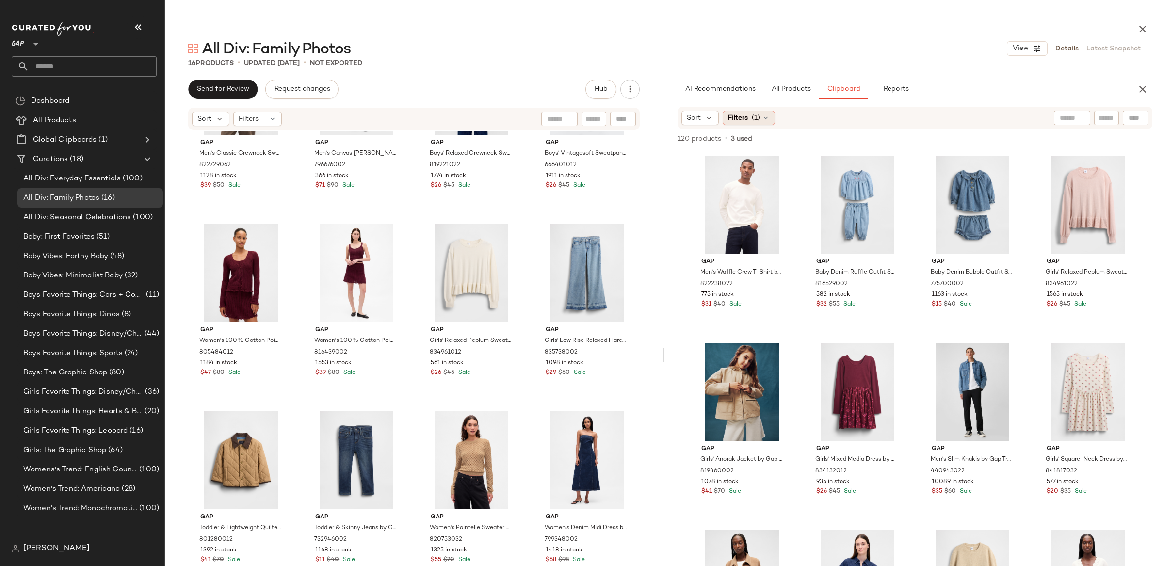
click at [747, 116] on span "Filters" at bounding box center [738, 118] width 20 height 10
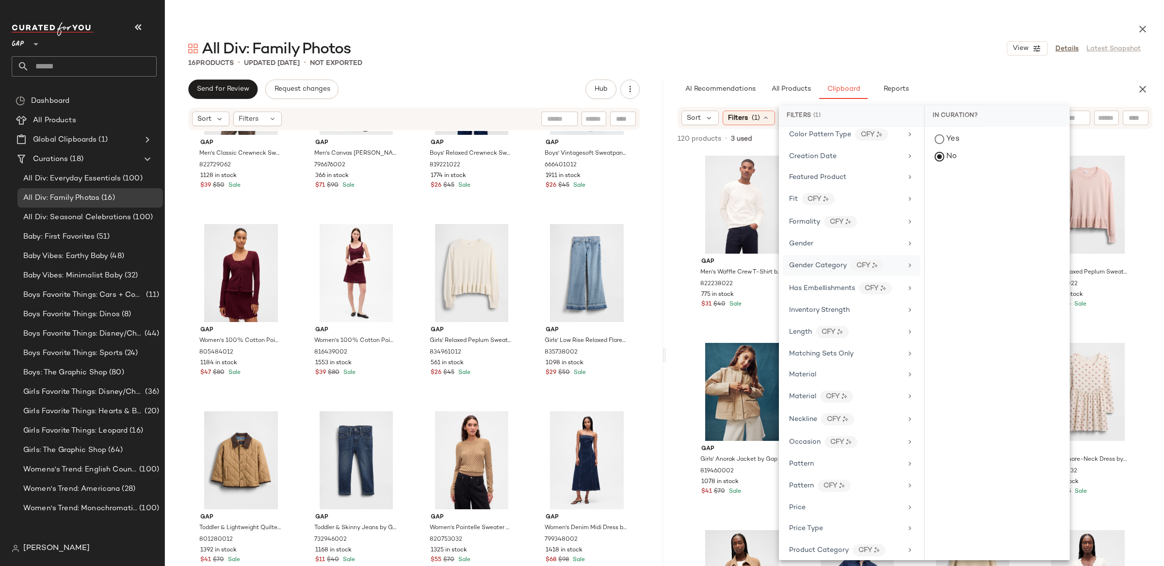
scroll to position [204, 0]
drag, startPoint x: 823, startPoint y: 241, endPoint x: 817, endPoint y: 245, distance: 6.6
click at [823, 241] on div "Gender" at bounding box center [845, 244] width 113 height 10
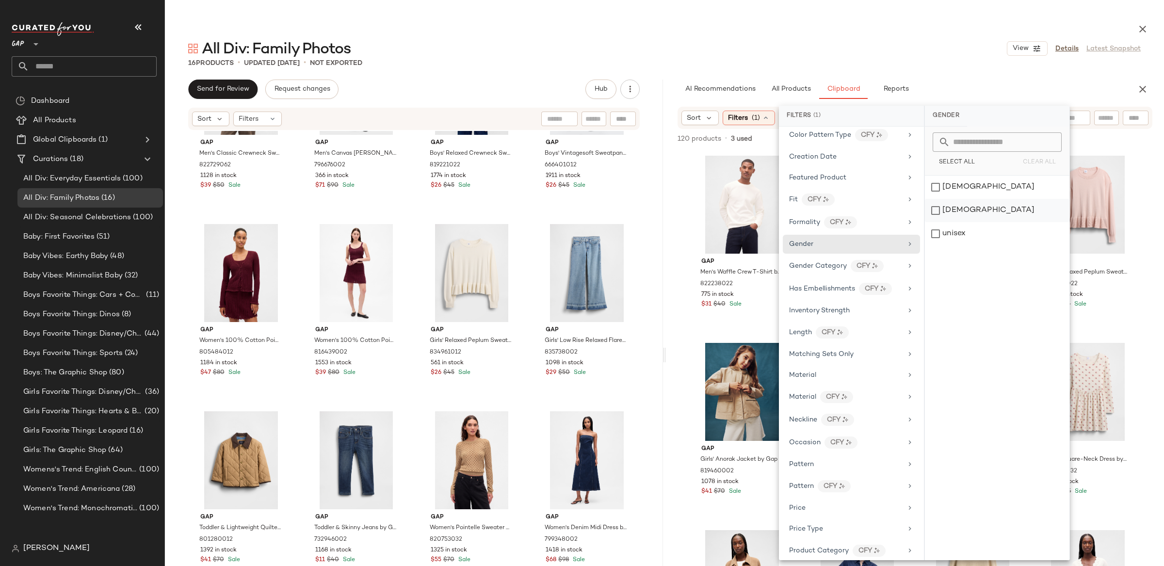
click at [953, 204] on div "[DEMOGRAPHIC_DATA]" at bounding box center [997, 210] width 144 height 23
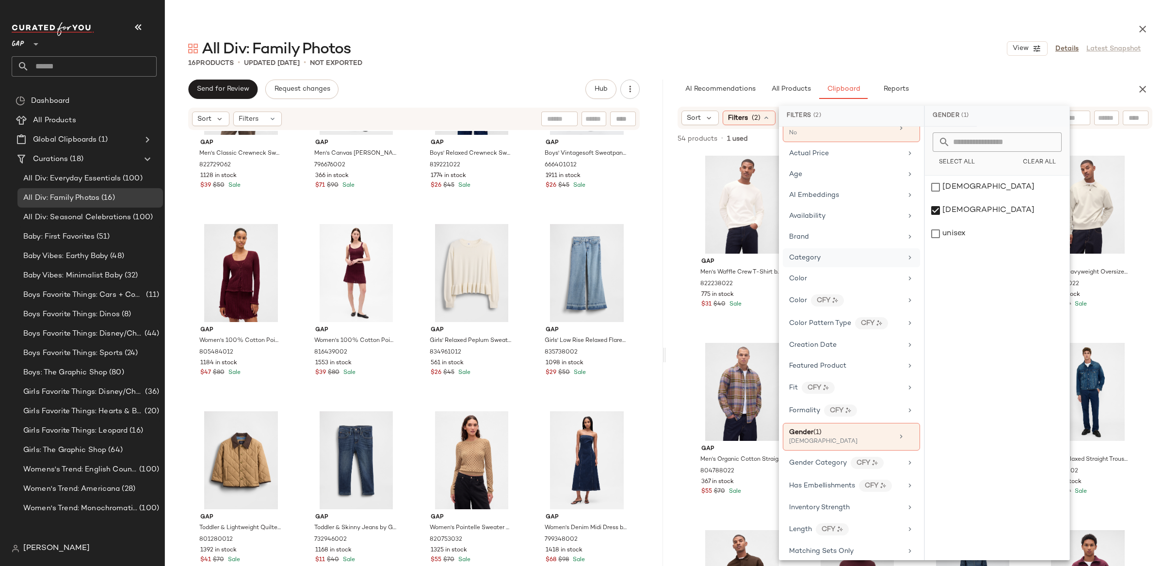
scroll to position [11, 0]
click at [831, 176] on div "Age" at bounding box center [845, 180] width 113 height 10
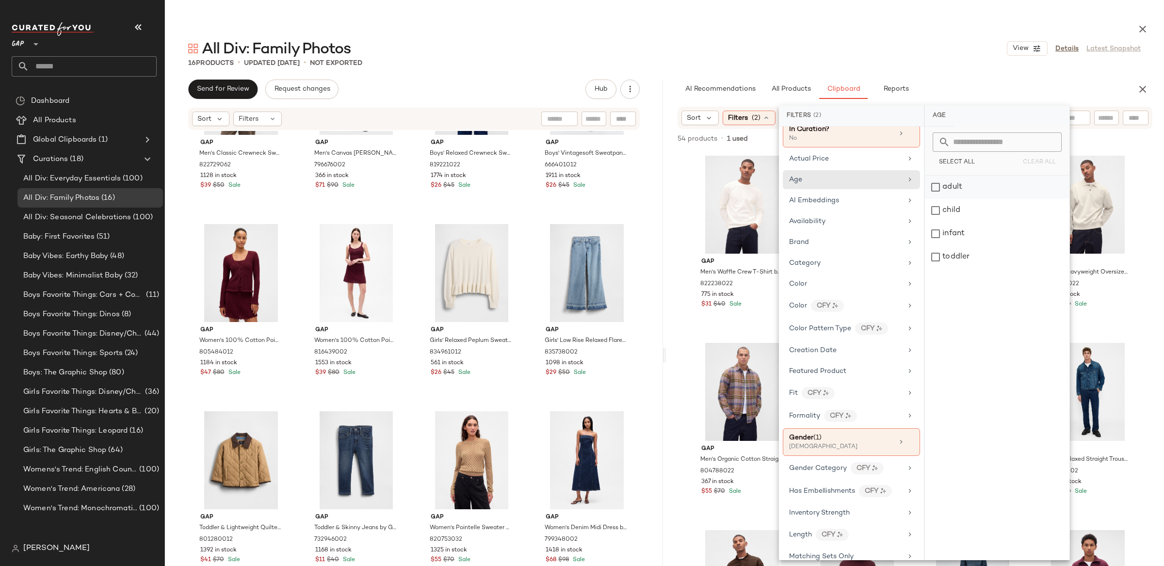
click at [953, 184] on div "adult" at bounding box center [997, 187] width 144 height 23
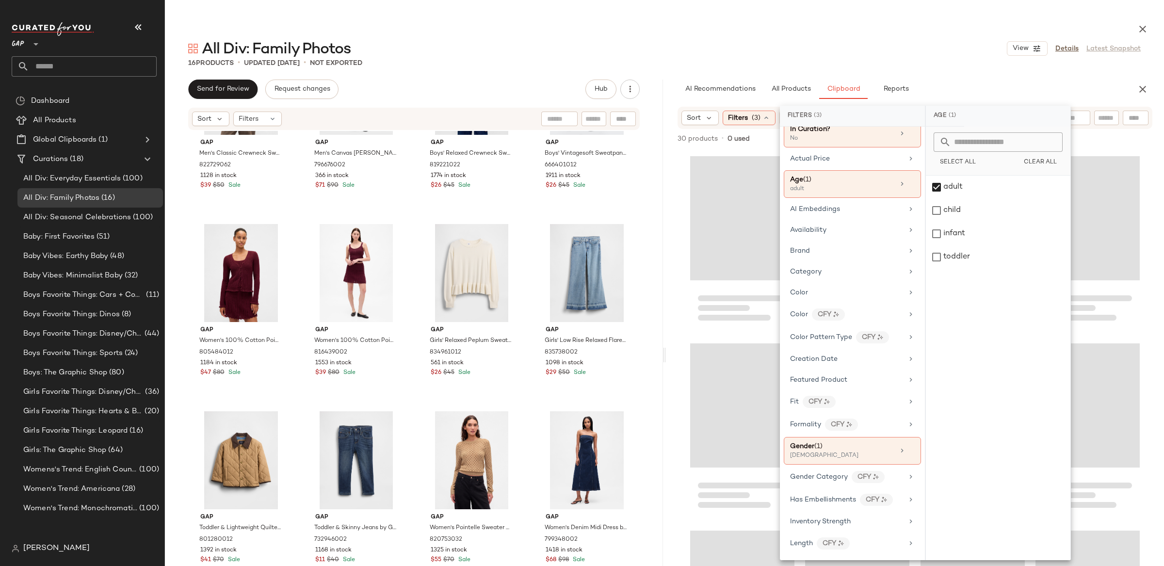
click at [671, 85] on div "AI Recommendations All Products Clipboard Reports" at bounding box center [899, 89] width 467 height 19
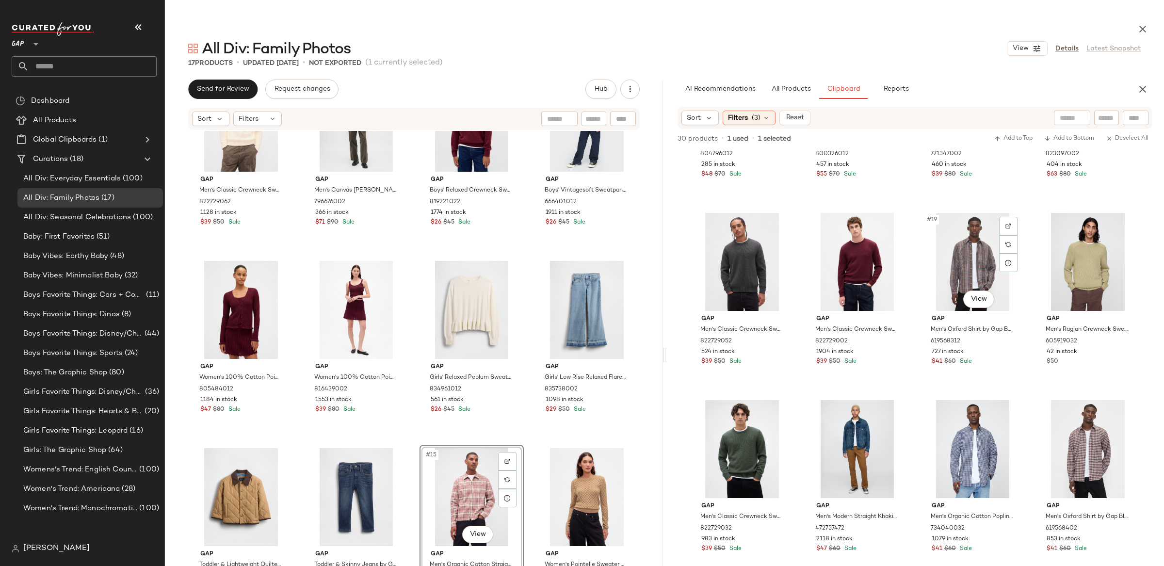
scroll to position [704, 0]
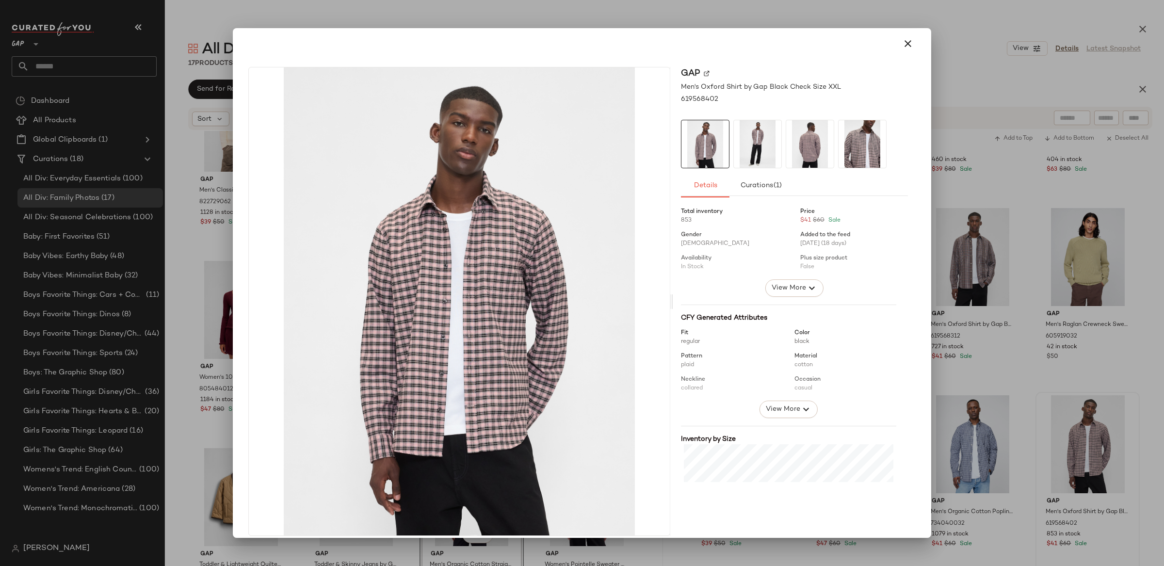
drag, startPoint x: 905, startPoint y: 39, endPoint x: 1041, endPoint y: 180, distance: 196.1
click at [905, 39] on icon "button" at bounding box center [908, 44] width 12 height 12
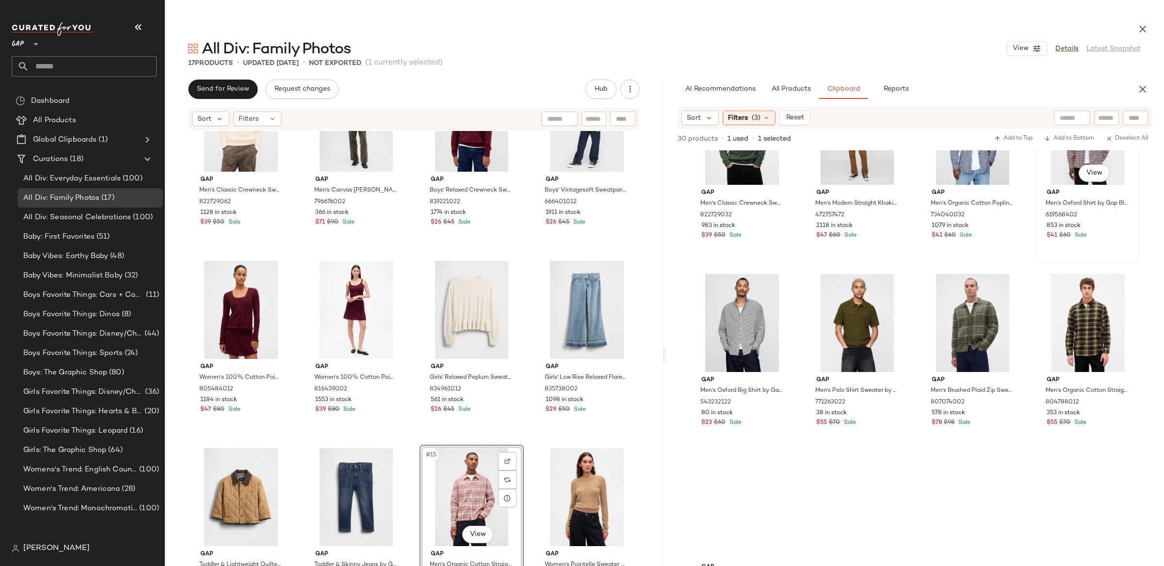
scroll to position [1019, 0]
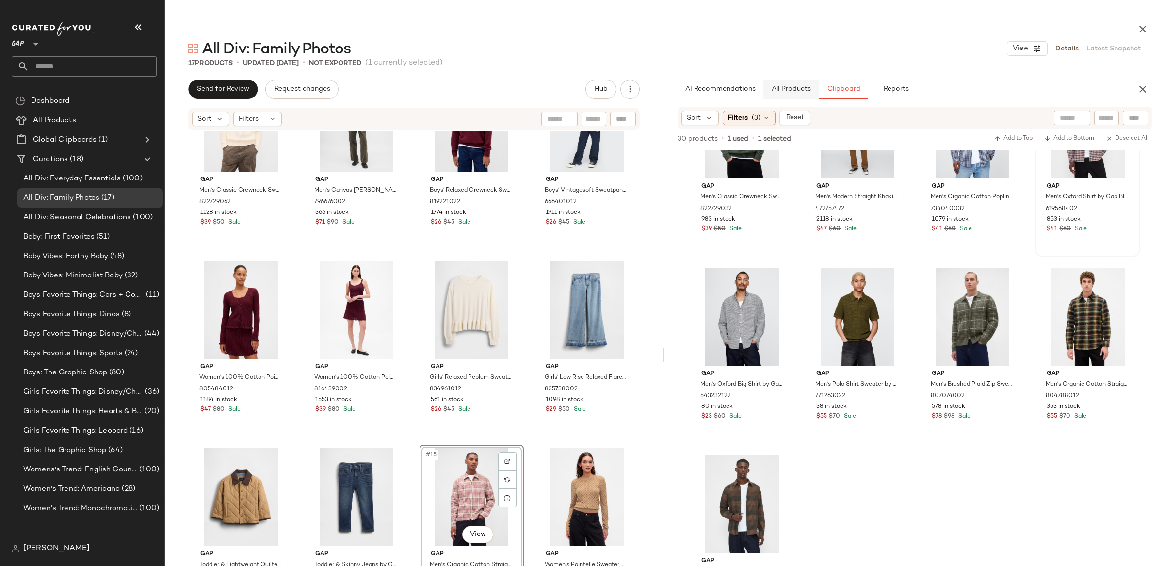
click at [799, 95] on button "All Products" at bounding box center [791, 89] width 56 height 19
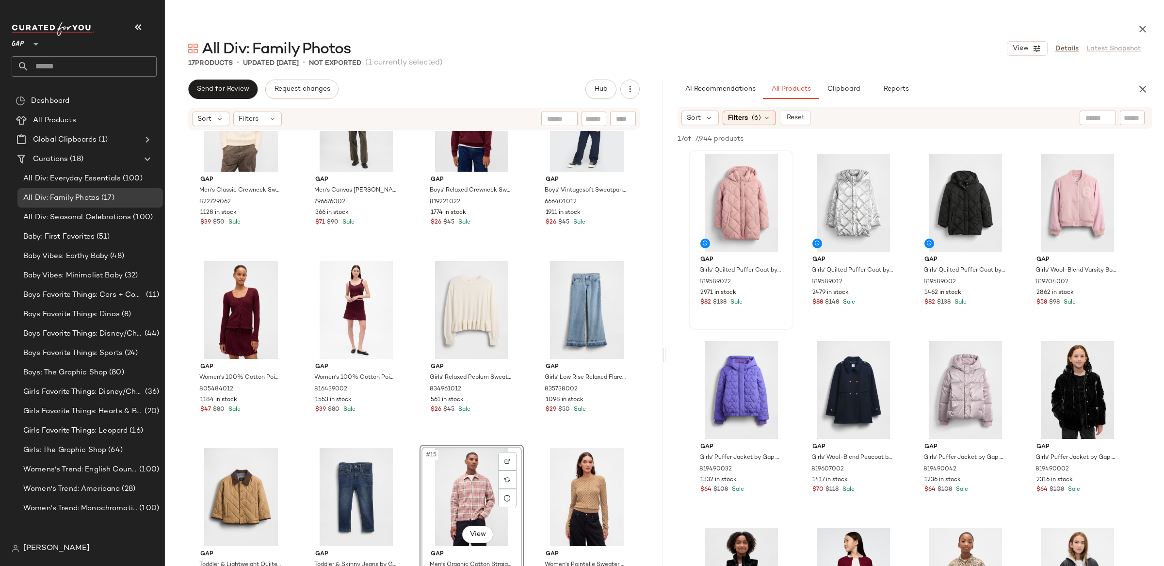
drag, startPoint x: 754, startPoint y: 118, endPoint x: 753, endPoint y: 152, distance: 34.5
click at [754, 118] on span "(6)" at bounding box center [755, 118] width 9 height 10
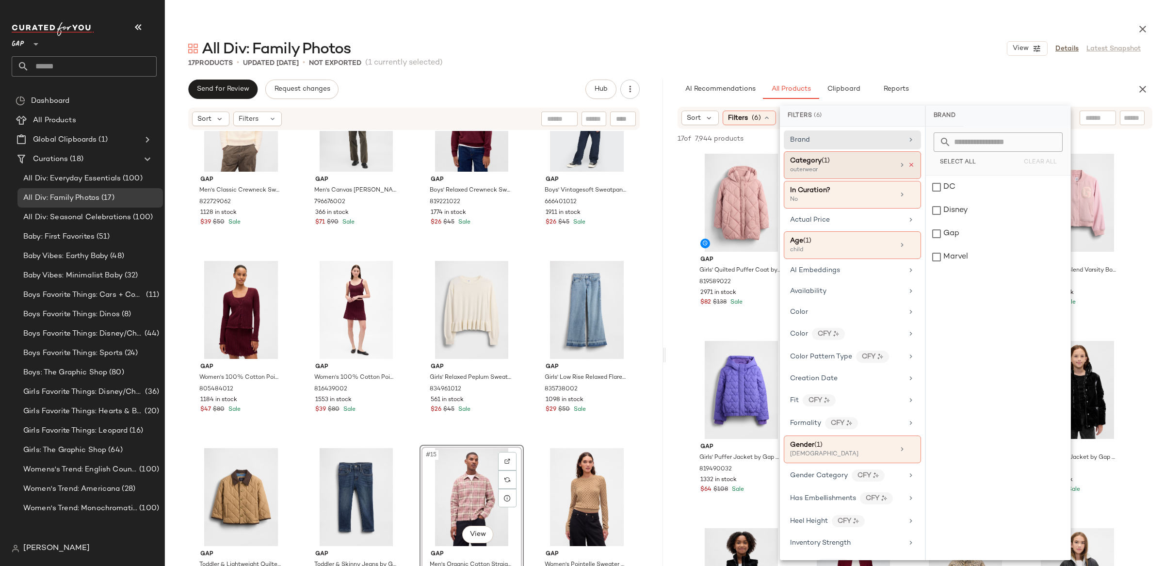
click at [908, 163] on icon at bounding box center [911, 164] width 7 height 7
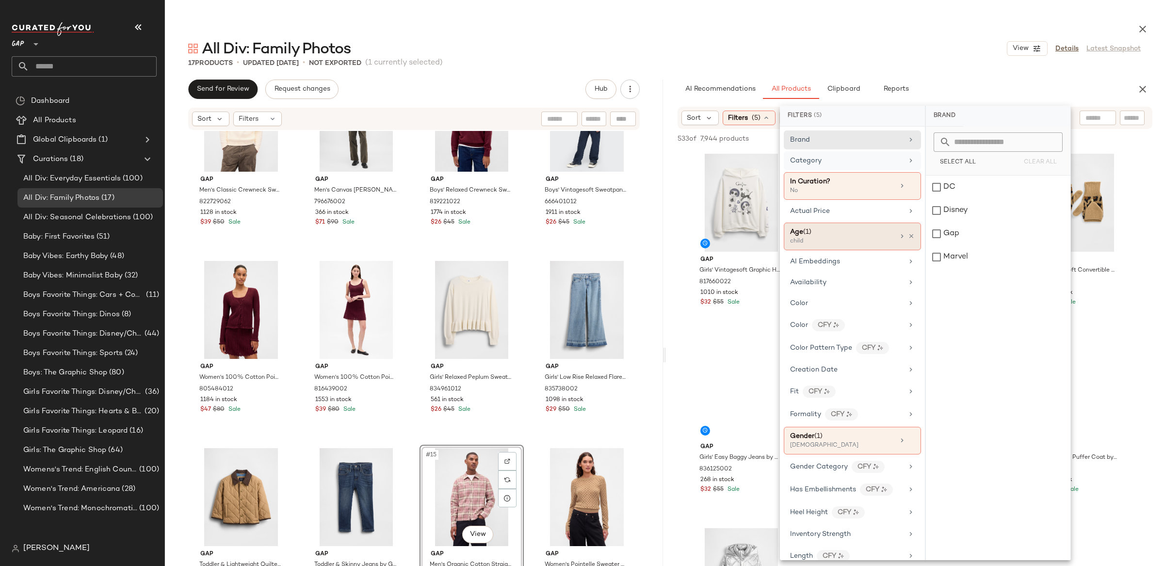
click at [816, 240] on div "child" at bounding box center [838, 241] width 97 height 9
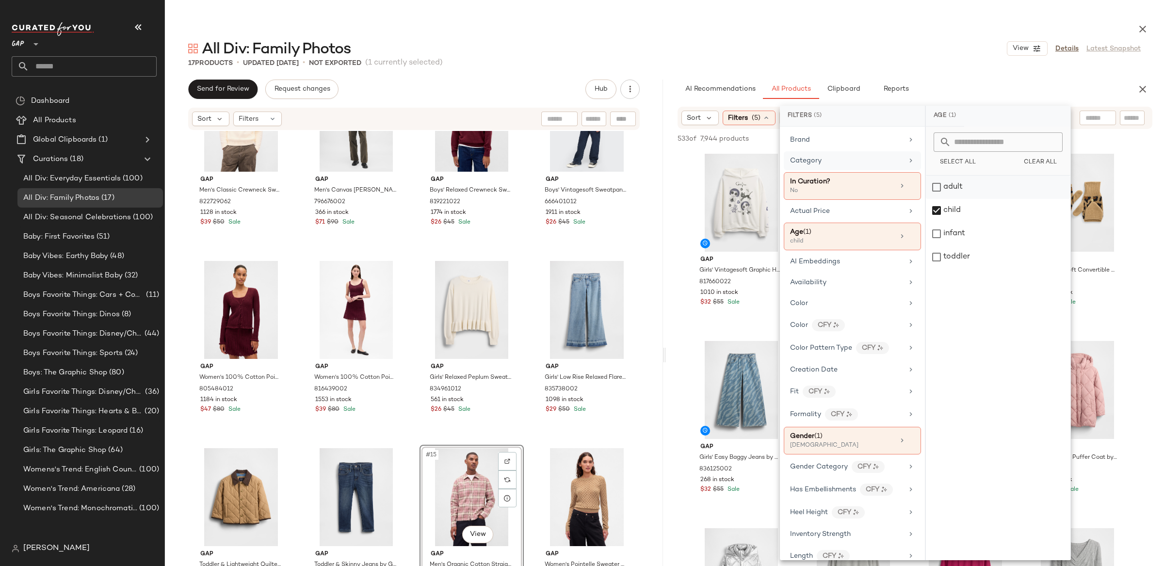
drag, startPoint x: 934, startPoint y: 210, endPoint x: 934, endPoint y: 192, distance: 17.9
click at [934, 208] on div "child" at bounding box center [998, 210] width 144 height 23
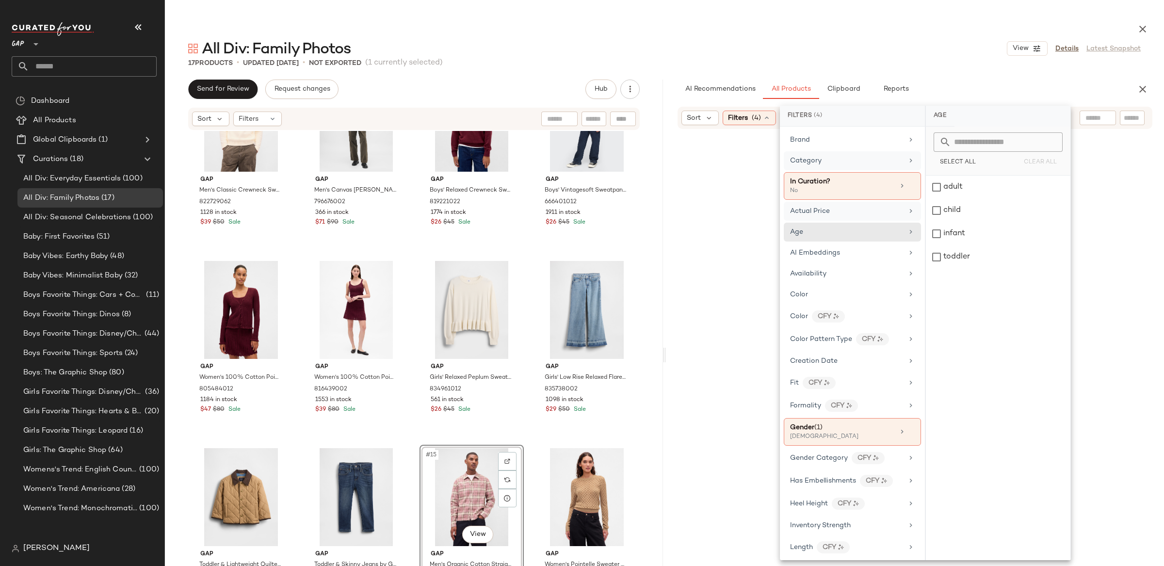
click at [935, 188] on div "adult" at bounding box center [998, 187] width 144 height 23
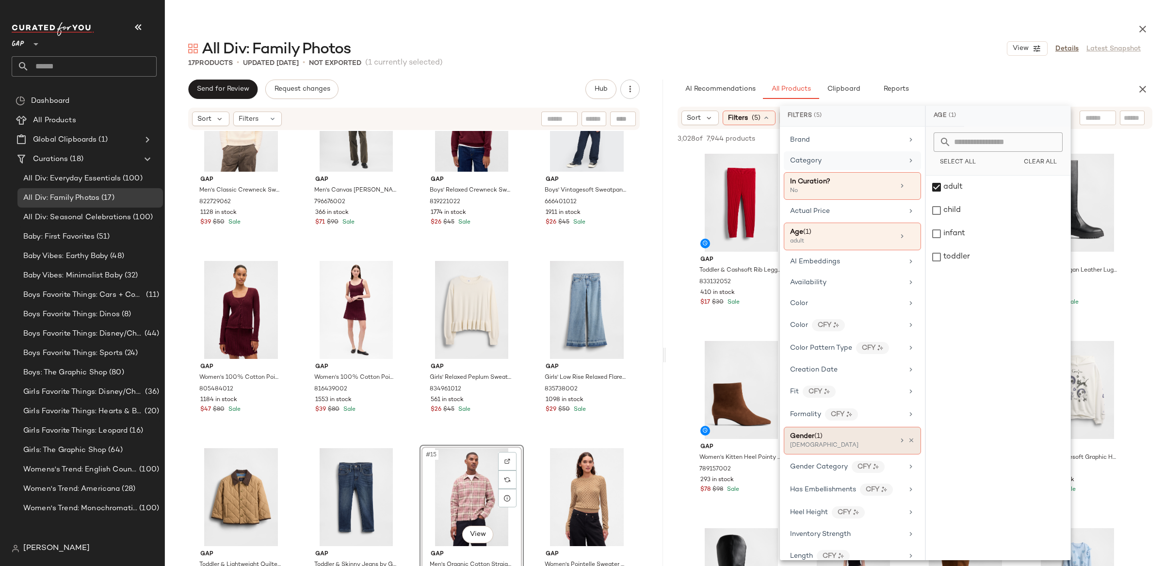
click at [833, 441] on div "Gender (1)" at bounding box center [842, 436] width 104 height 10
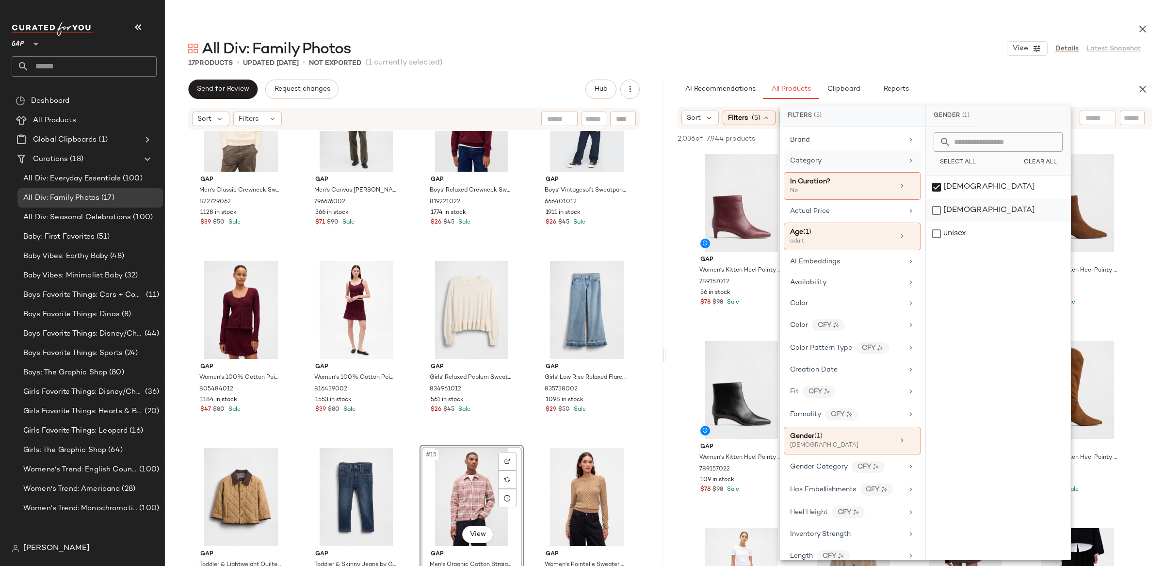
drag, startPoint x: 939, startPoint y: 185, endPoint x: 937, endPoint y: 206, distance: 20.9
click at [939, 185] on div "[DEMOGRAPHIC_DATA]" at bounding box center [998, 187] width 144 height 23
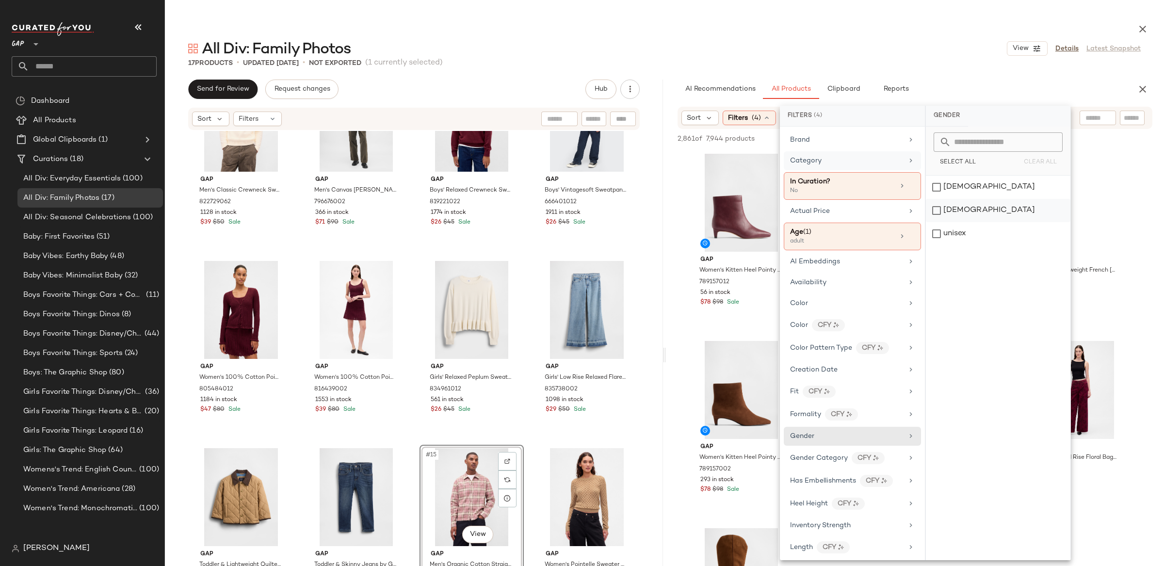
drag, startPoint x: 937, startPoint y: 208, endPoint x: 939, endPoint y: 223, distance: 14.2
click at [937, 208] on div "[DEMOGRAPHIC_DATA]" at bounding box center [998, 210] width 144 height 23
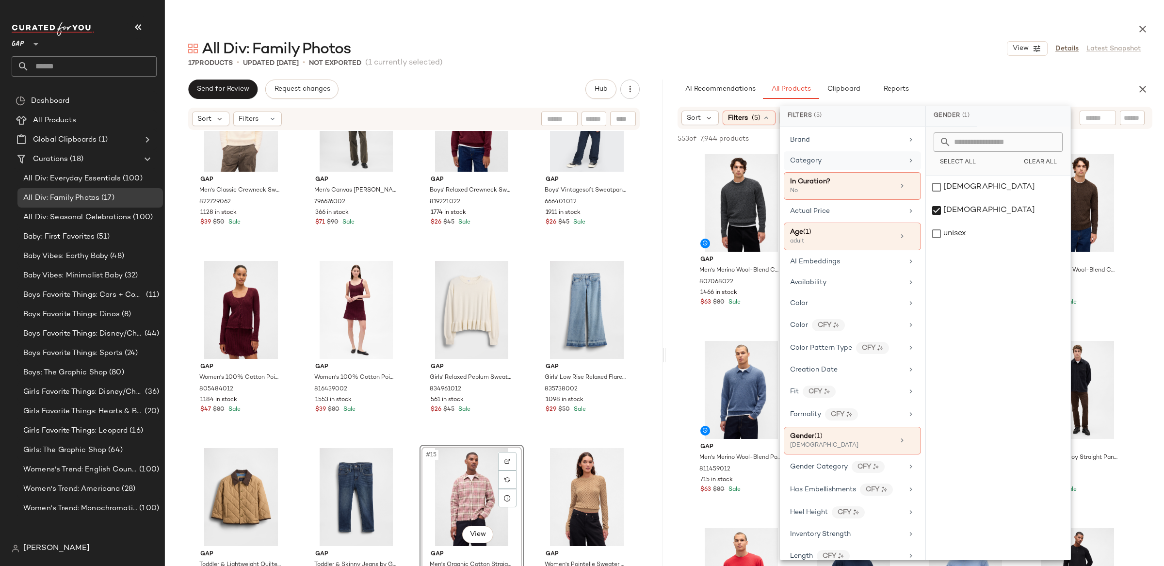
click at [673, 83] on div "AI Recommendations All Products Clipboard Reports" at bounding box center [899, 89] width 467 height 19
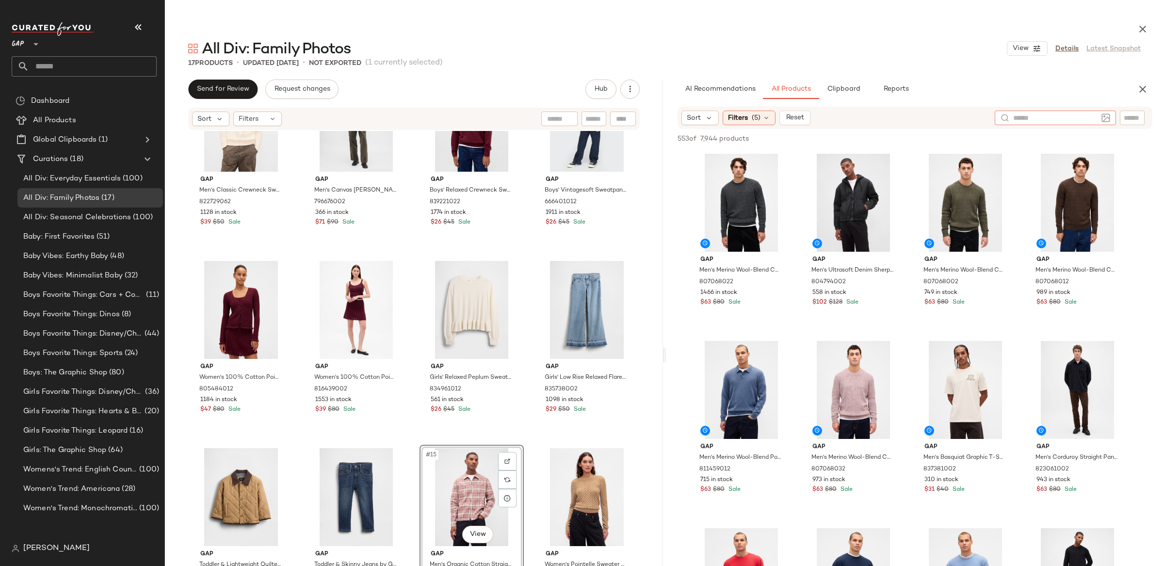
drag, startPoint x: 1104, startPoint y: 119, endPoint x: 1120, endPoint y: 119, distance: 16.0
click at [1104, 118] on div at bounding box center [1054, 118] width 121 height 15
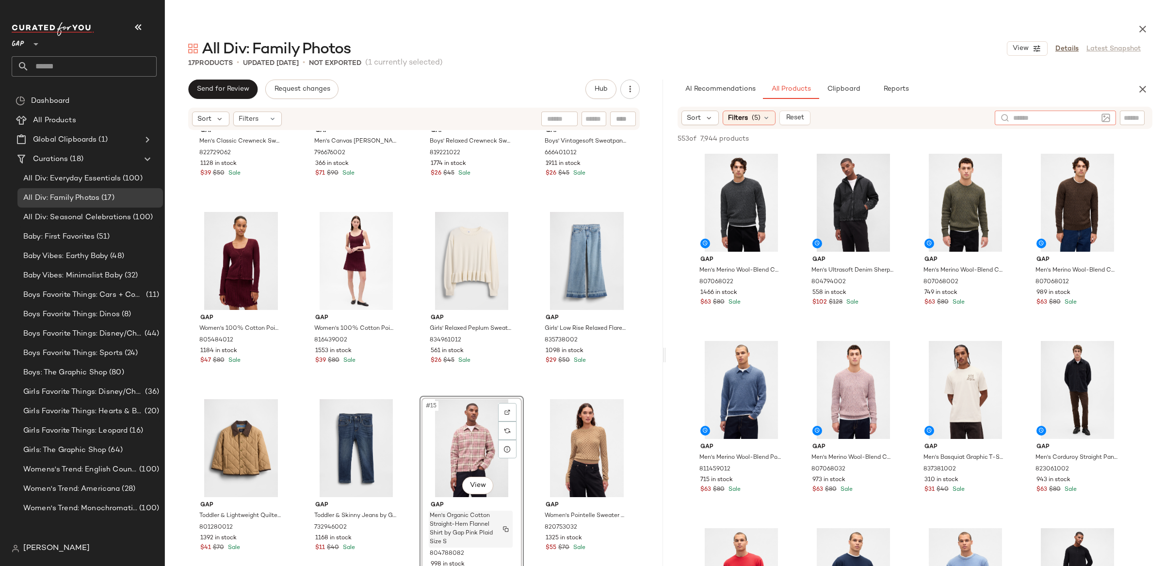
scroll to position [308, 0]
type input "*"
type input "**********"
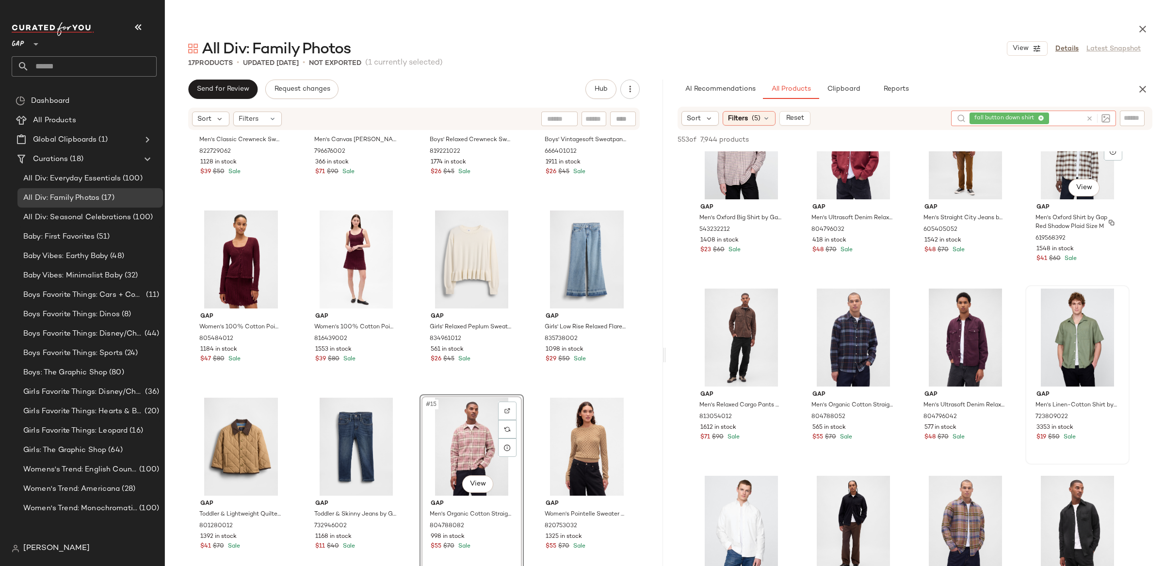
scroll to position [428, 0]
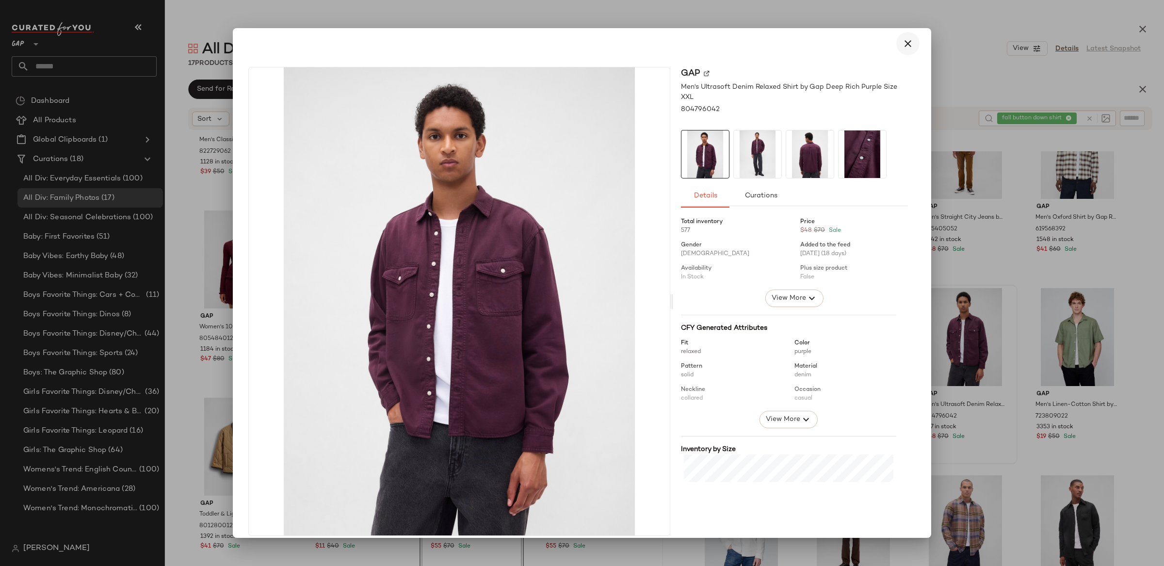
click at [905, 43] on icon "button" at bounding box center [908, 44] width 12 height 12
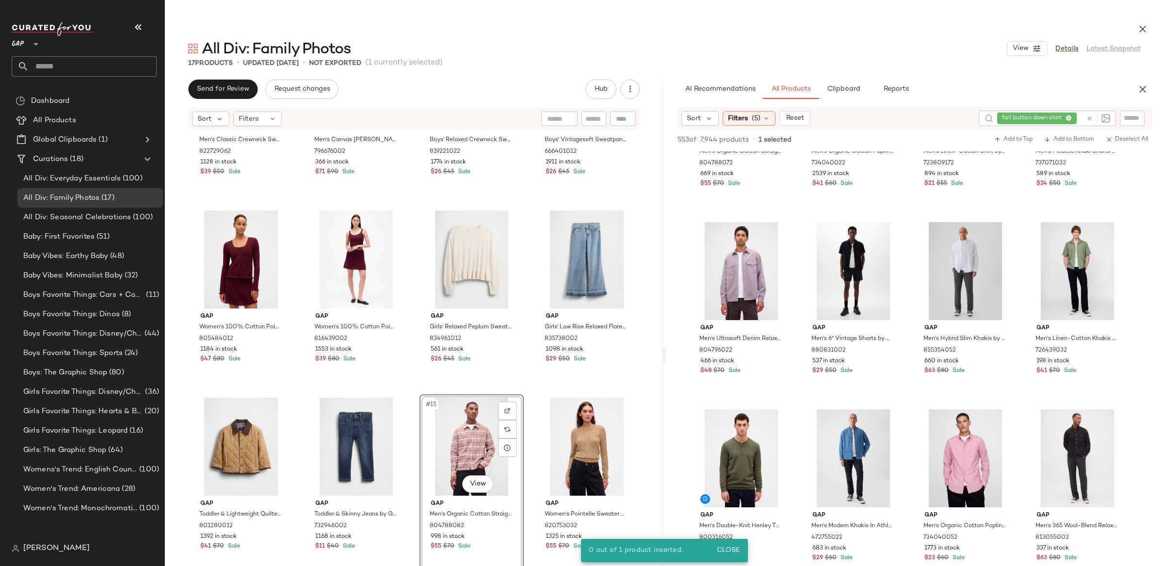
scroll to position [2745, 0]
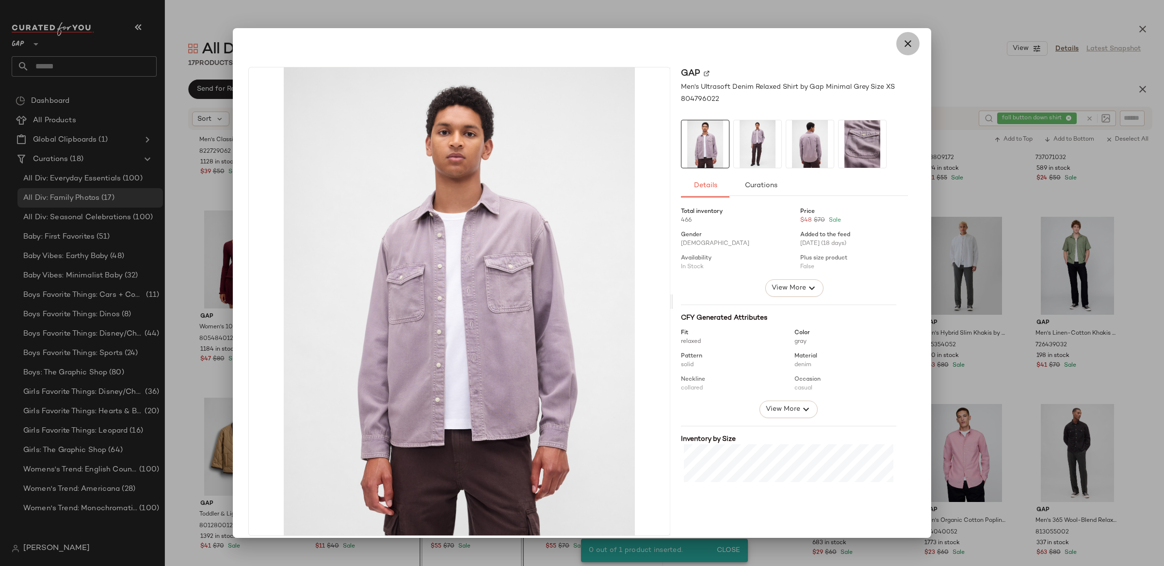
click at [905, 44] on icon "button" at bounding box center [908, 44] width 12 height 12
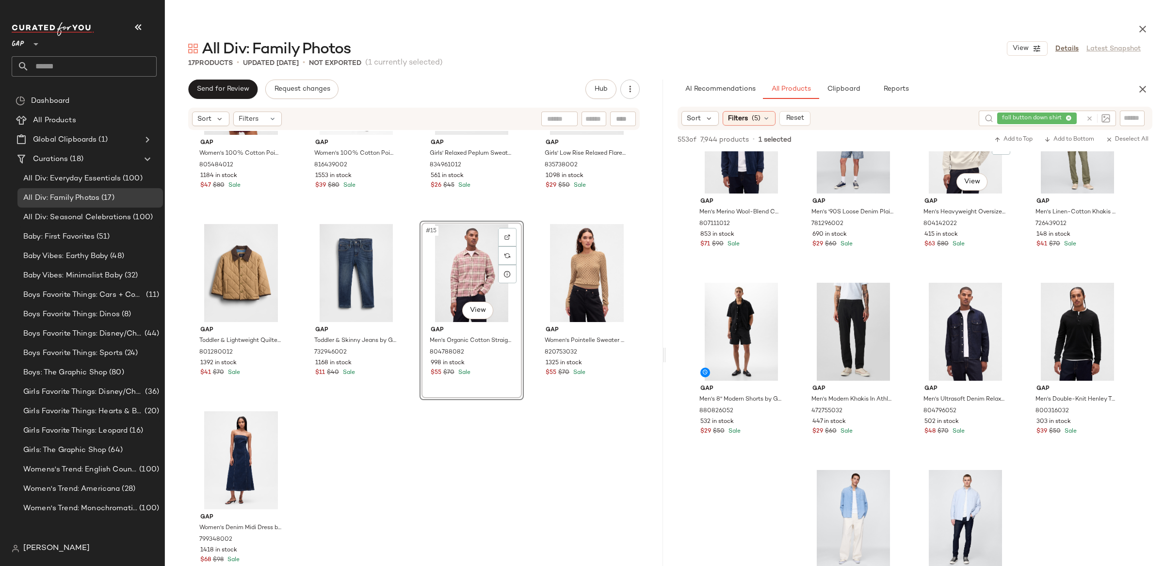
scroll to position [3993, 0]
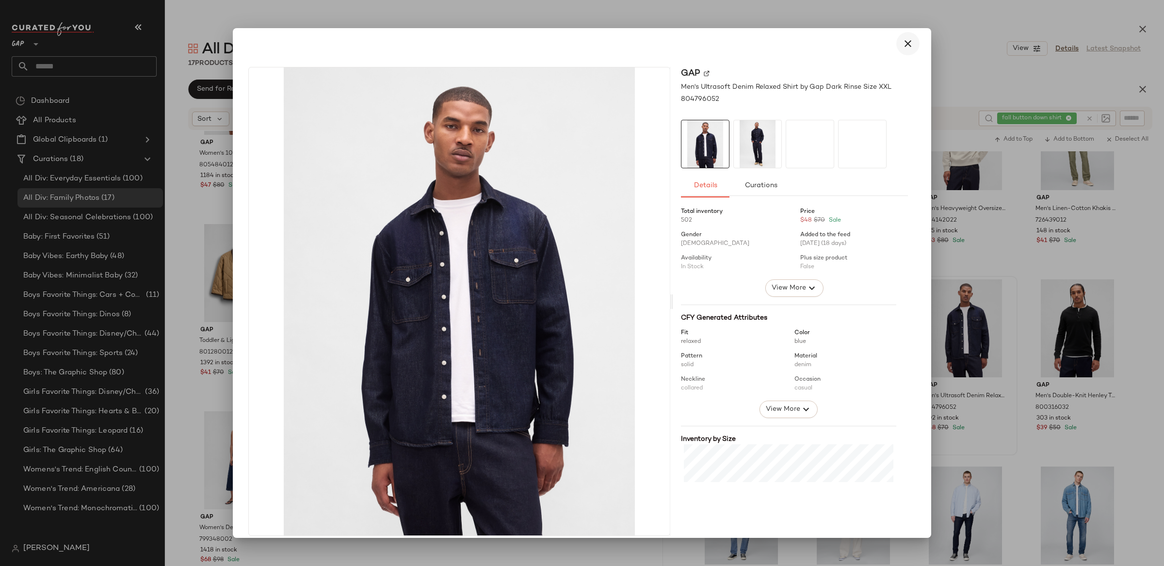
click at [902, 44] on icon "button" at bounding box center [908, 44] width 12 height 12
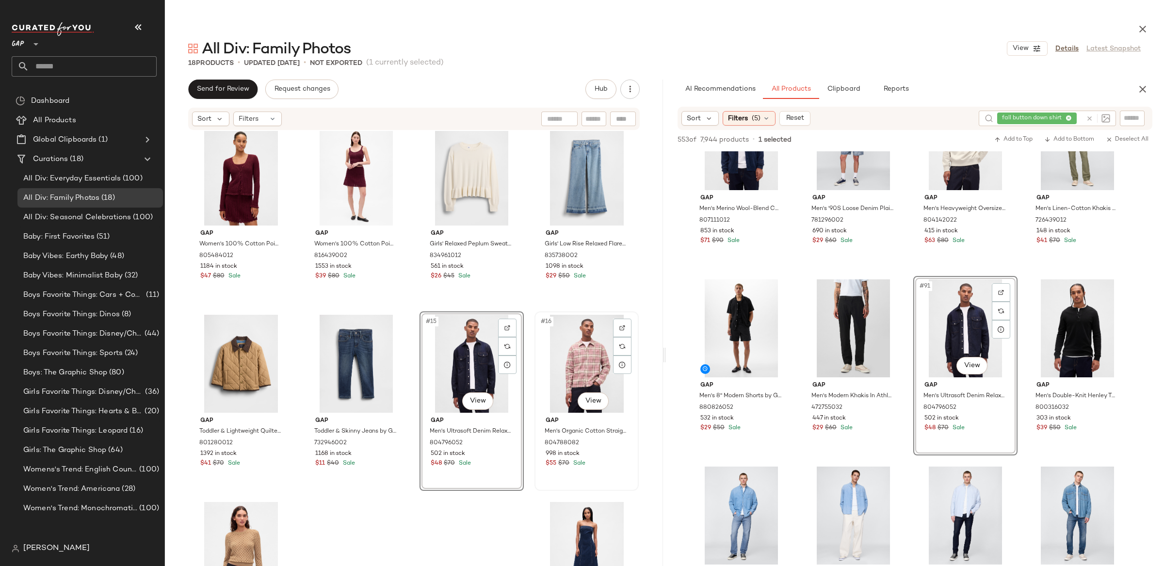
scroll to position [389, 0]
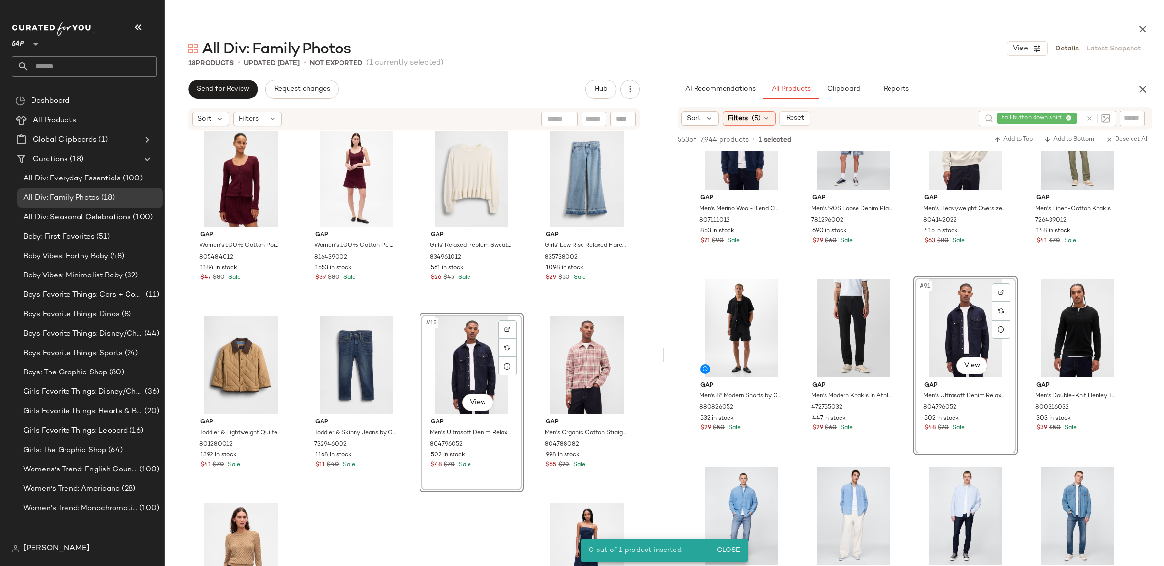
click at [475, 365] on div "#15 View" at bounding box center [471, 365] width 97 height 98
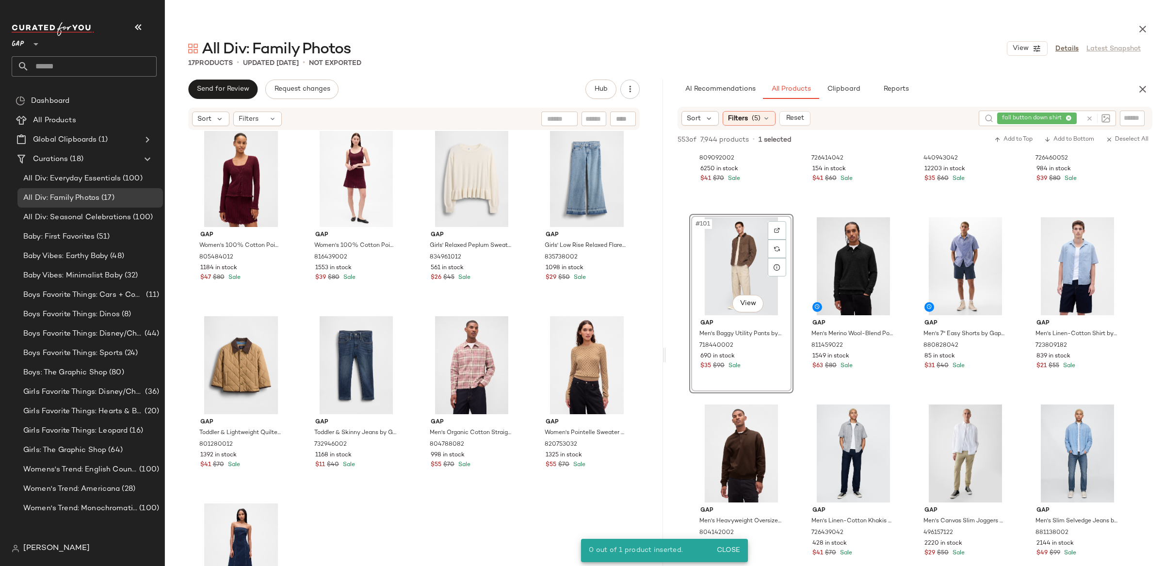
scroll to position [4617, 0]
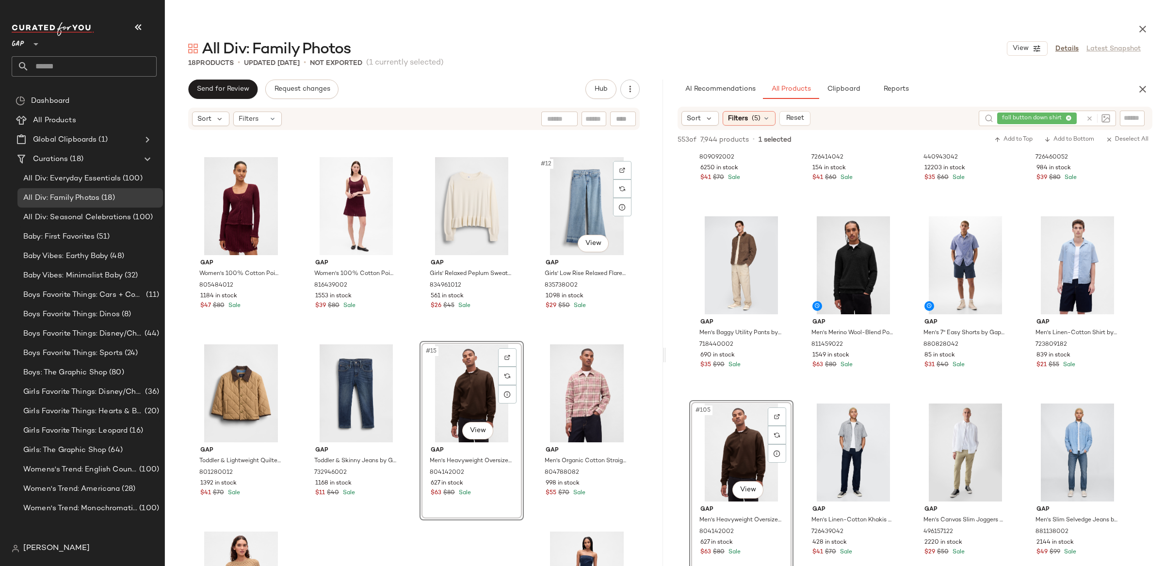
scroll to position [371, 0]
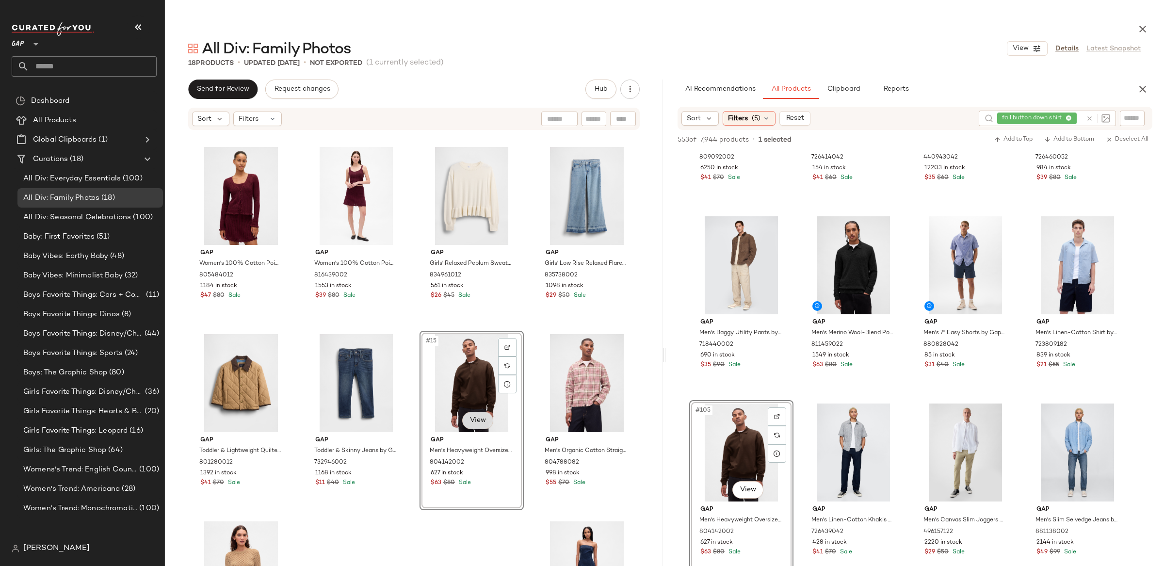
click at [473, 425] on body "GAP ** Dashboard All Products Global Clipboards (1) Curations (18) All Div: Eve…" at bounding box center [582, 283] width 1164 height 566
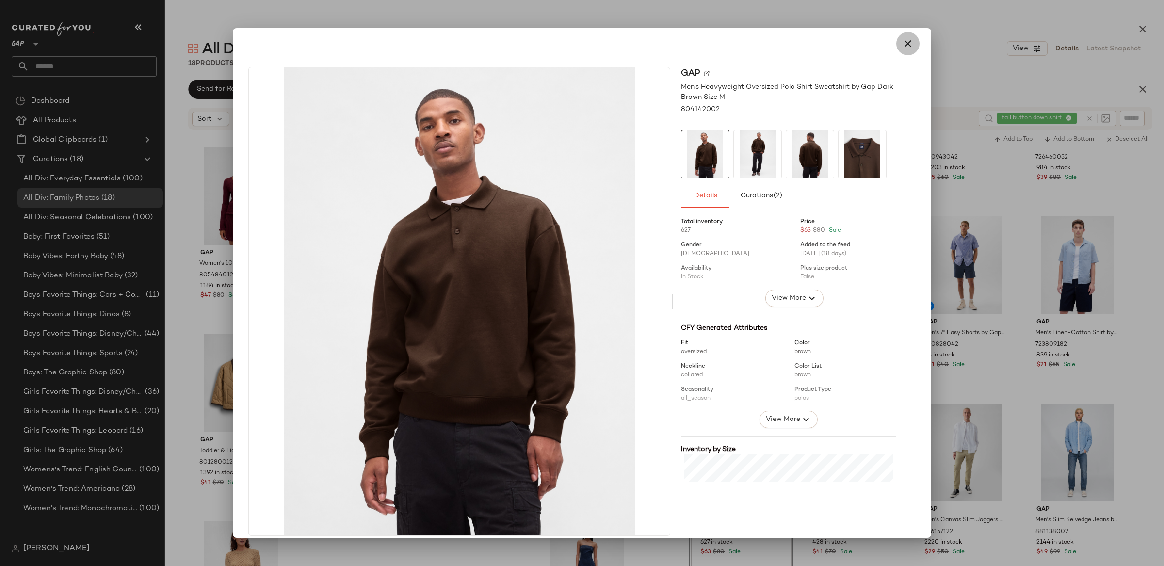
click at [903, 42] on icon "button" at bounding box center [908, 44] width 12 height 12
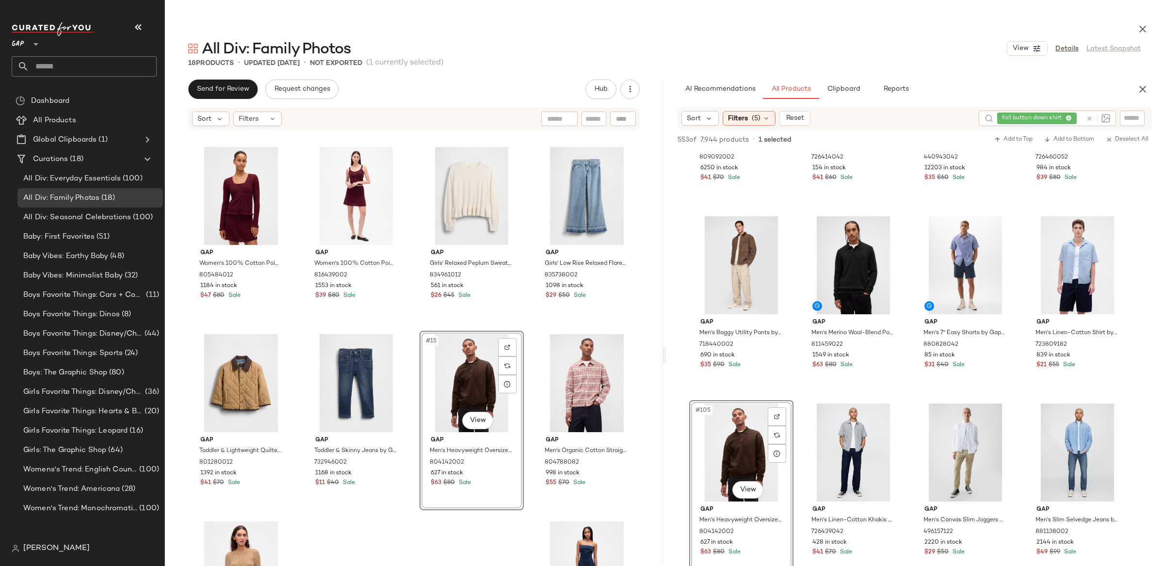
click at [1086, 116] on icon at bounding box center [1089, 118] width 7 height 7
click at [753, 117] on span "(5)" at bounding box center [755, 118] width 9 height 10
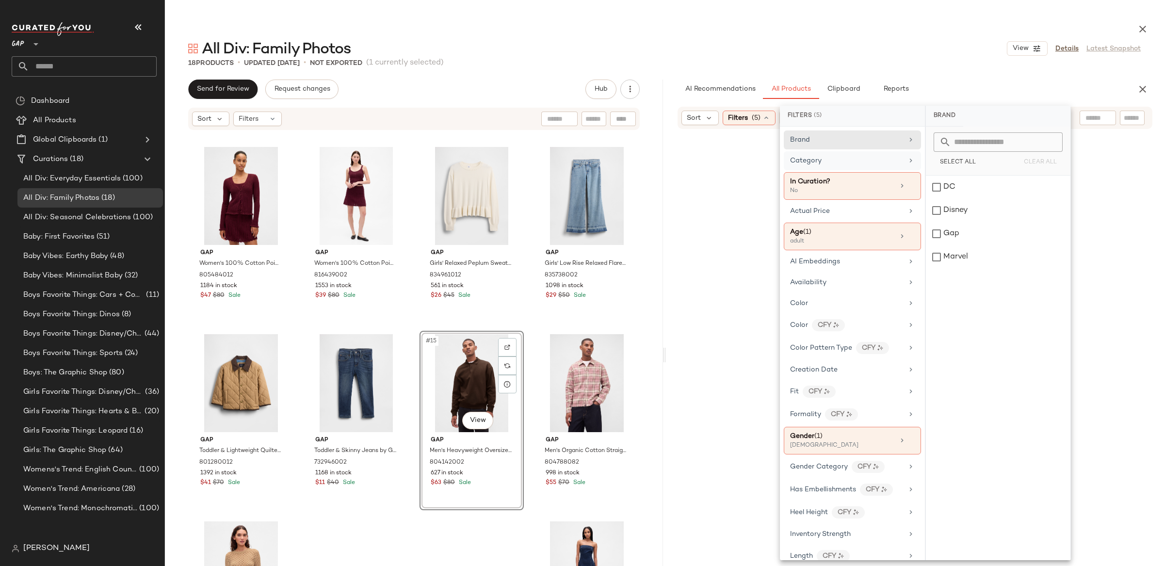
click at [830, 156] on div "Category" at bounding box center [846, 161] width 113 height 10
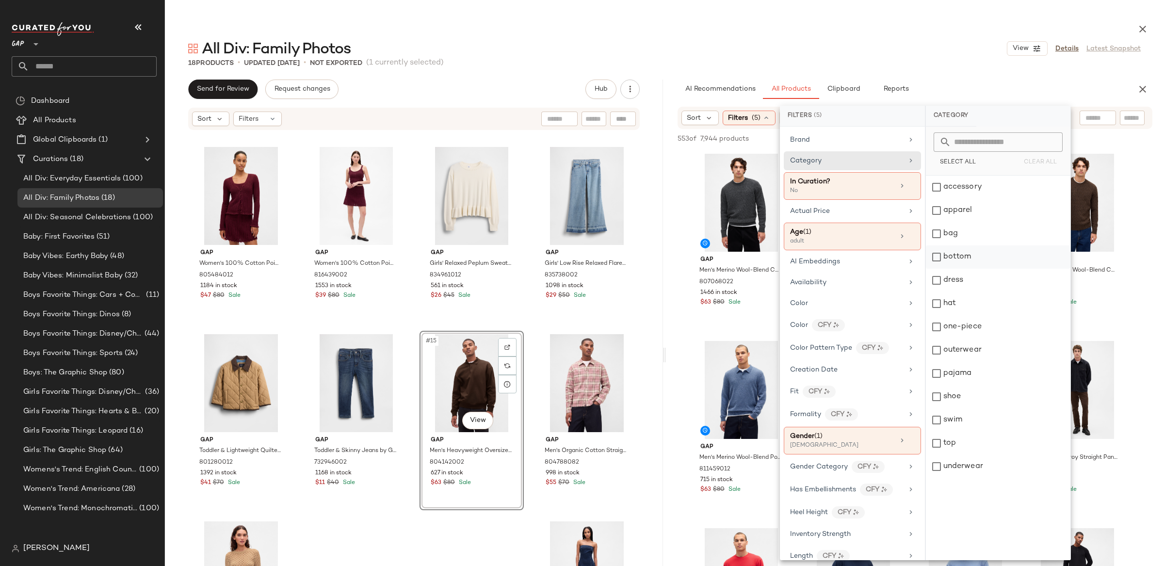
click at [950, 252] on div "bottom" at bounding box center [998, 256] width 144 height 23
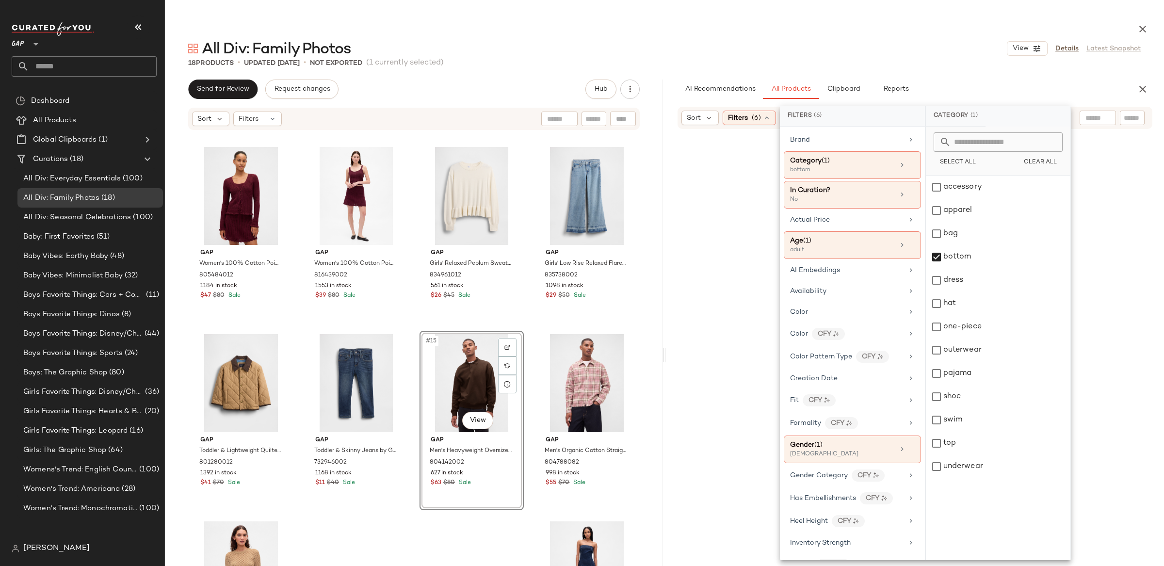
click at [670, 86] on div "AI Recommendations All Products Clipboard Reports" at bounding box center [899, 89] width 467 height 19
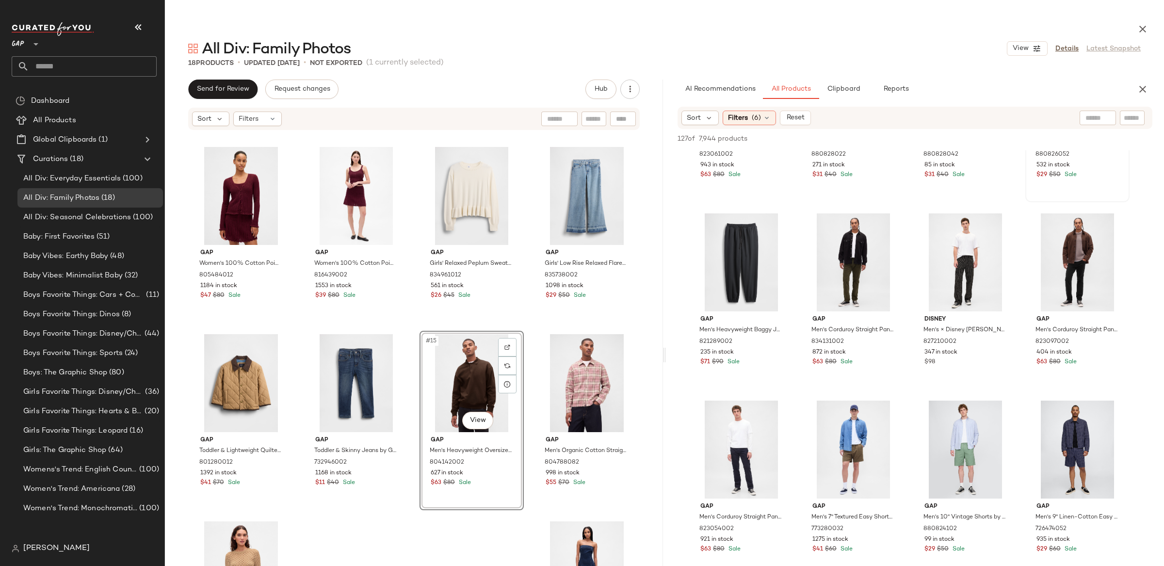
scroll to position [134, 0]
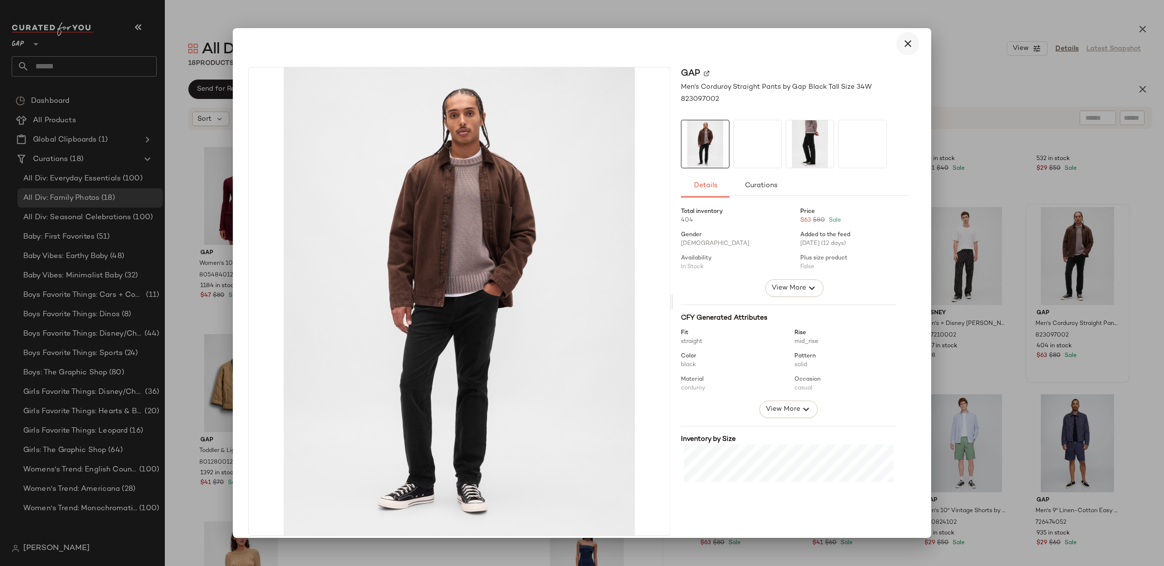
click at [902, 43] on icon "button" at bounding box center [908, 44] width 12 height 12
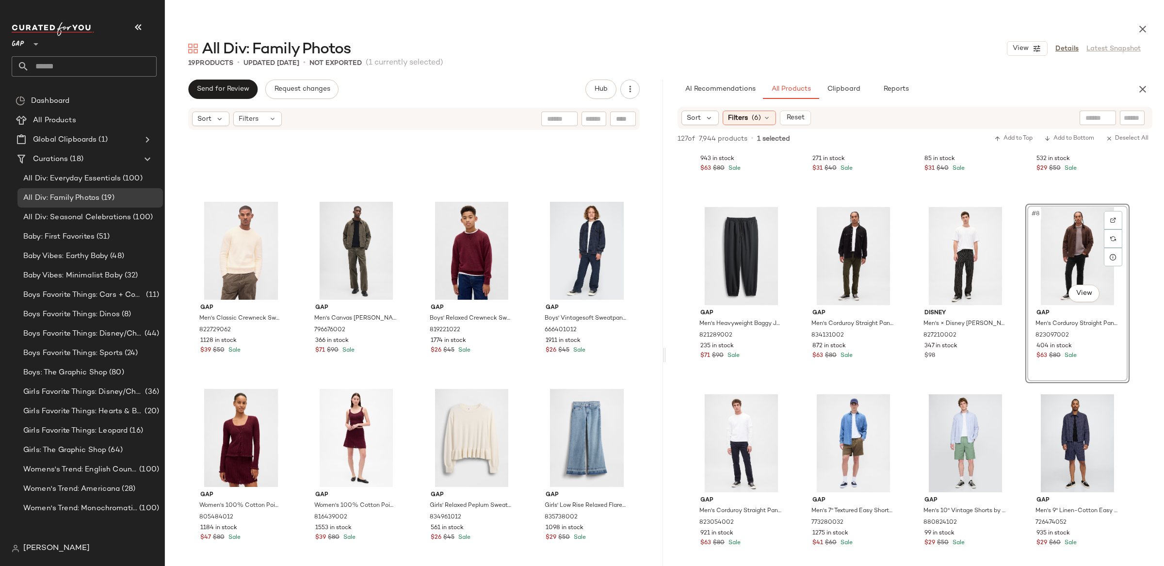
scroll to position [481, 0]
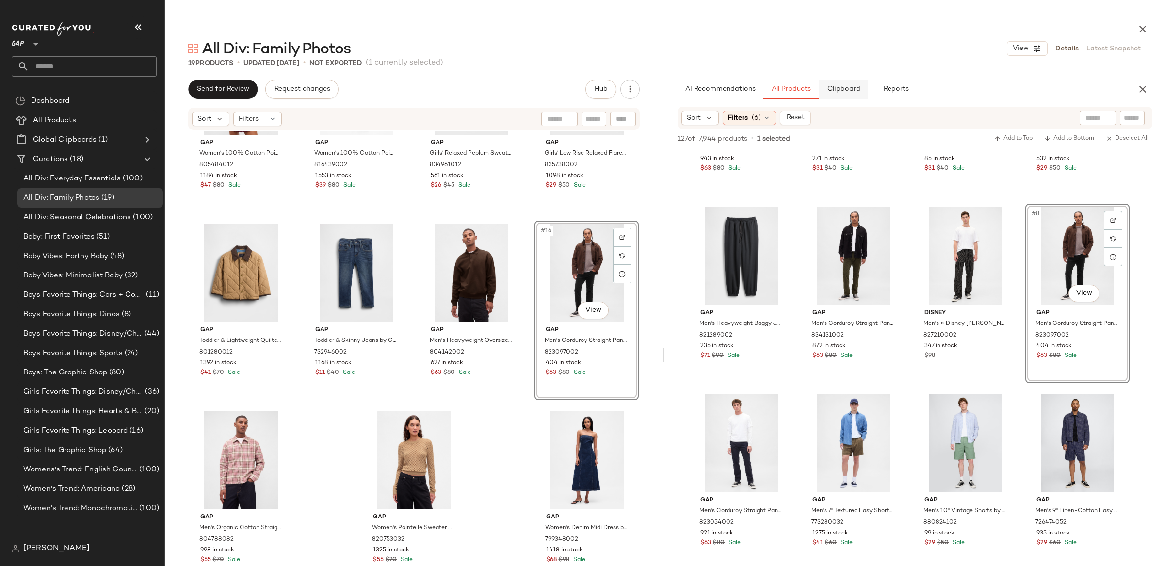
click at [827, 90] on span "Clipboard" at bounding box center [842, 89] width 33 height 8
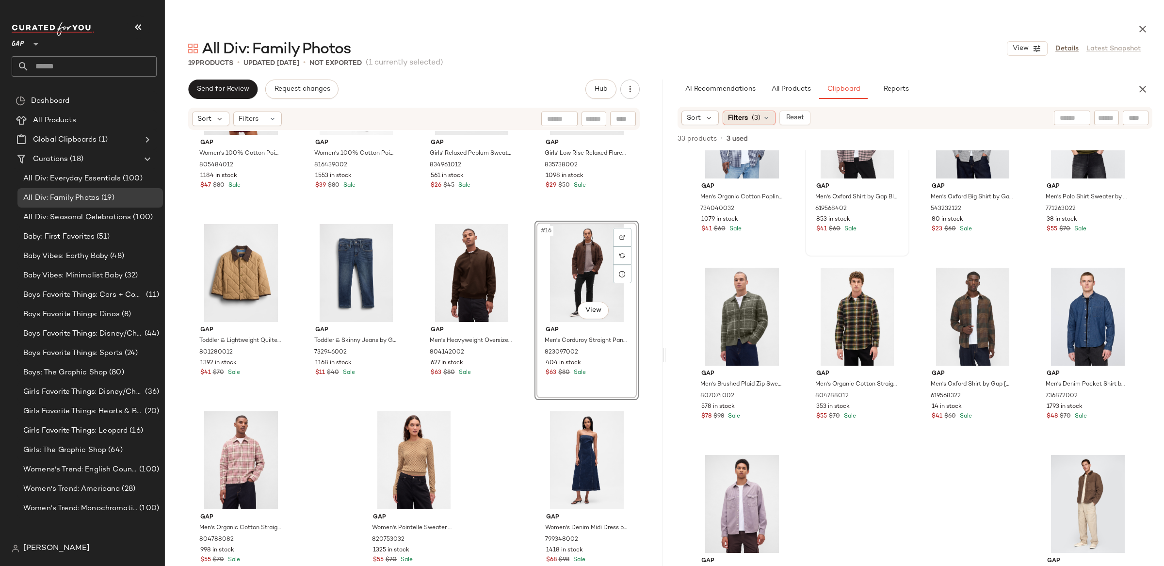
click at [739, 117] on span "Filters" at bounding box center [738, 118] width 20 height 10
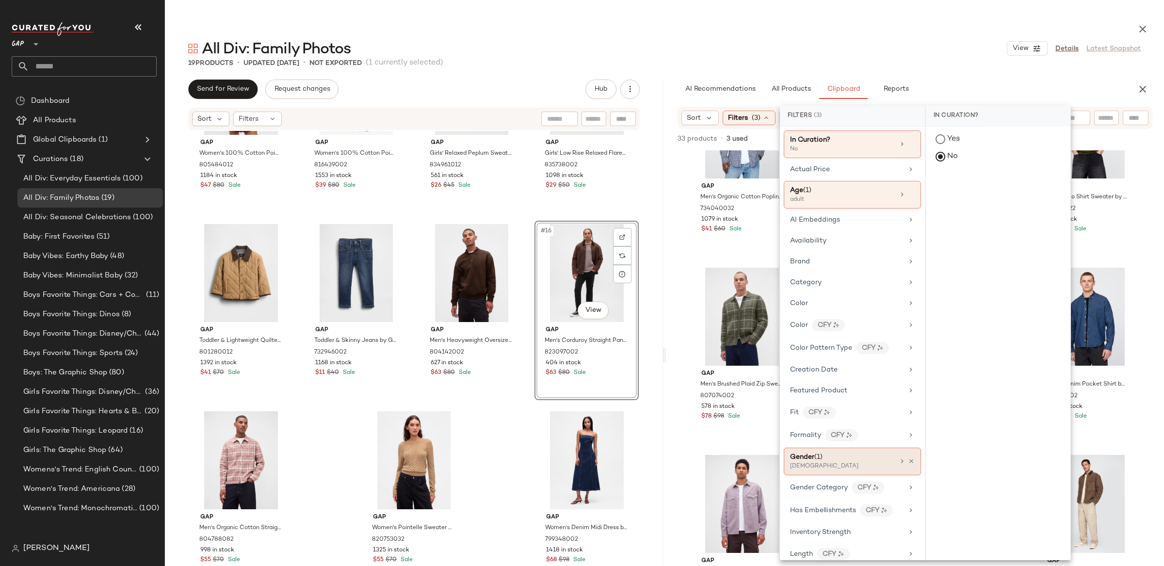
click at [840, 465] on div "[DEMOGRAPHIC_DATA]" at bounding box center [838, 466] width 97 height 9
drag, startPoint x: 948, startPoint y: 208, endPoint x: 947, endPoint y: 203, distance: 5.4
click at [948, 208] on div "[DEMOGRAPHIC_DATA]" at bounding box center [998, 210] width 144 height 23
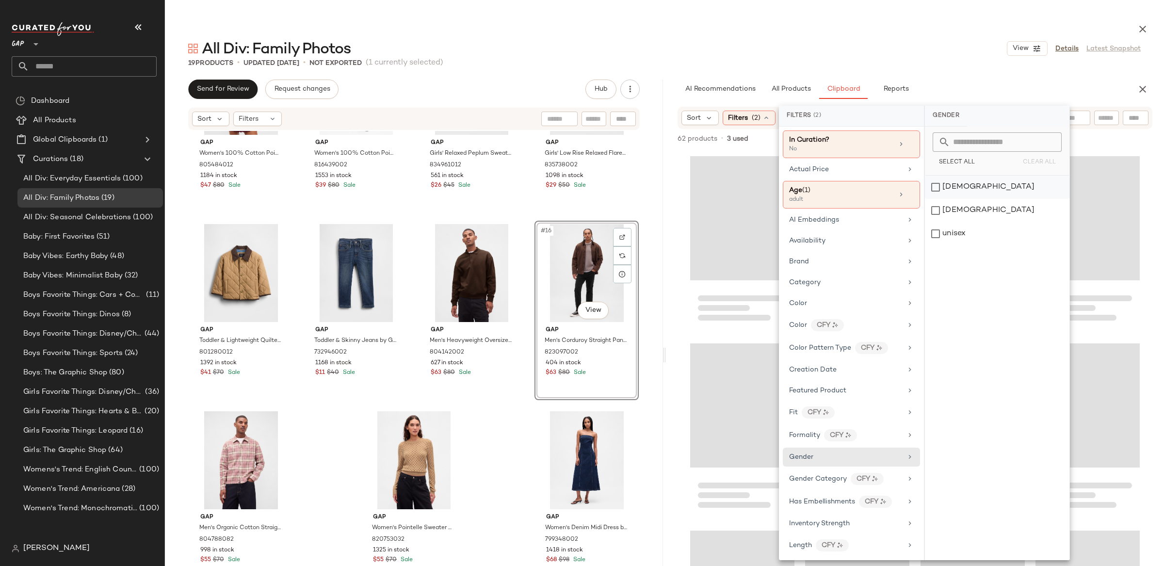
click at [946, 188] on div "[DEMOGRAPHIC_DATA]" at bounding box center [997, 187] width 144 height 23
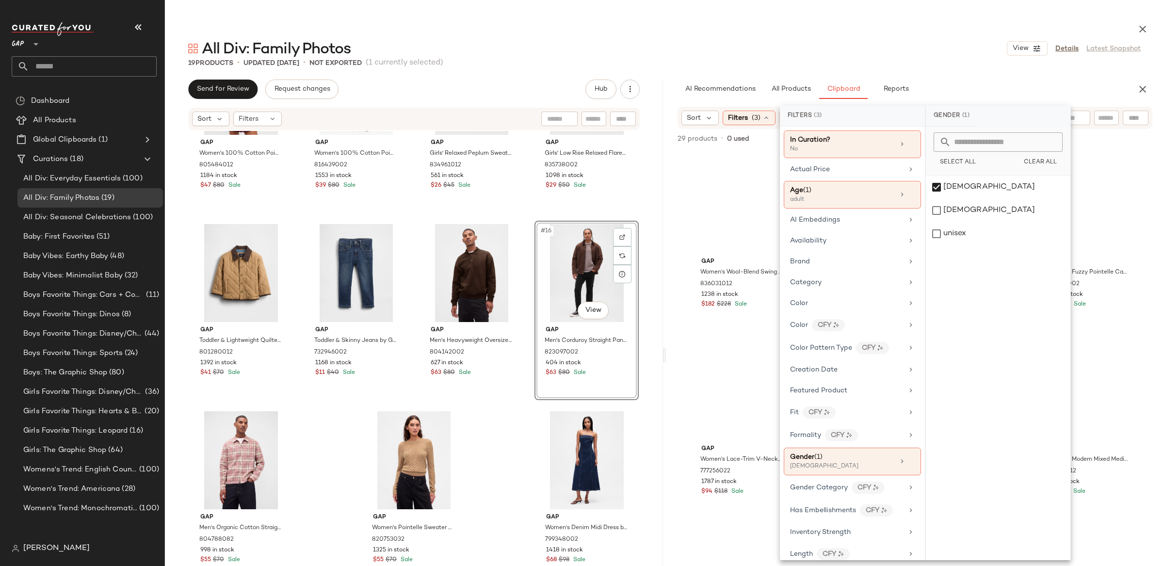
click at [671, 232] on div "Gap Women's Wool-Blend Swing Jacket by Gap Camel [PERSON_NAME] Size XS/S 836031…" at bounding box center [915, 390] width 498 height 480
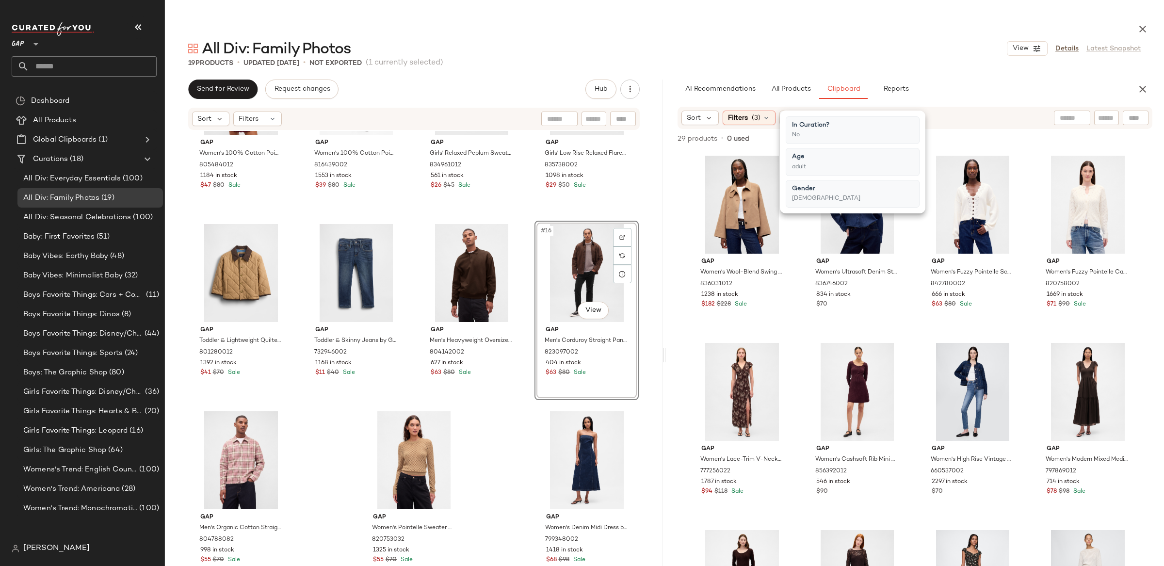
click at [685, 214] on div "Gap Women's Wool-Blend Swing Jacket by Gap Camel [PERSON_NAME] Size XS/S 836031…" at bounding box center [915, 390] width 498 height 480
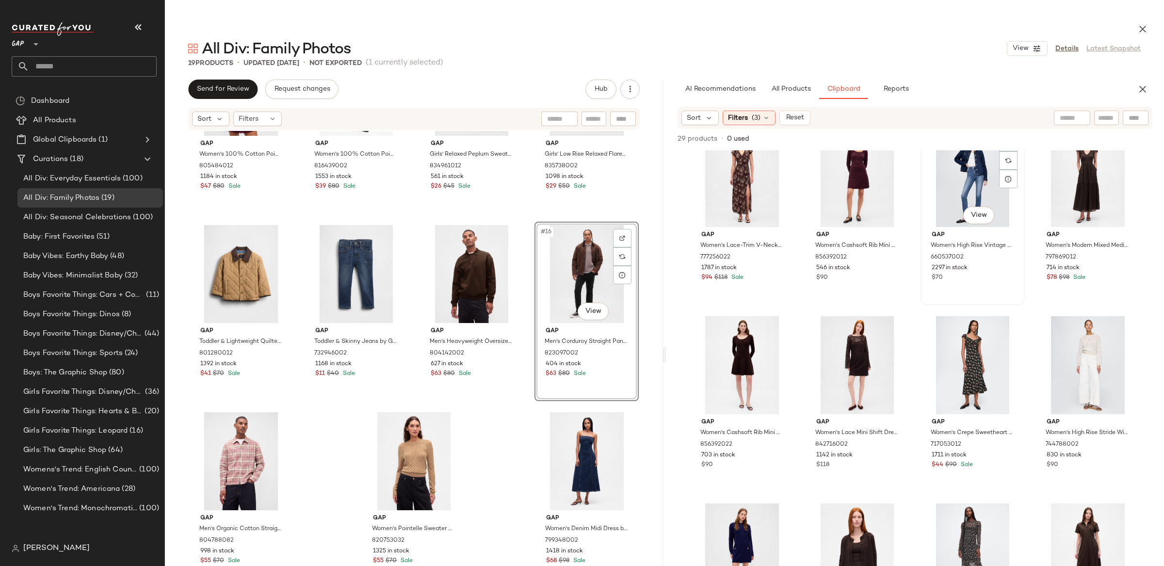
scroll to position [223, 0]
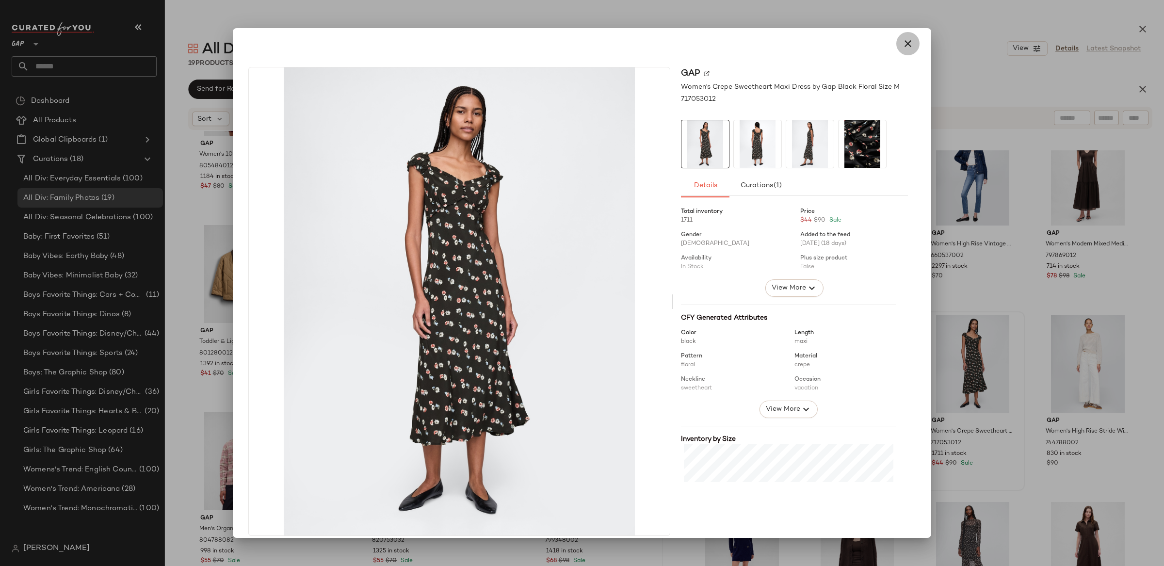
click at [906, 42] on icon "button" at bounding box center [908, 44] width 12 height 12
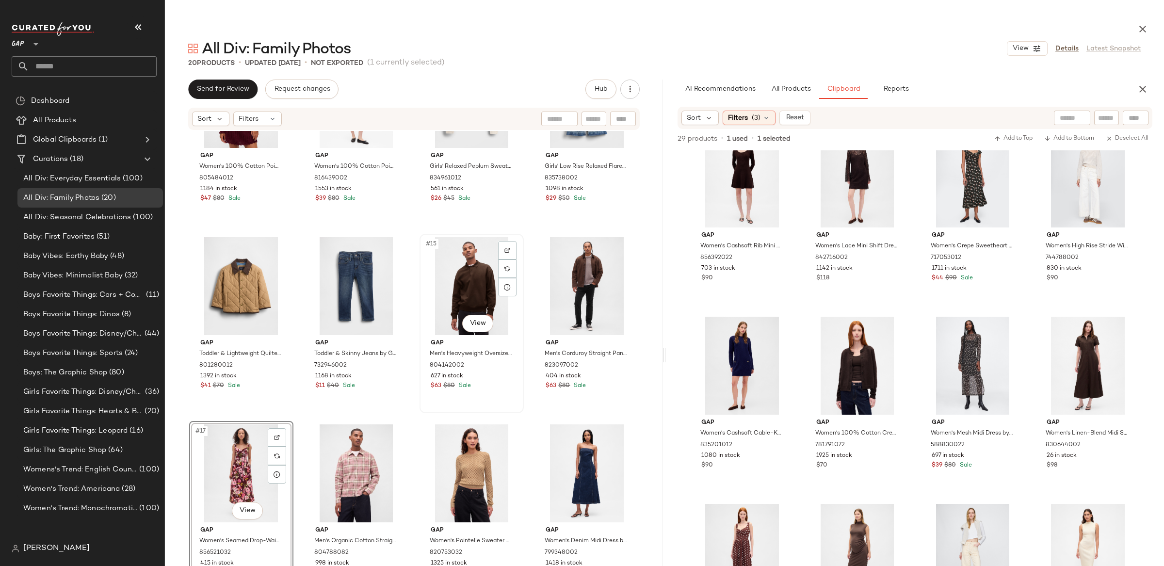
scroll to position [481, 0]
